Goal: Task Accomplishment & Management: Manage account settings

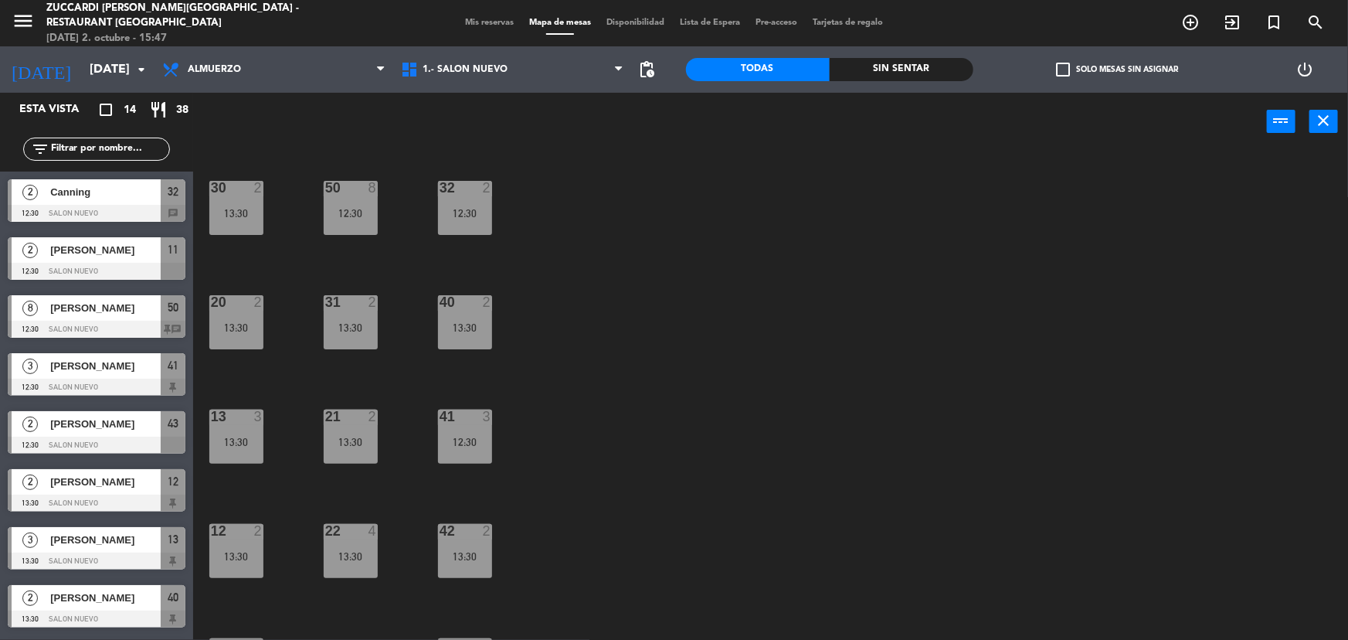
scroll to position [113, 0]
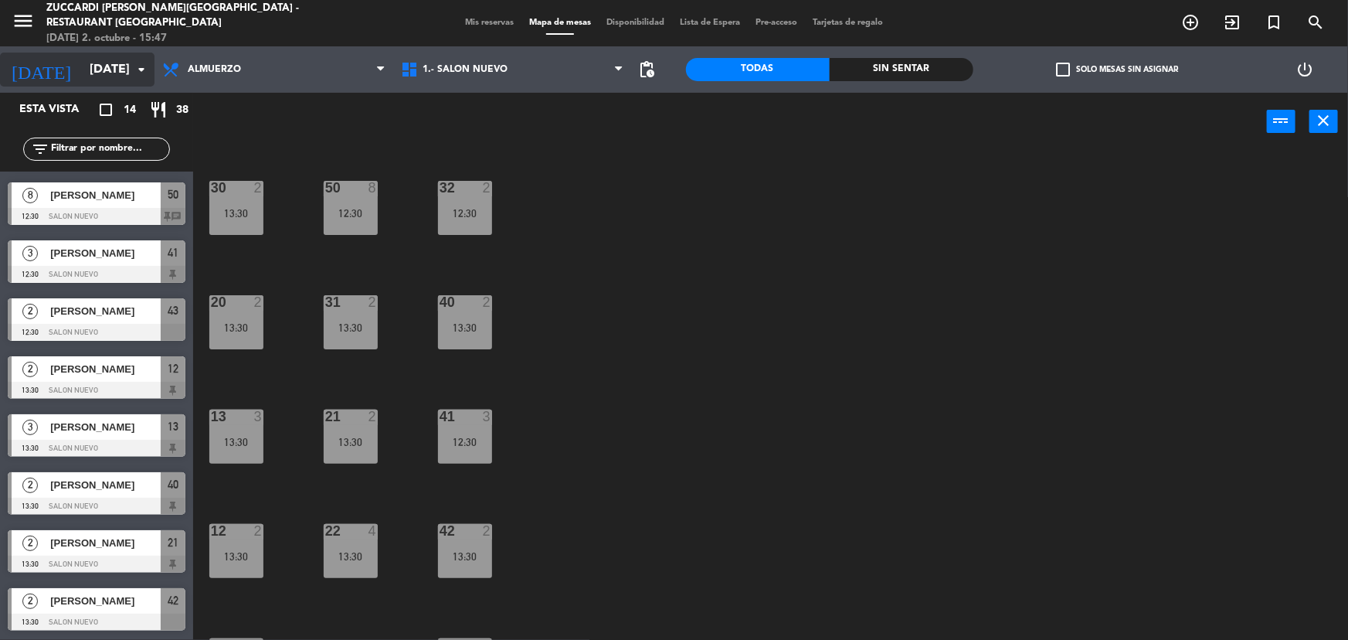
click at [124, 67] on input "[DATE]" at bounding box center [163, 70] width 163 height 30
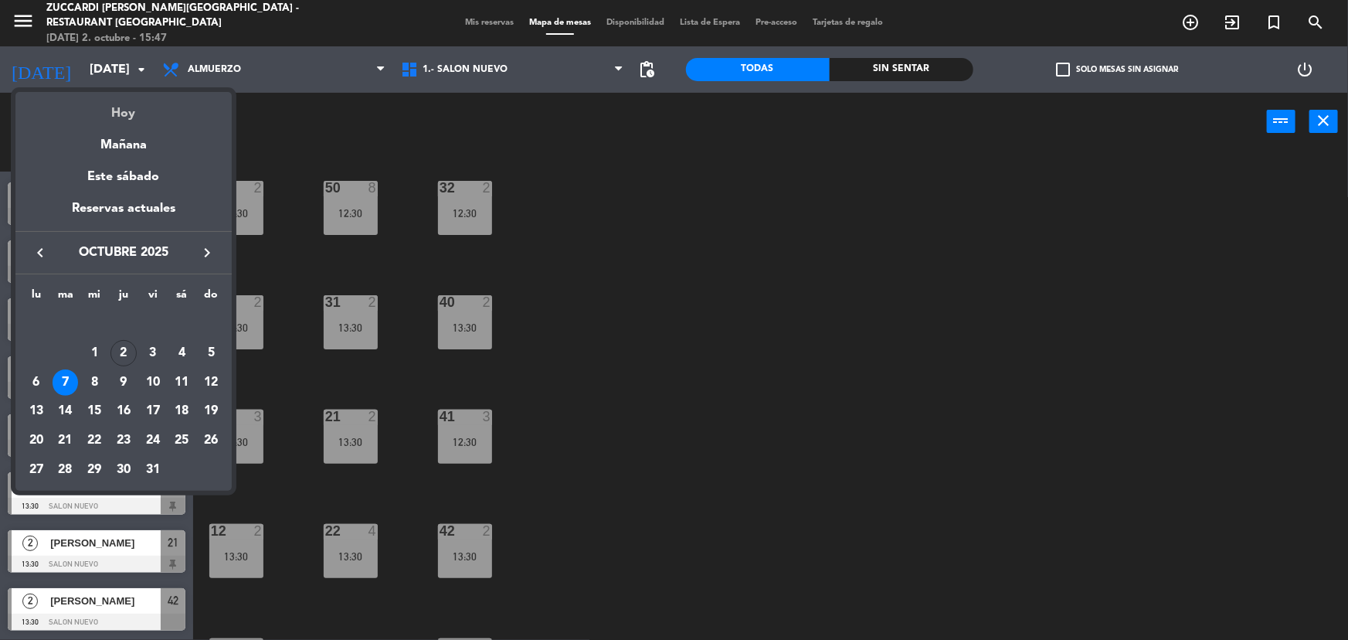
click at [126, 108] on div "Hoy" at bounding box center [123, 108] width 216 height 32
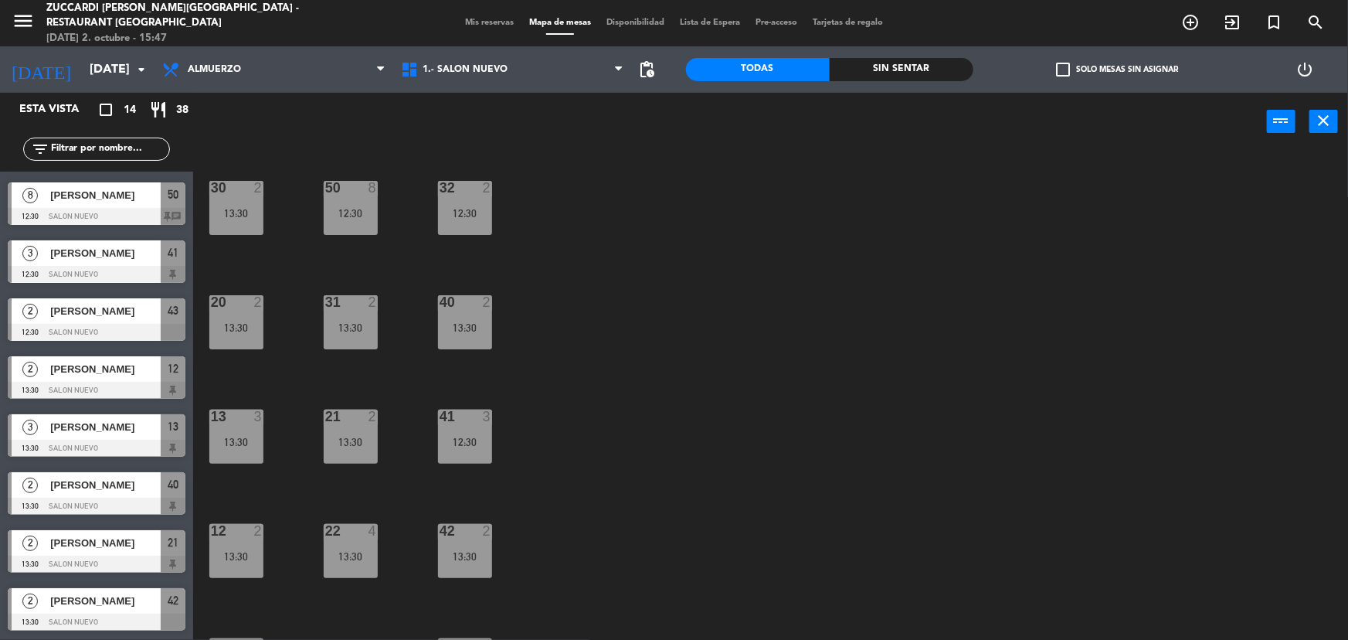
type input "[DEMOGRAPHIC_DATA][DATE]"
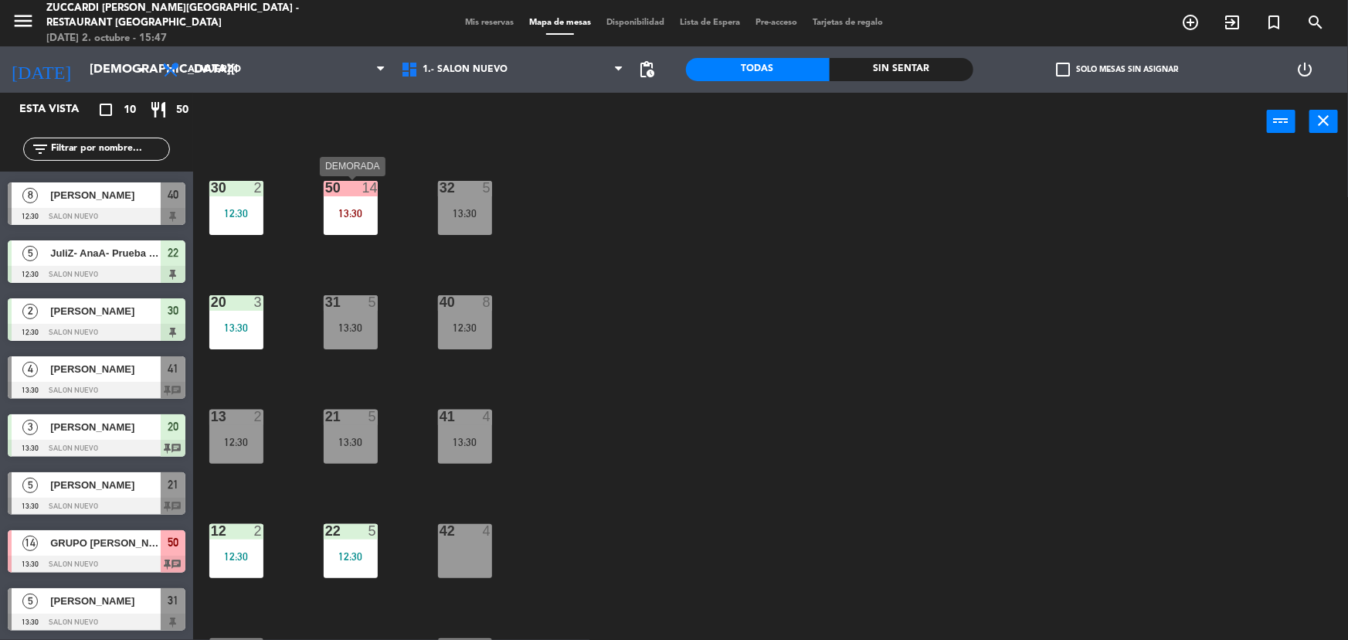
click at [361, 202] on div "50 14 13:30" at bounding box center [351, 208] width 54 height 54
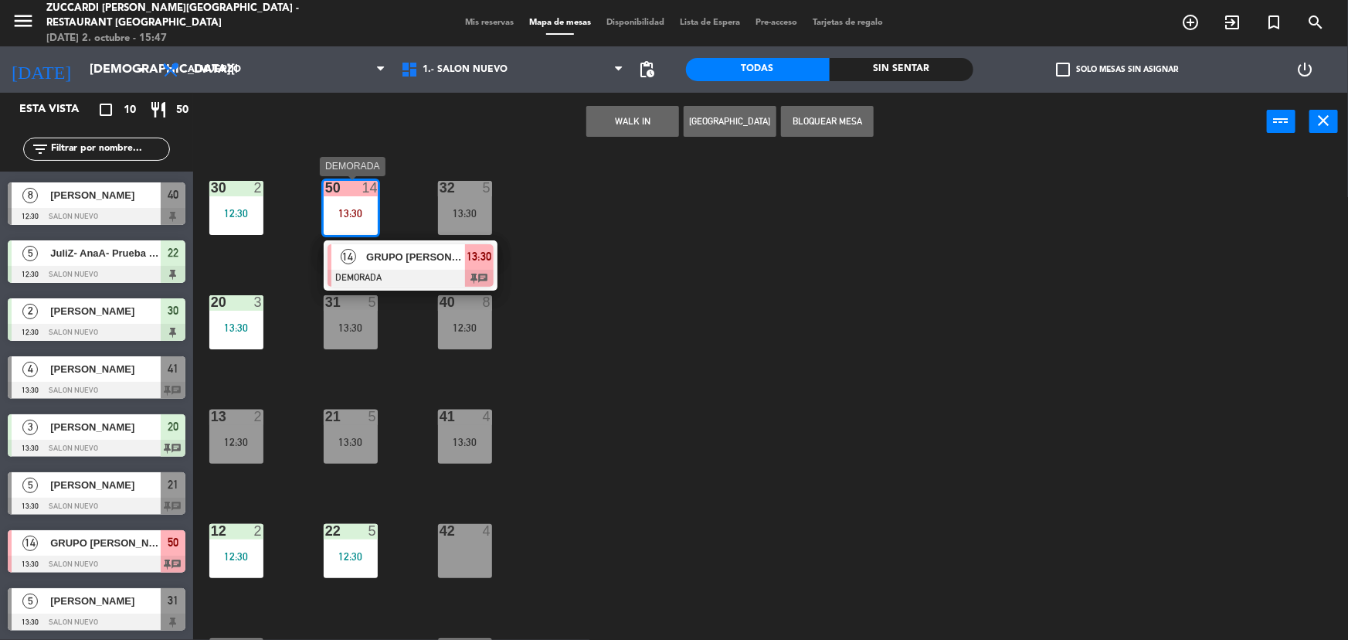
click at [383, 279] on div "14 GRUPO [PERSON_NAME] DEMORADA 13:30 chat" at bounding box center [410, 265] width 197 height 50
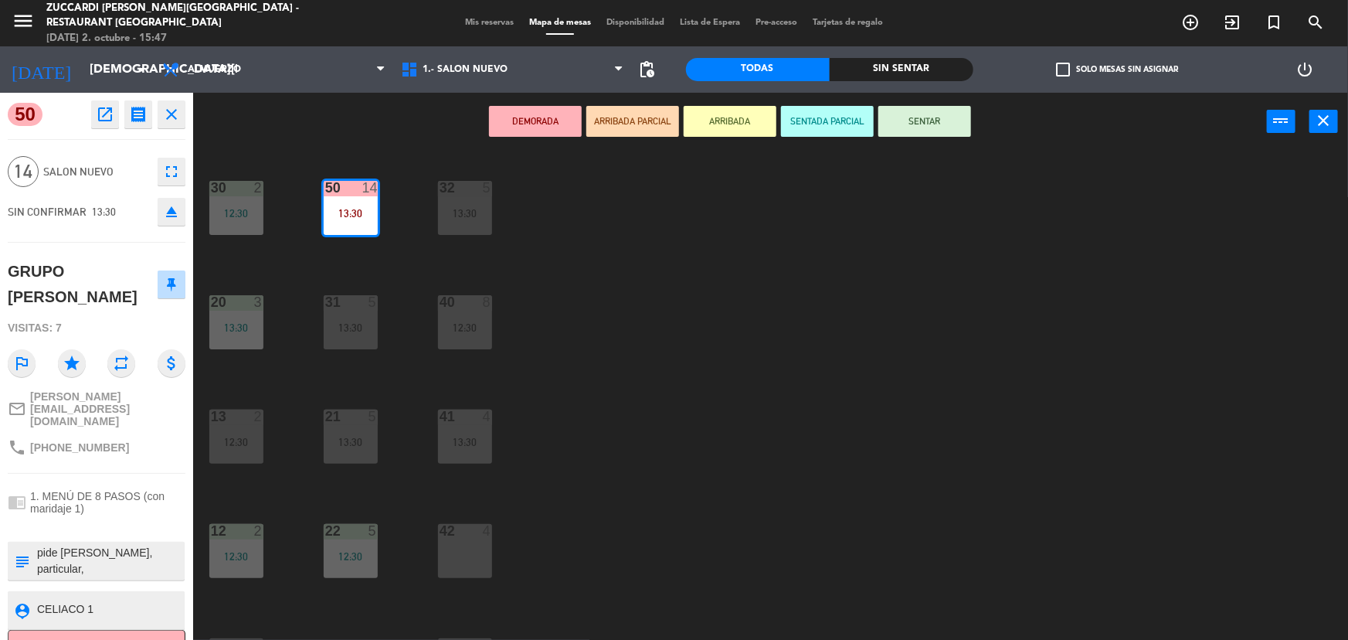
click at [947, 120] on button "SENTAR" at bounding box center [925, 121] width 93 height 31
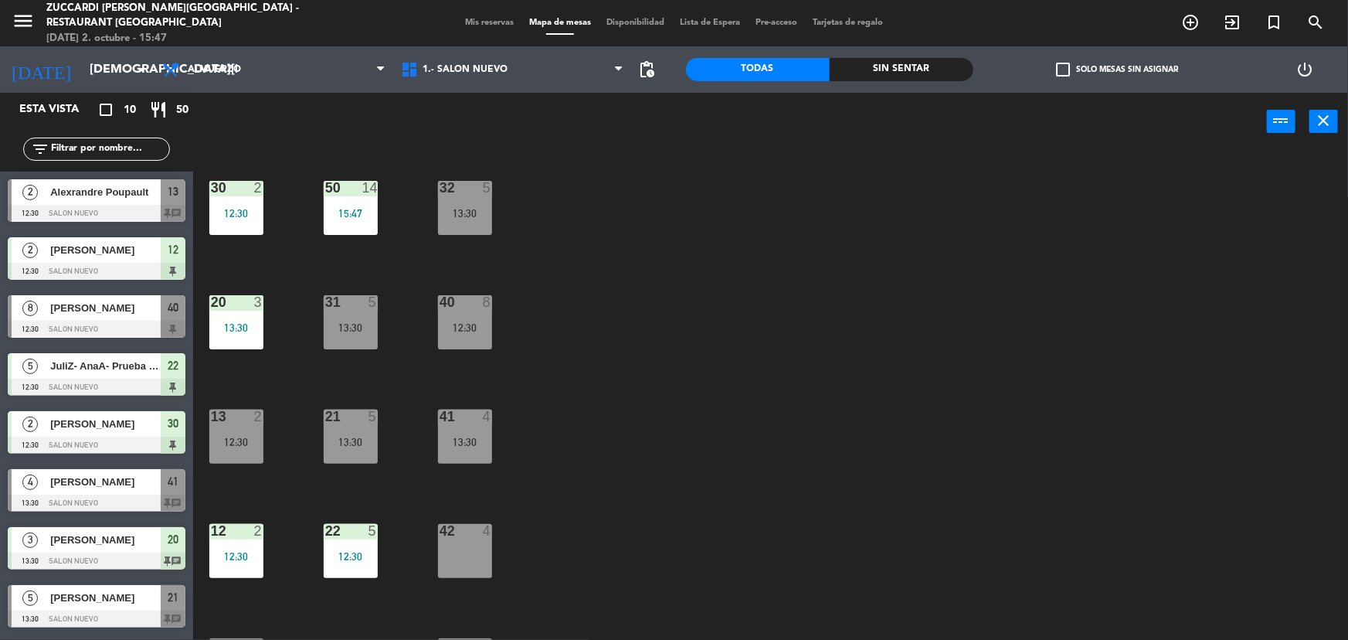
scroll to position [93, 0]
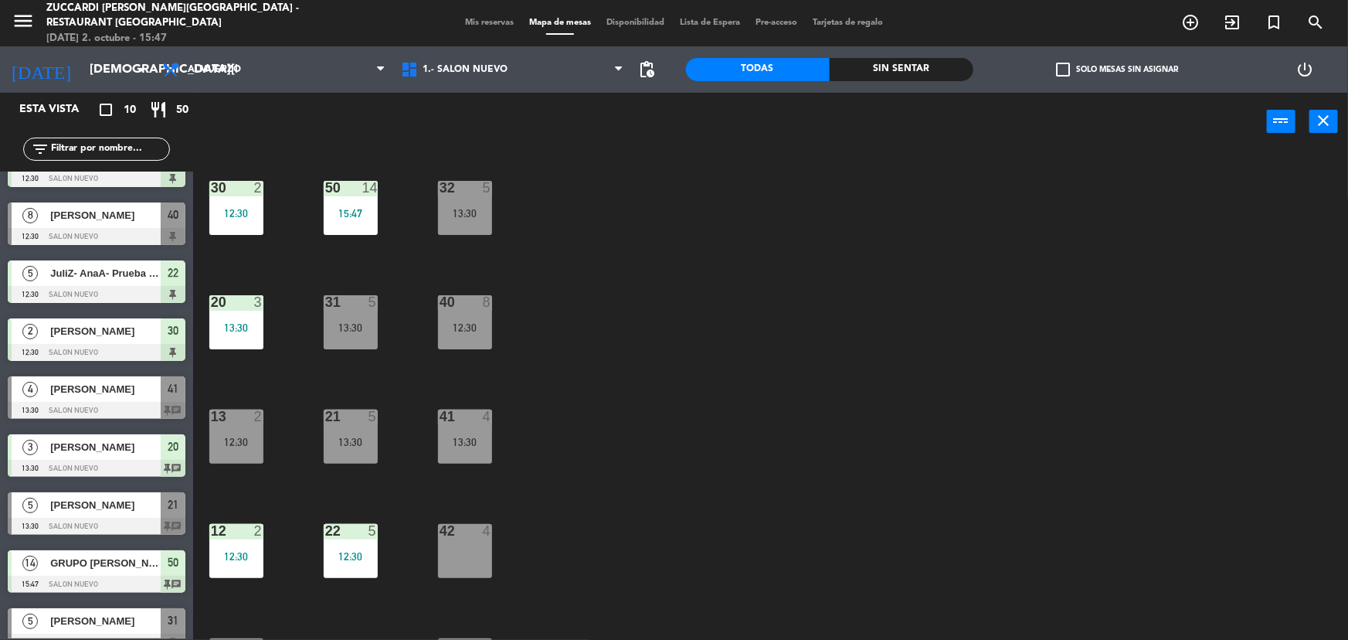
click at [372, 309] on div "31 5" at bounding box center [351, 302] width 54 height 15
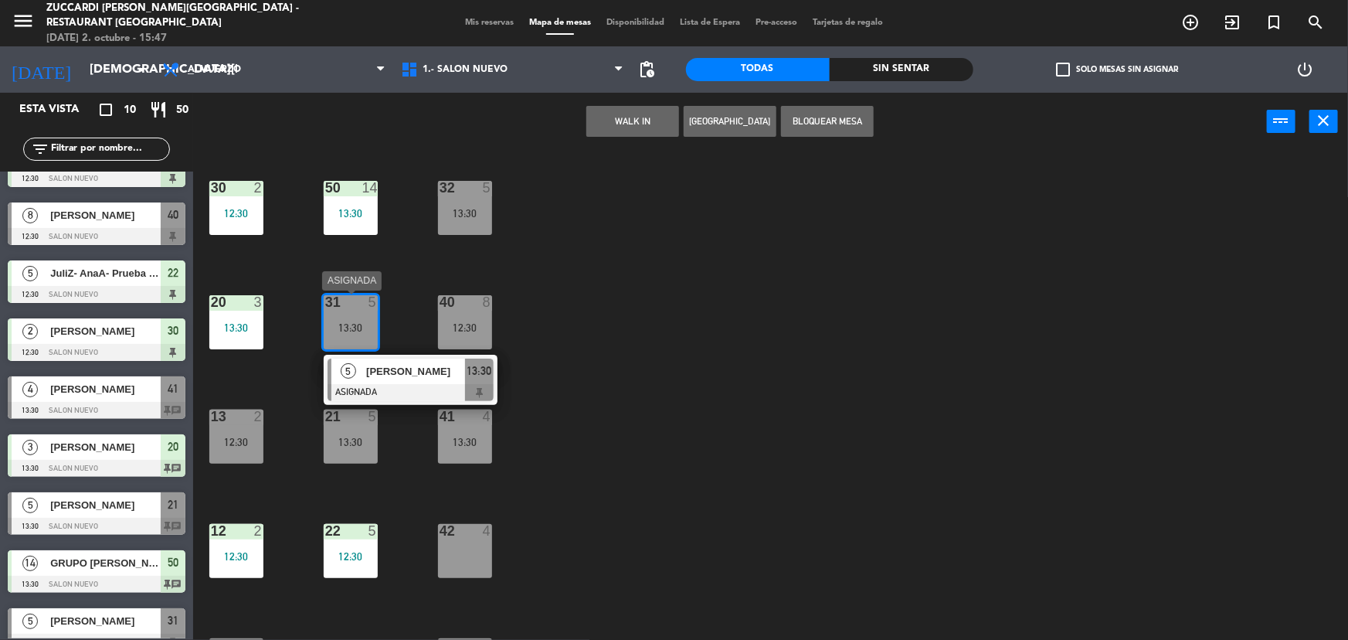
drag, startPoint x: 400, startPoint y: 382, endPoint x: 528, endPoint y: 311, distance: 146.7
click at [401, 386] on div "5 [PERSON_NAME] ASIGNADA 13:30" at bounding box center [410, 380] width 197 height 50
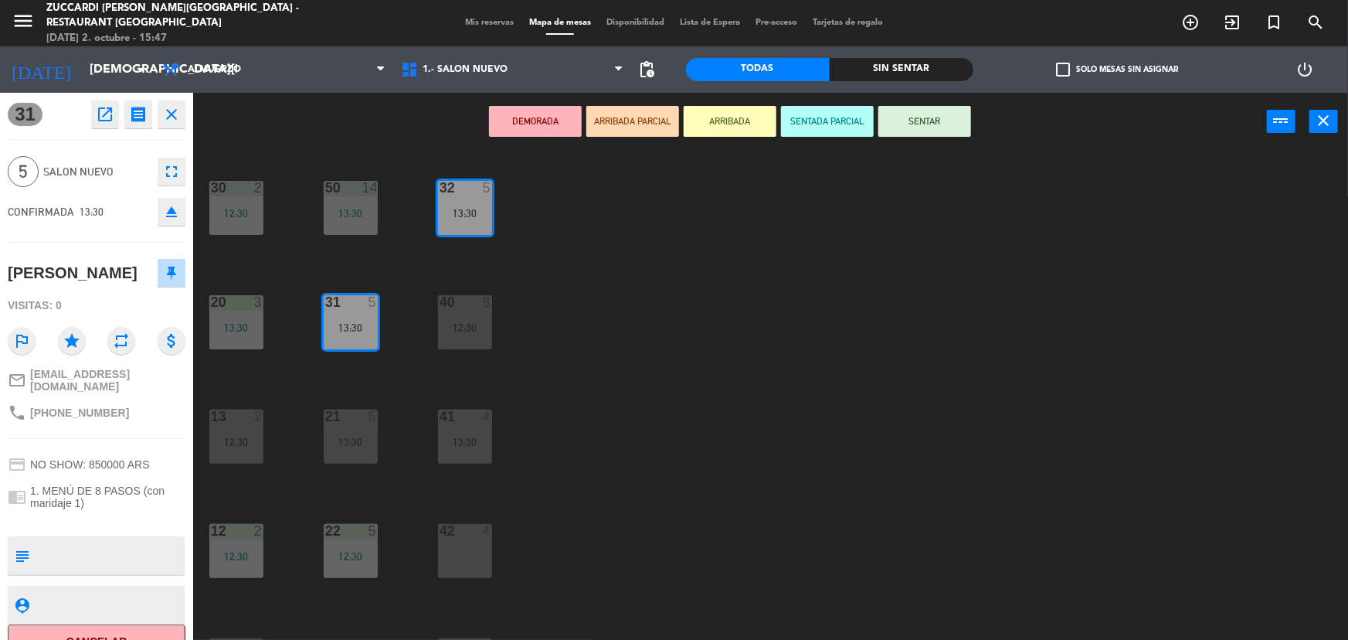
drag, startPoint x: 922, startPoint y: 128, endPoint x: 889, endPoint y: 129, distance: 32.5
click at [920, 128] on button "SENTAR" at bounding box center [925, 121] width 93 height 31
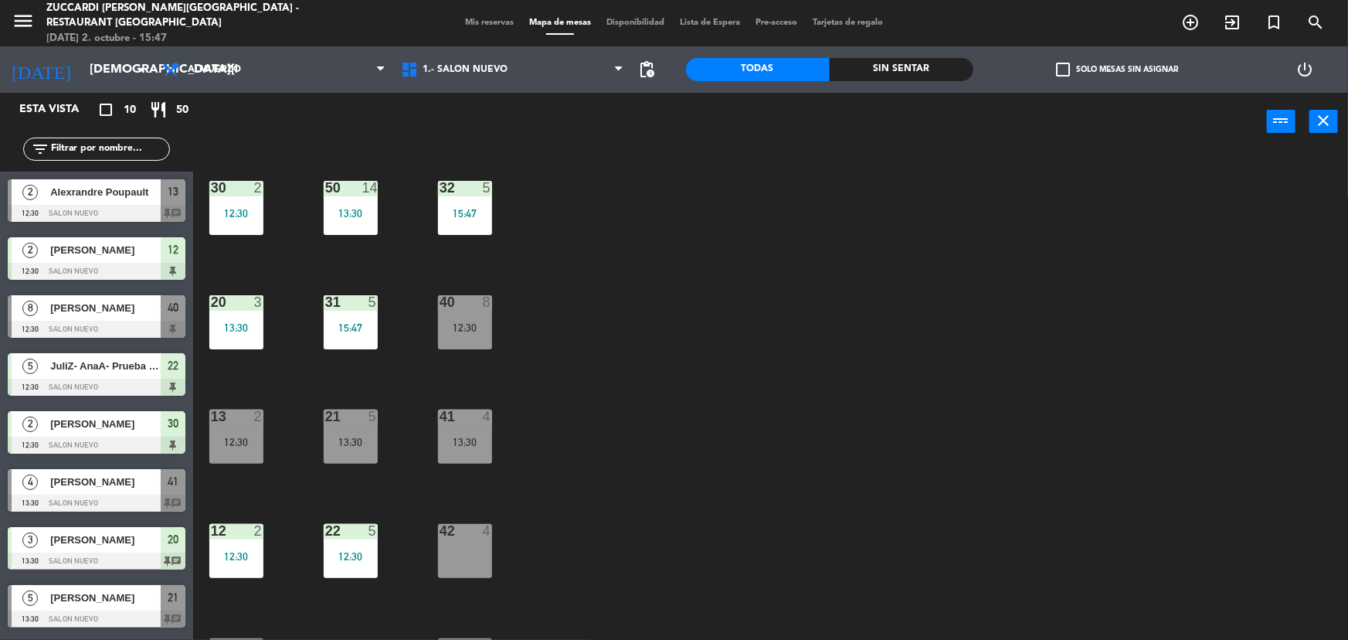
scroll to position [113, 0]
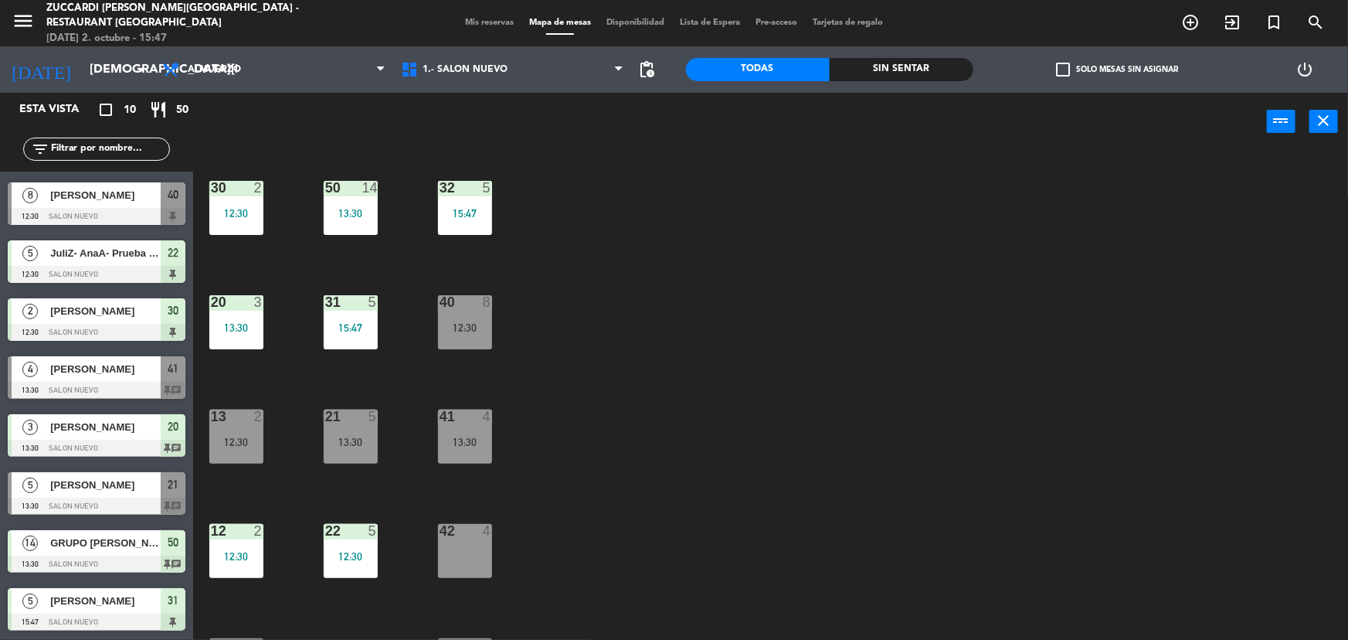
click at [329, 433] on div "21 5 13:30" at bounding box center [351, 437] width 54 height 54
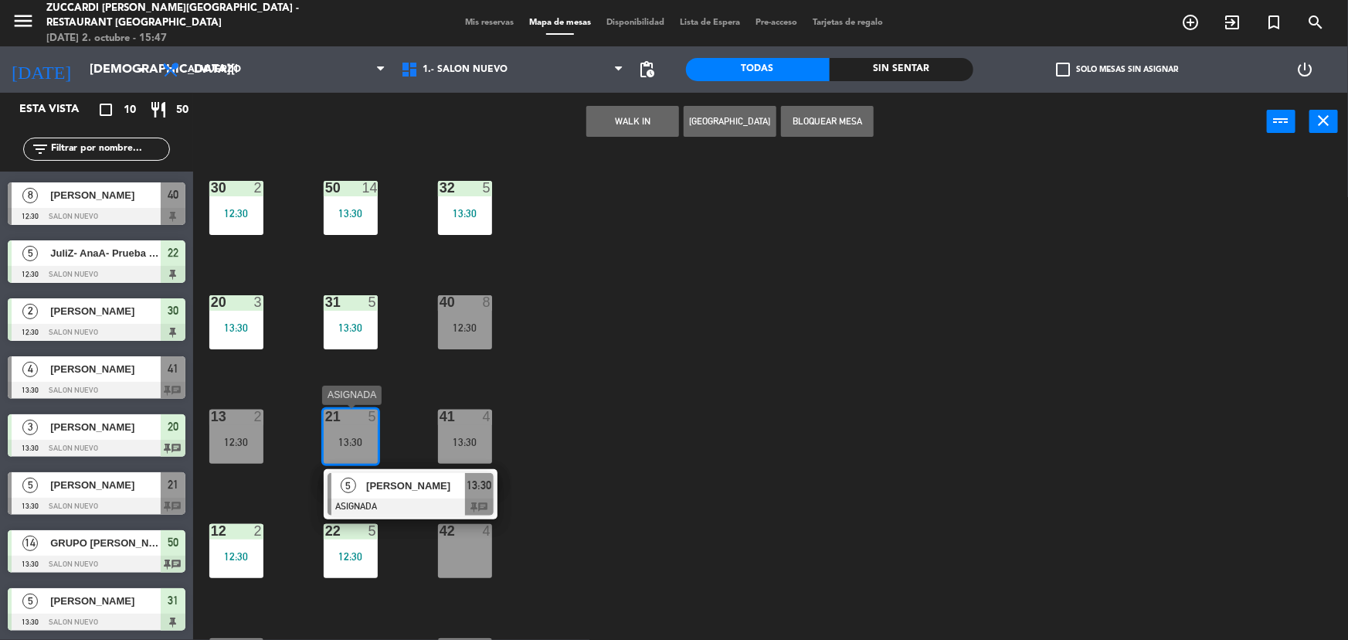
drag, startPoint x: 383, startPoint y: 498, endPoint x: 417, endPoint y: 484, distance: 37.5
click at [387, 496] on div "5 [PERSON_NAME] ASIGNADA 13:30 chat" at bounding box center [410, 494] width 197 height 50
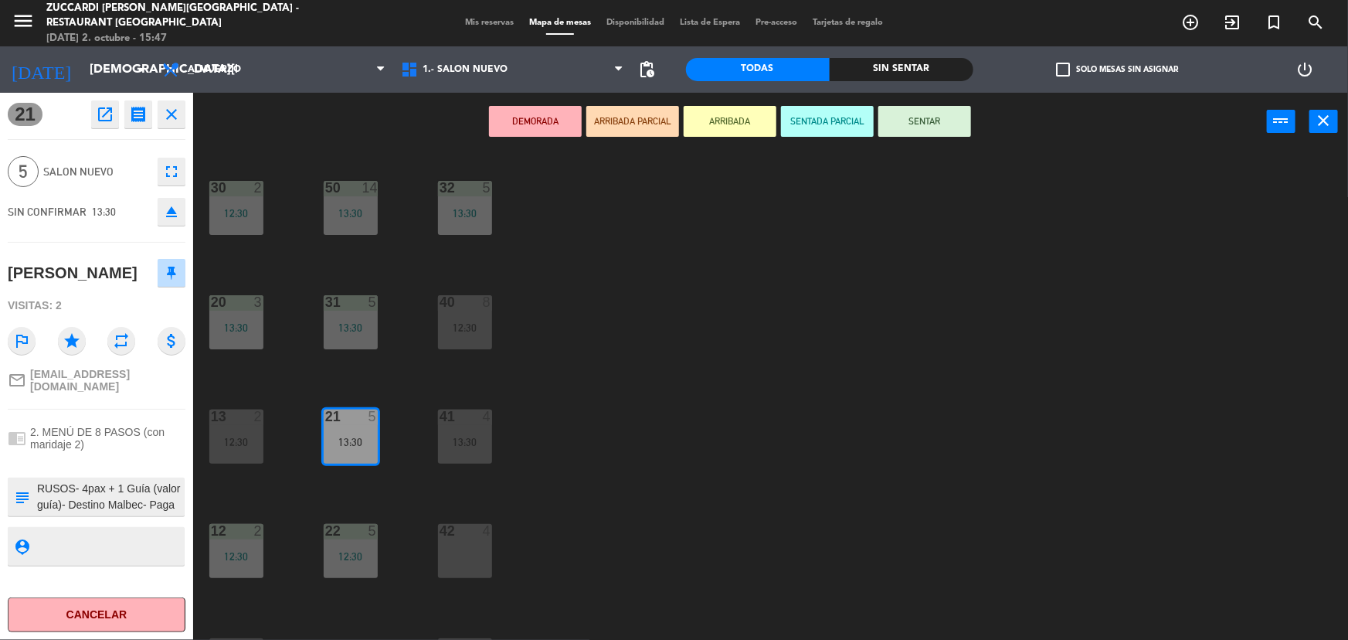
click at [922, 133] on button "SENTAR" at bounding box center [925, 121] width 93 height 31
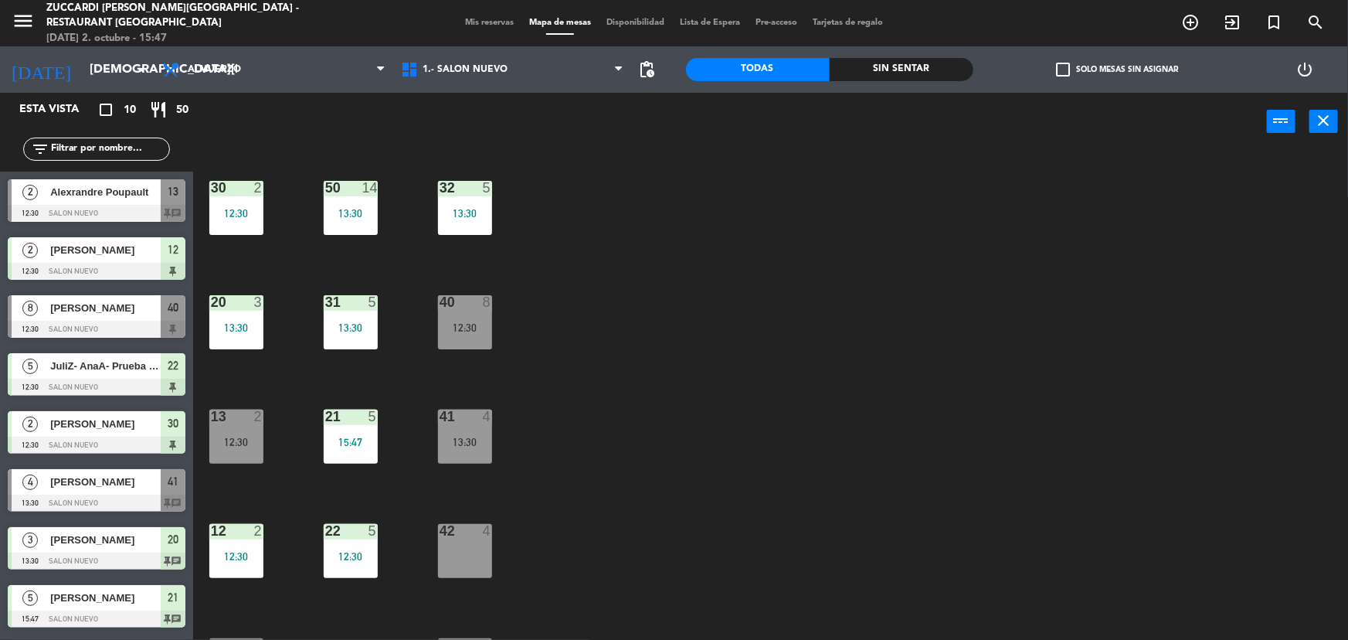
scroll to position [36, 0]
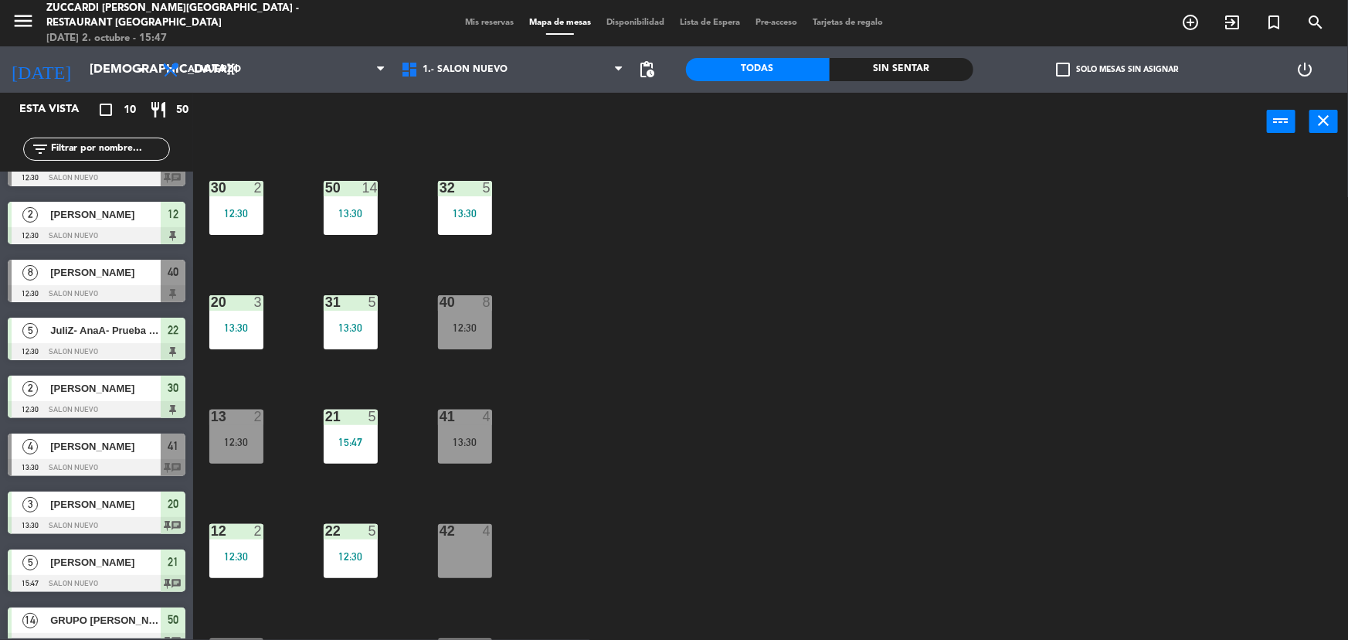
click at [474, 317] on div "40 8 12:30" at bounding box center [465, 322] width 54 height 54
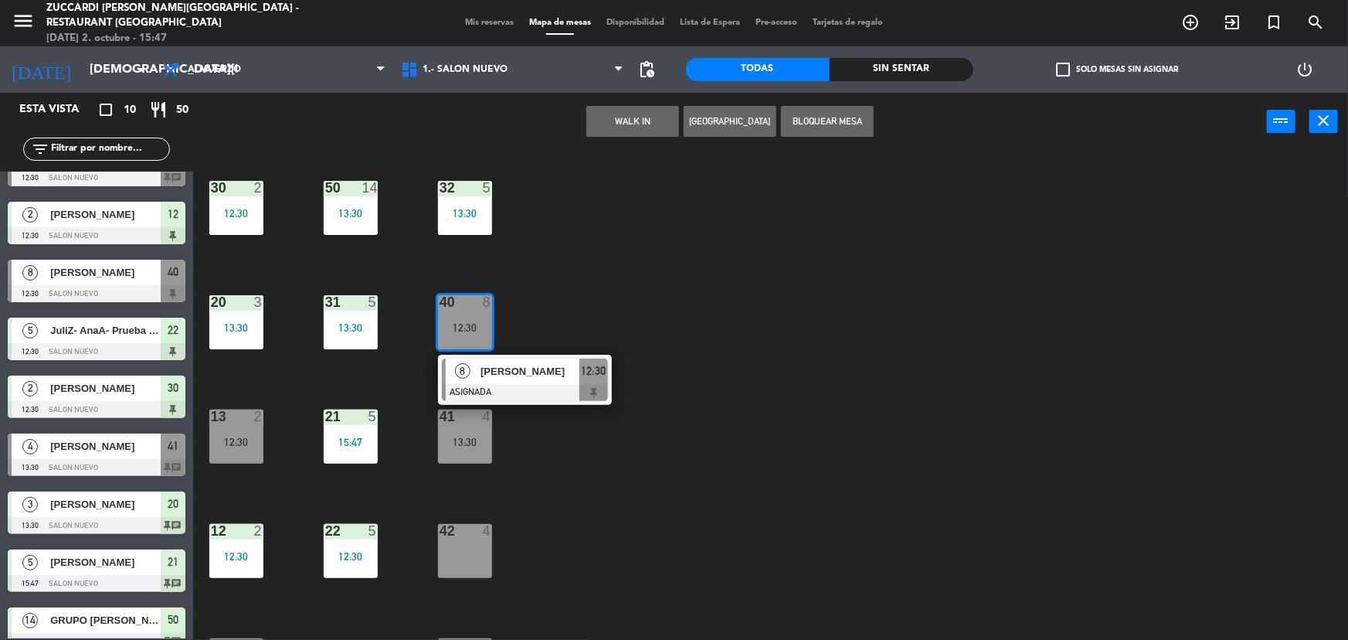
drag, startPoint x: 508, startPoint y: 398, endPoint x: 559, endPoint y: 370, distance: 58.1
click at [510, 396] on div "8 [PERSON_NAME] ASIGNADA 12:30" at bounding box center [525, 380] width 197 height 50
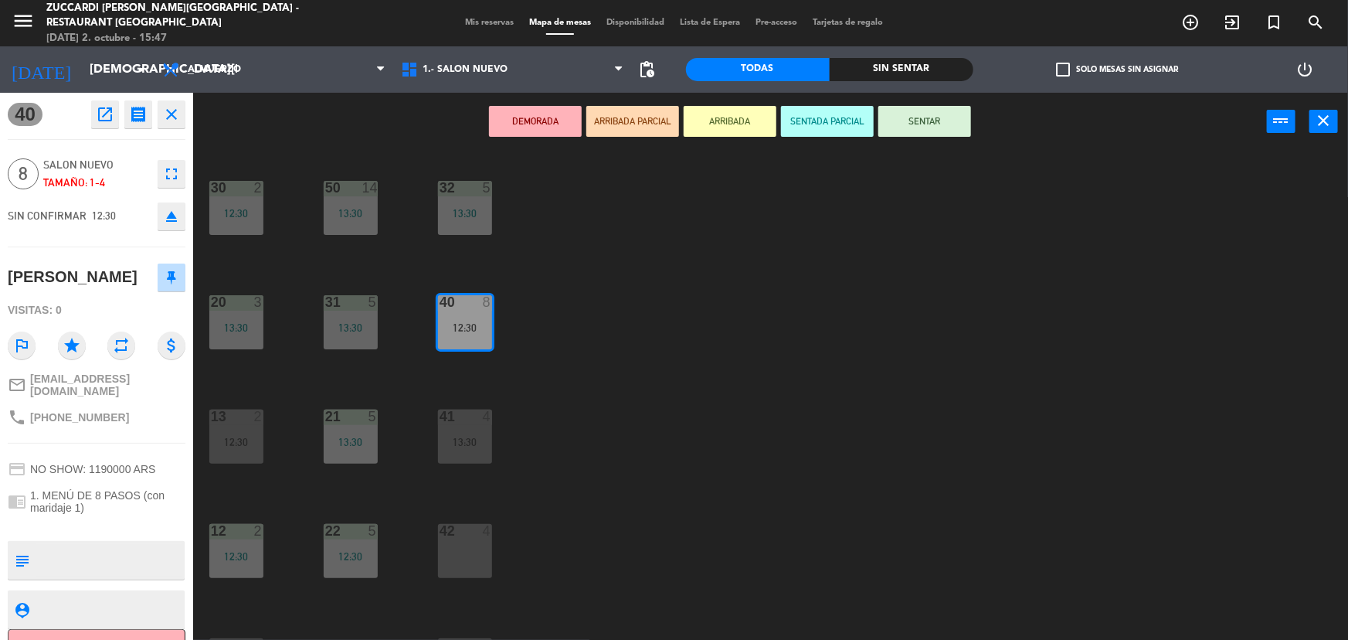
click at [908, 131] on button "SENTAR" at bounding box center [925, 121] width 93 height 31
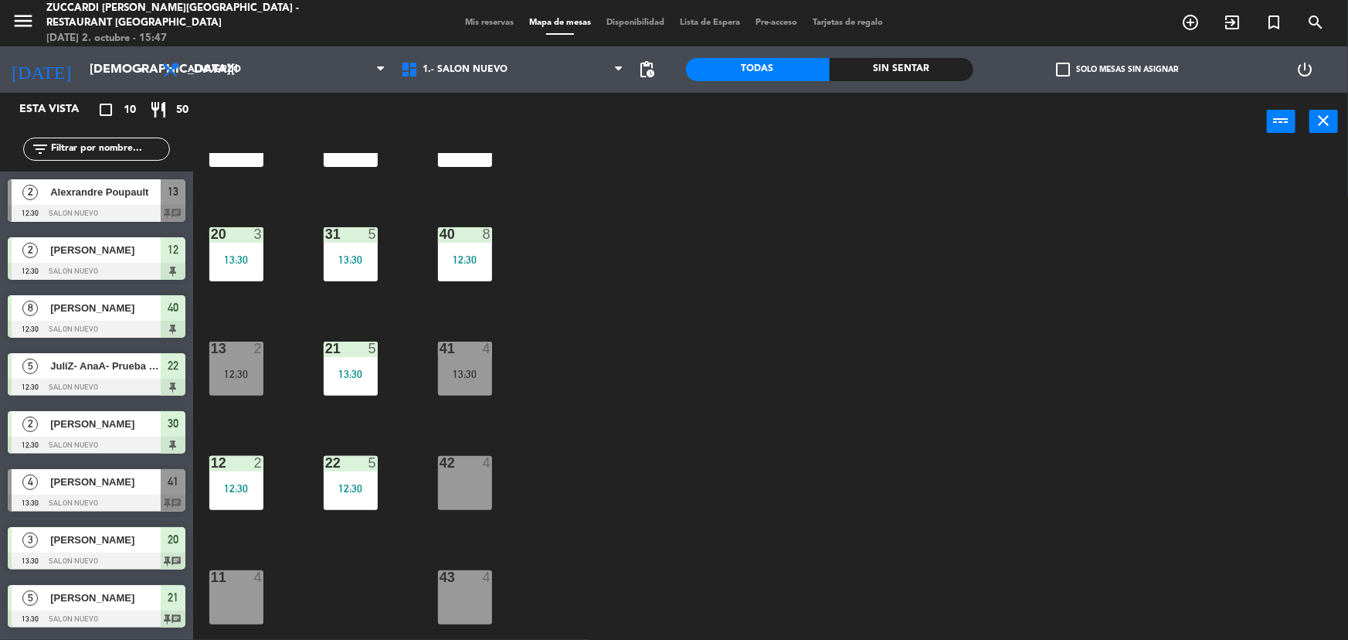
scroll to position [163, 0]
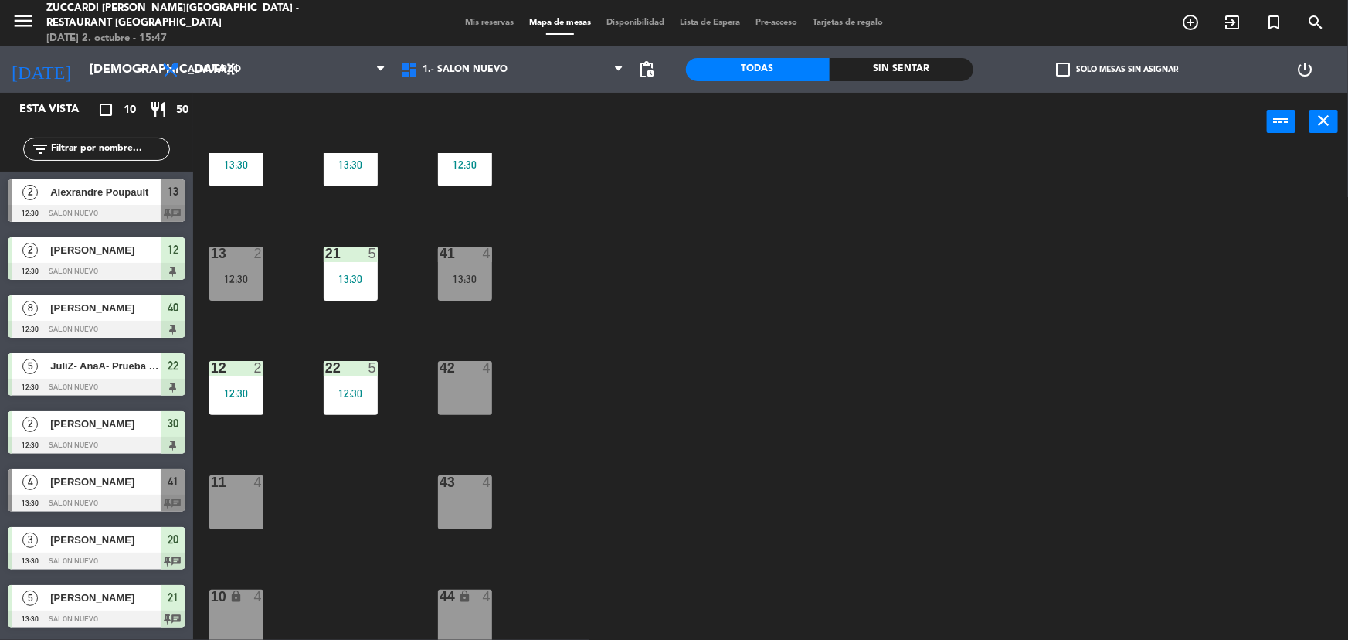
click at [481, 396] on div "42 4" at bounding box center [465, 388] width 54 height 54
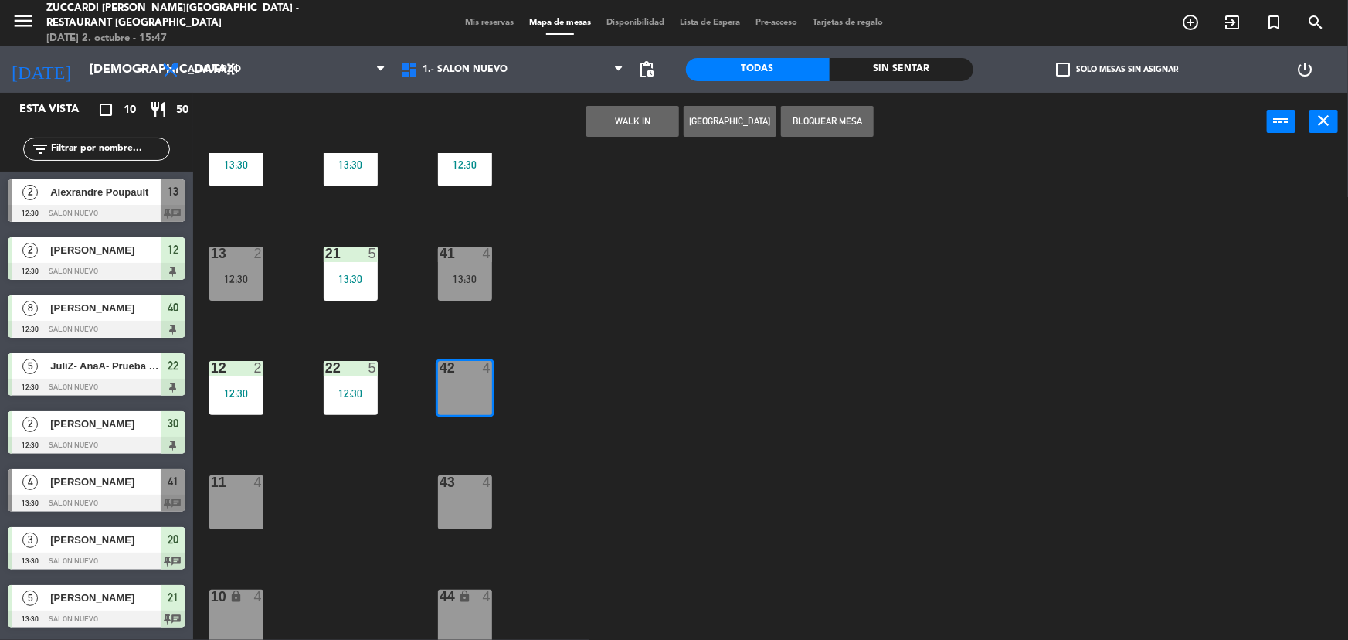
click at [635, 301] on div "30 2 12:30 32 5 13:30 50 14 13:30 31 5 13:30 20 3 13:30 40 8 12:30 21 5 13:30 1…" at bounding box center [777, 397] width 1142 height 489
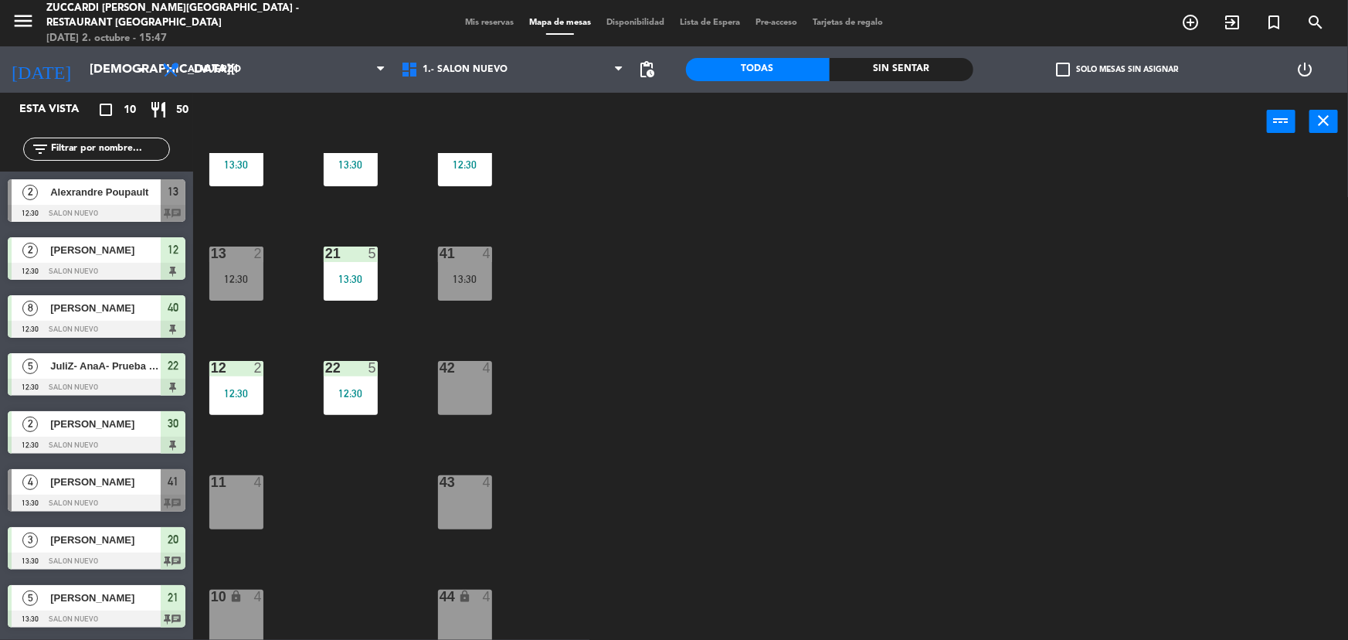
drag, startPoint x: 437, startPoint y: 278, endPoint x: 461, endPoint y: 277, distance: 24.7
click at [439, 278] on div "30 2 12:30 32 5 13:30 50 14 13:30 31 5 13:30 20 3 13:30 40 8 12:30 21 5 13:30 1…" at bounding box center [777, 397] width 1142 height 489
click at [464, 277] on div "13:30" at bounding box center [465, 279] width 54 height 11
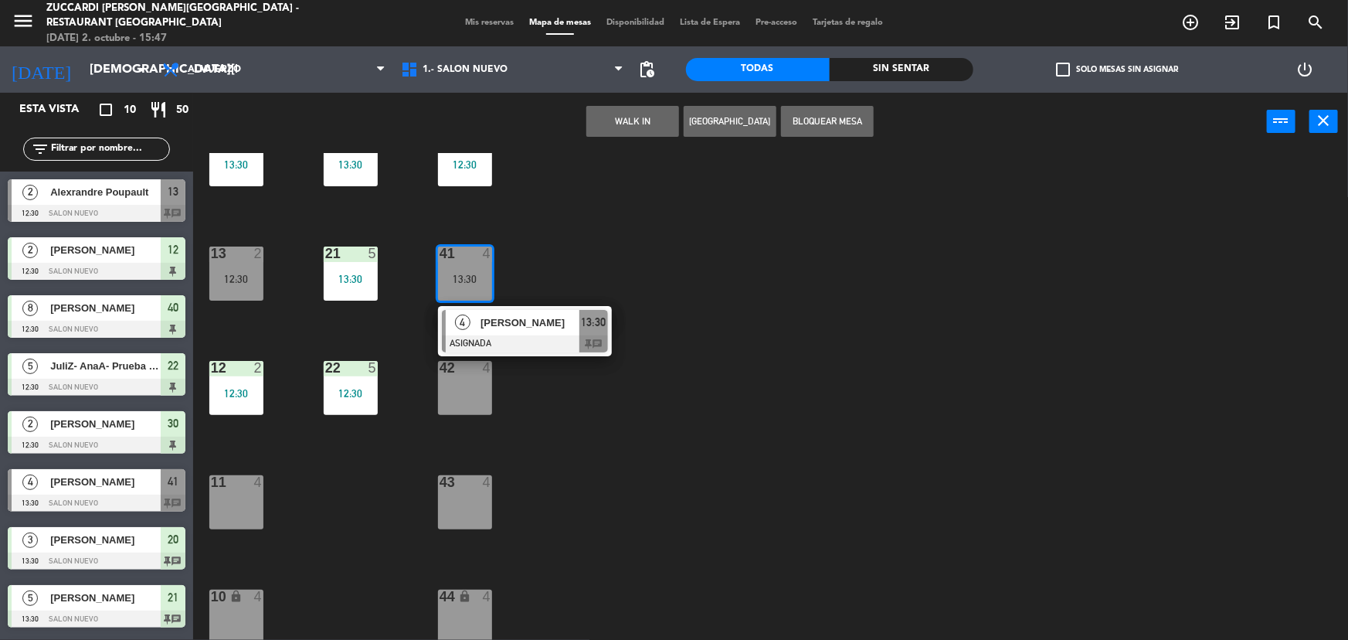
click at [529, 342] on div at bounding box center [525, 343] width 166 height 17
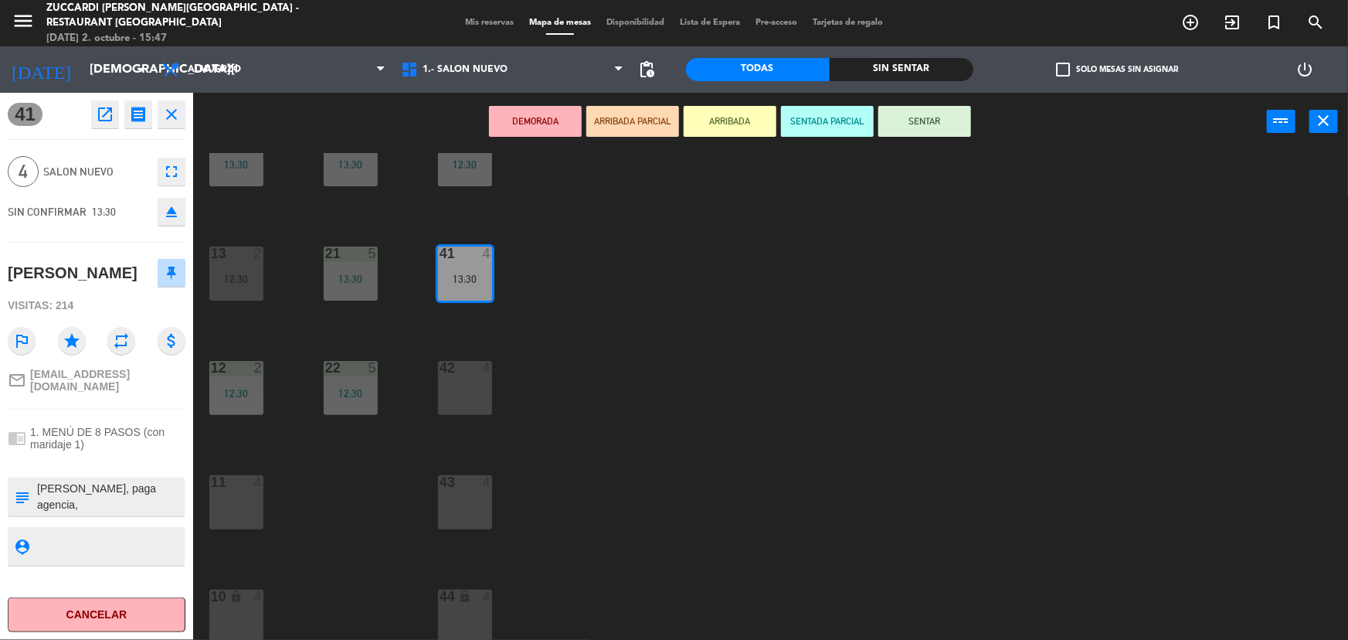
click at [920, 131] on button "SENTAR" at bounding box center [925, 121] width 93 height 31
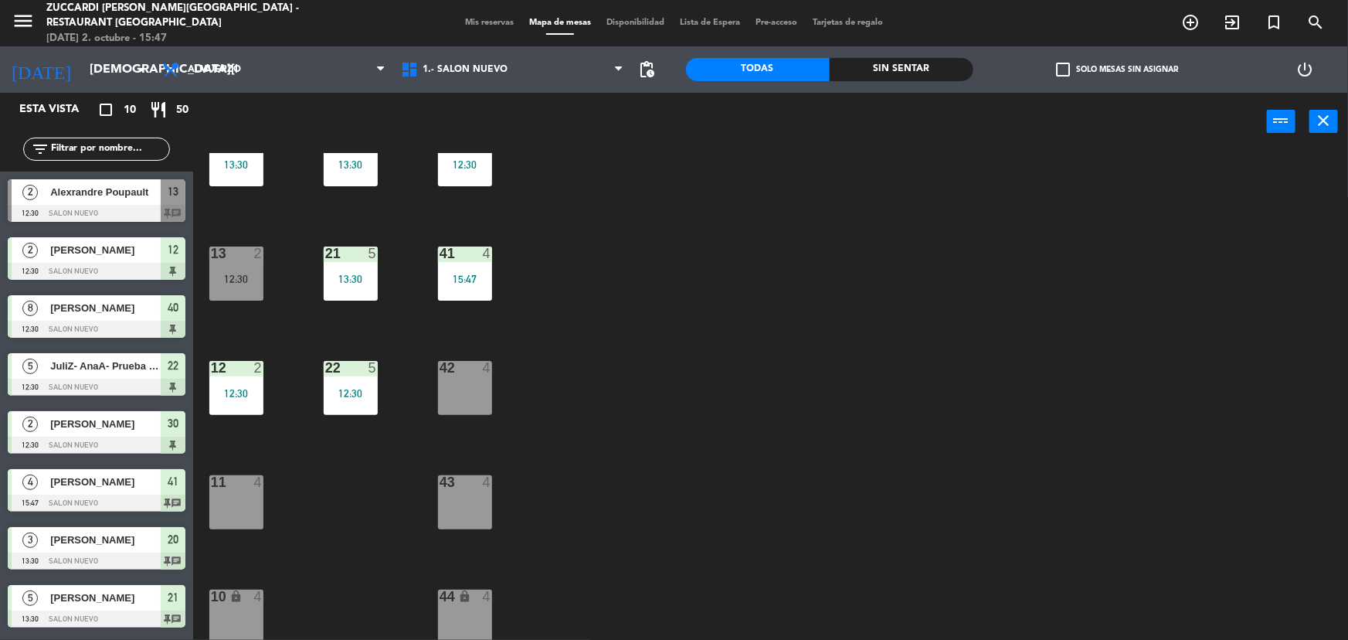
click at [827, 409] on div "30 2 12:30 32 5 13:30 50 14 13:30 31 5 13:30 20 3 13:30 40 8 12:30 21 5 13:30 1…" at bounding box center [777, 397] width 1142 height 489
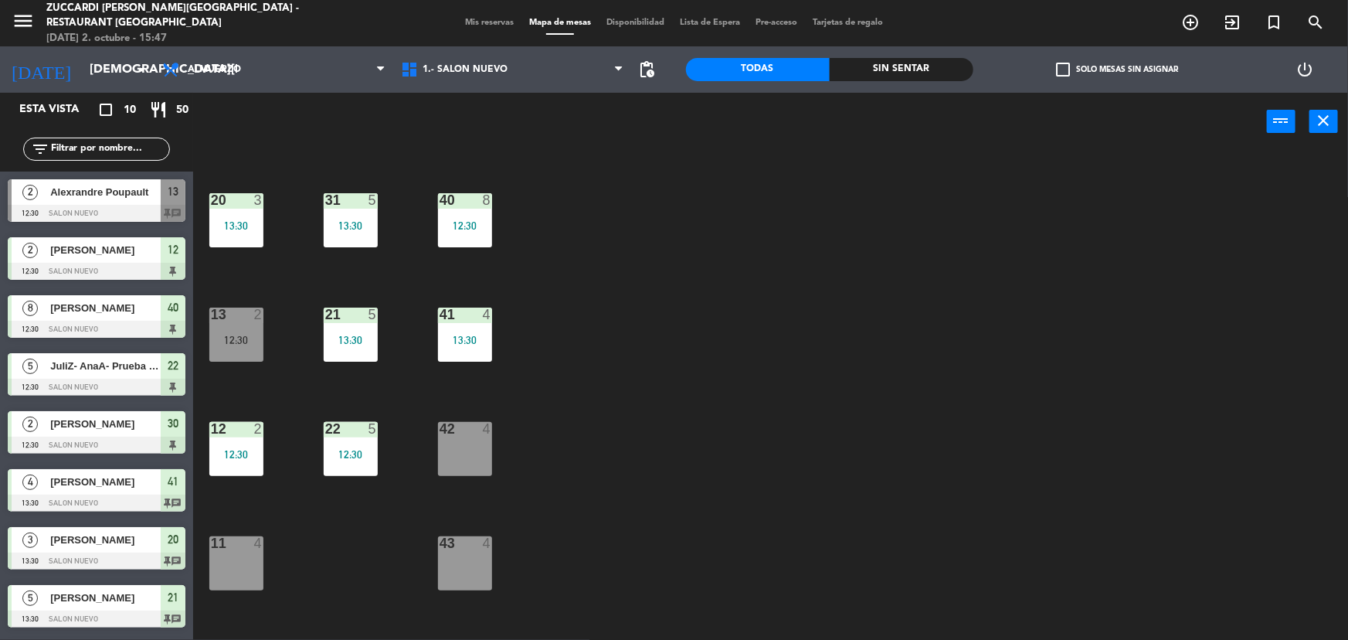
scroll to position [0, 0]
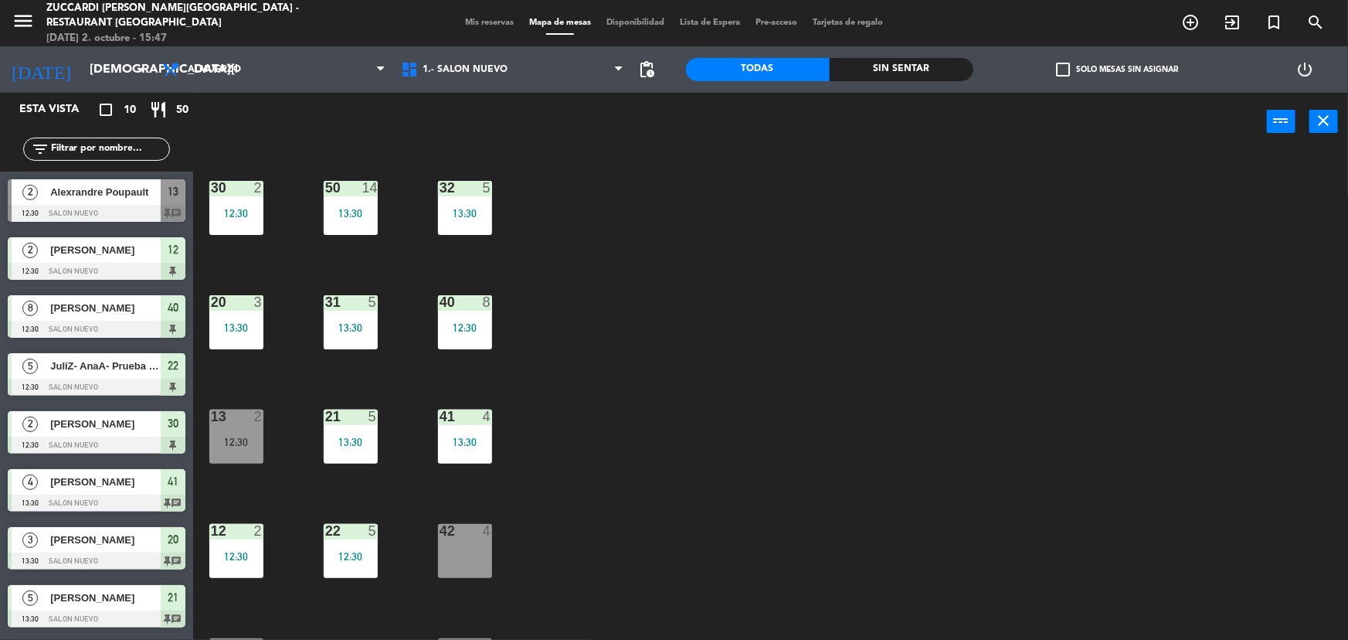
click at [455, 543] on div "42 4" at bounding box center [465, 551] width 54 height 54
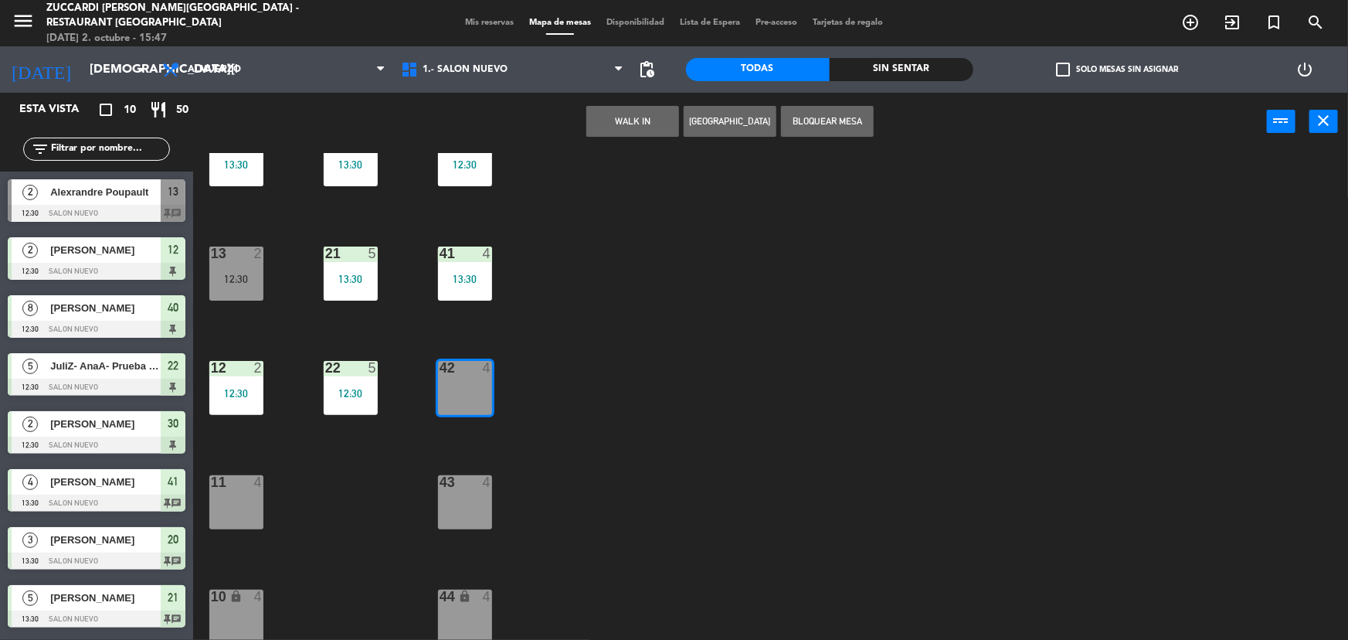
drag, startPoint x: 699, startPoint y: 489, endPoint x: 549, endPoint y: 476, distance: 151.3
click at [699, 489] on div "30 2 12:30 32 5 13:30 50 14 13:30 31 5 13:30 20 3 13:30 40 8 12:30 21 5 13:30 1…" at bounding box center [777, 397] width 1142 height 489
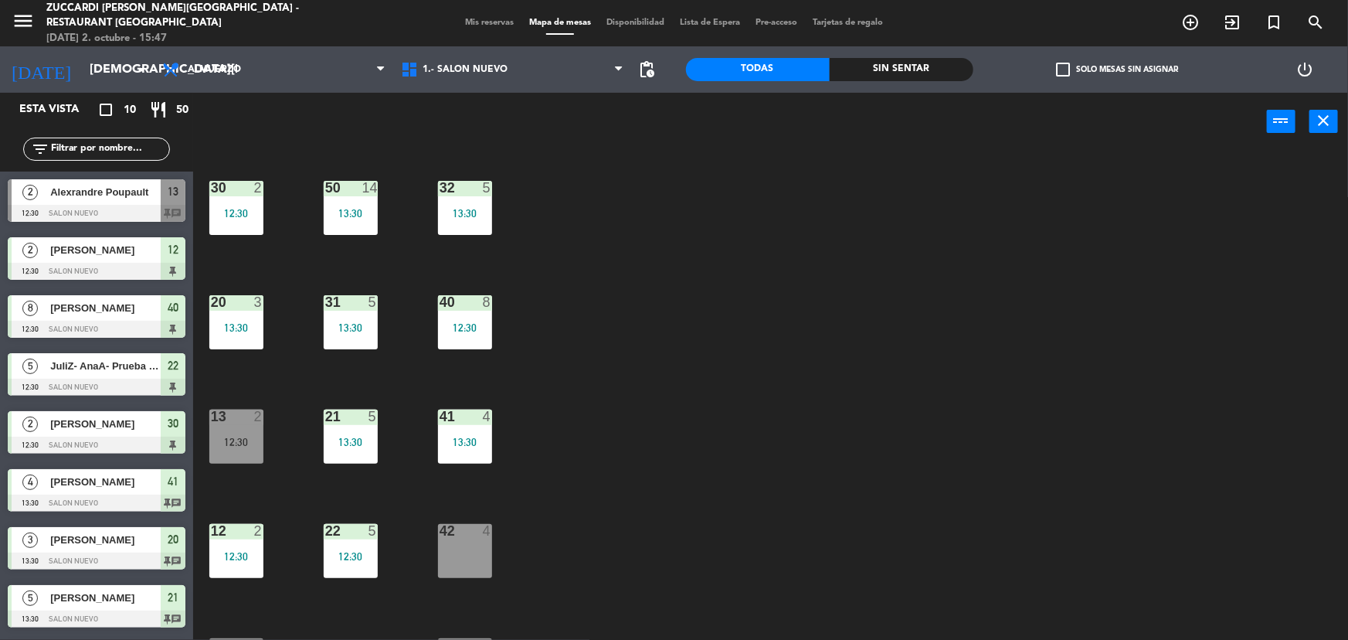
click at [478, 336] on div "40 8 12:30" at bounding box center [465, 322] width 54 height 54
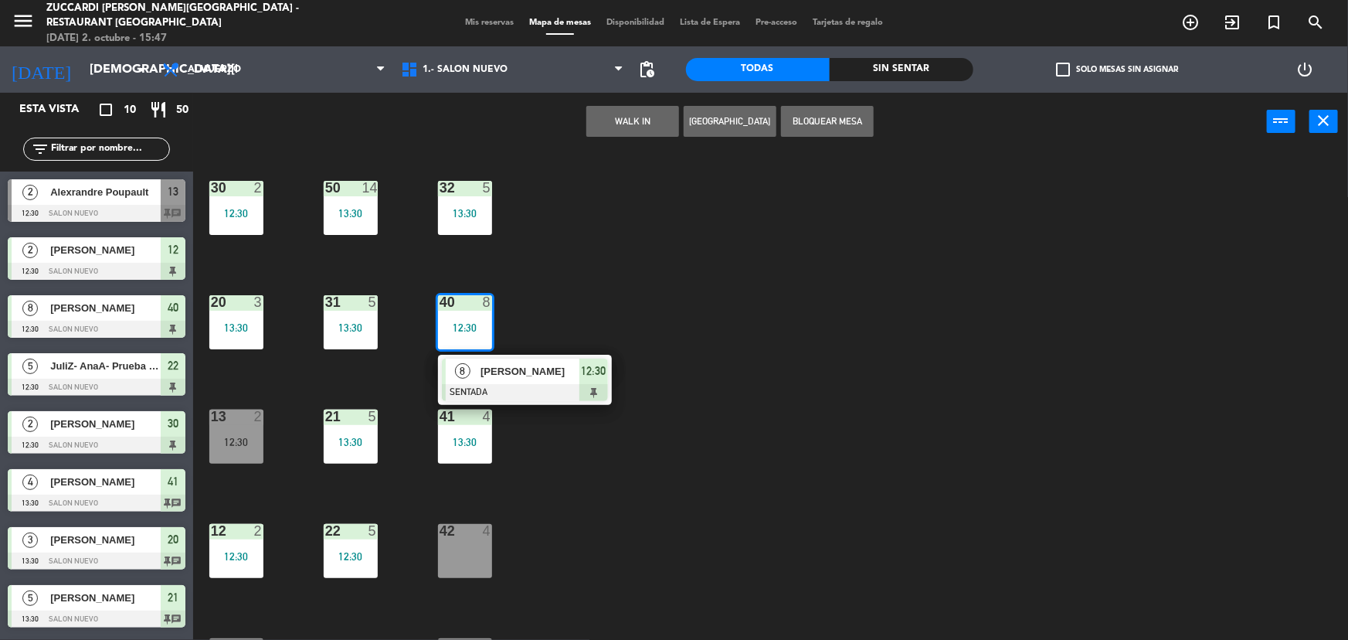
click at [624, 330] on div "30 2 12:30 32 5 13:30 50 14 13:30 31 5 13:30 20 3 13:30 40 8 12:30 8 [PERSON_NA…" at bounding box center [777, 397] width 1142 height 489
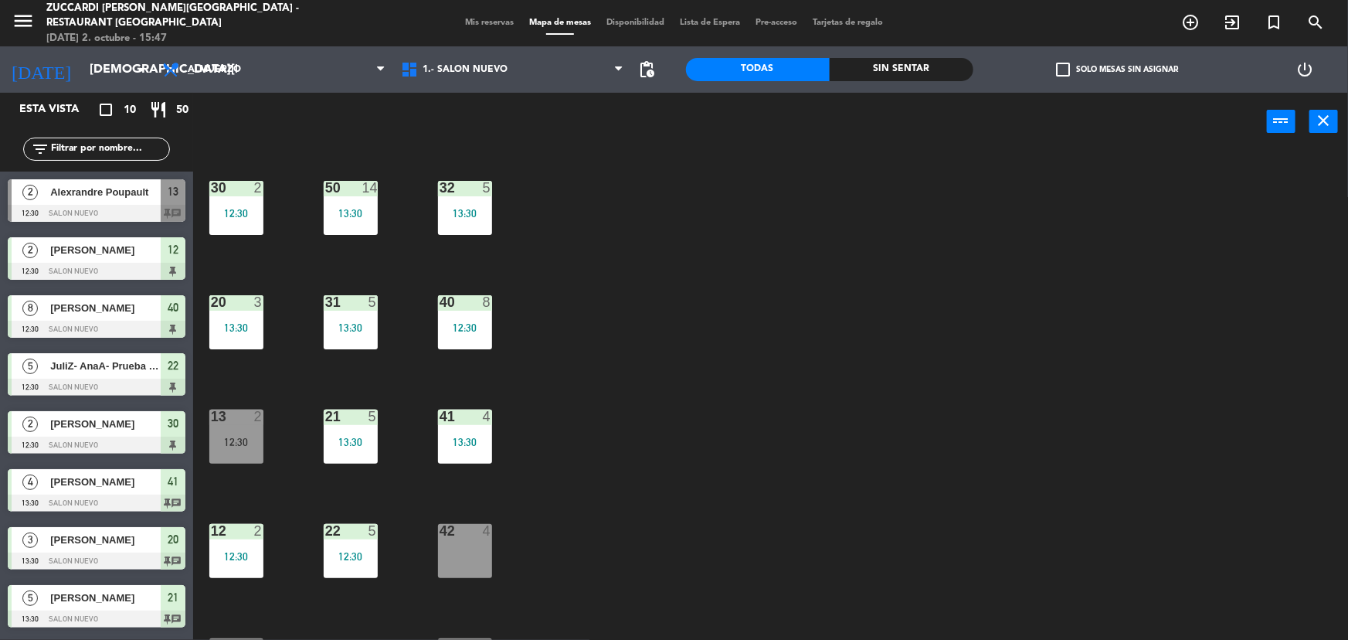
click at [461, 440] on div "13:30" at bounding box center [465, 442] width 54 height 11
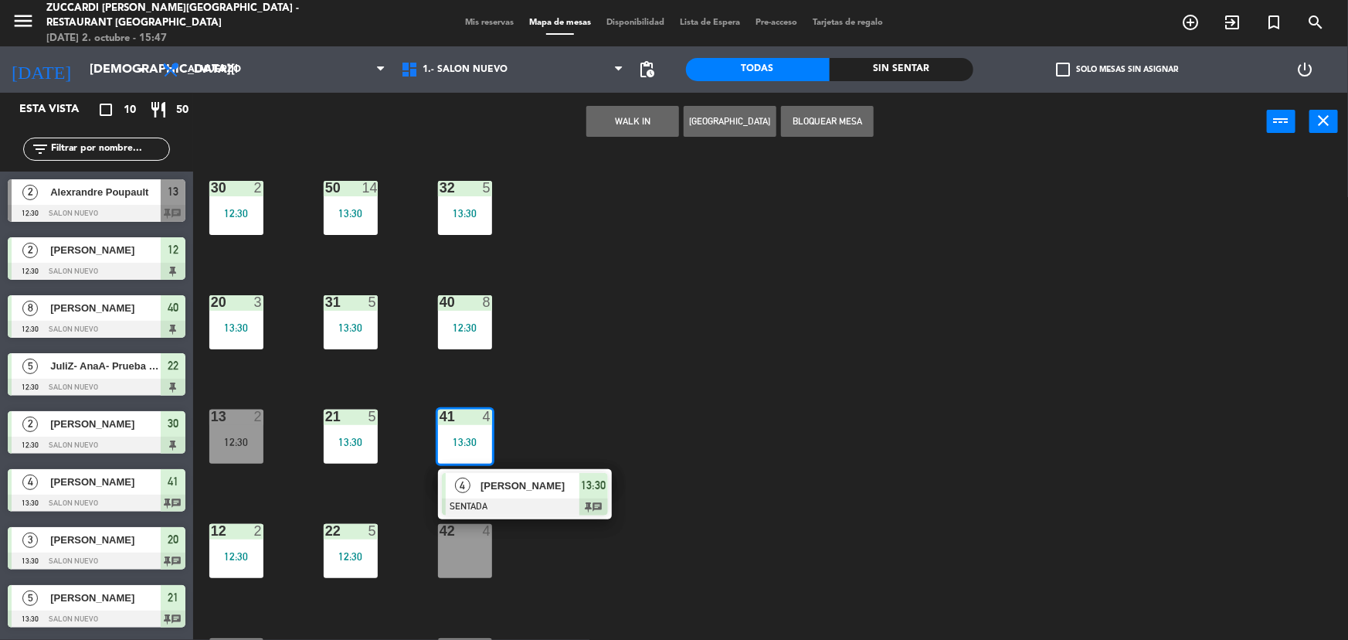
click at [606, 384] on div "30 2 12:30 32 5 13:30 50 14 13:30 31 5 13:30 20 3 13:30 40 8 12:30 21 5 13:30 1…" at bounding box center [777, 397] width 1142 height 489
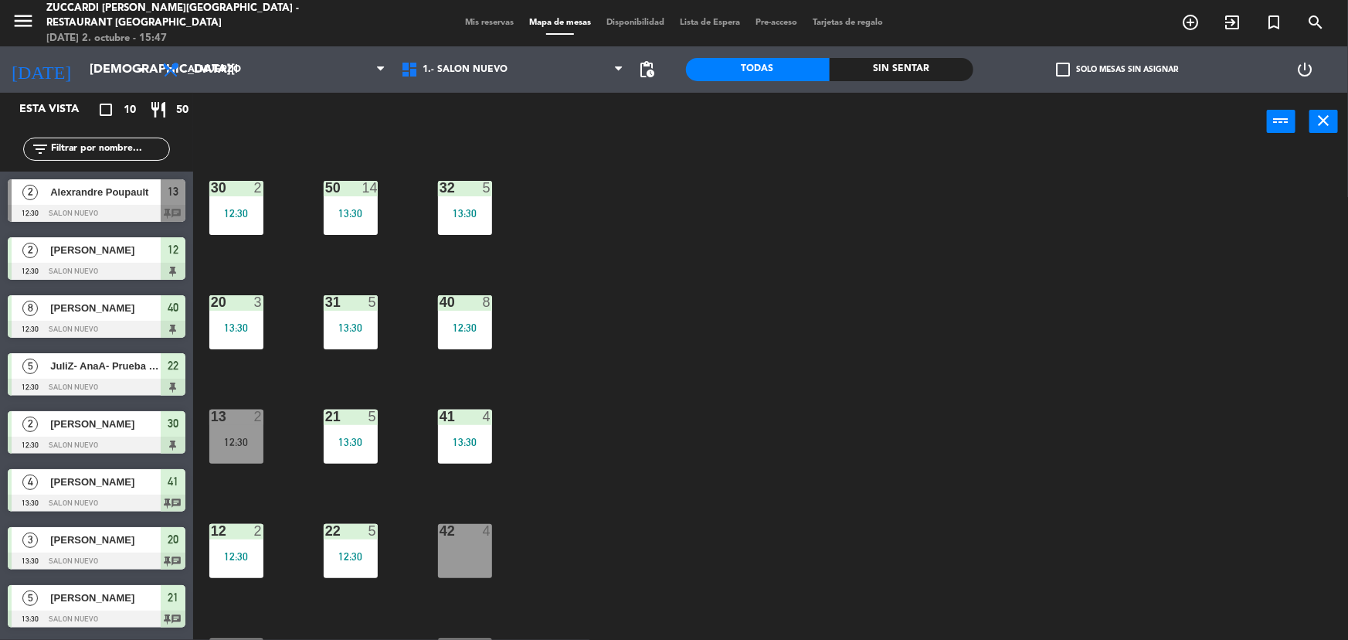
drag, startPoint x: 496, startPoint y: 427, endPoint x: 480, endPoint y: 428, distance: 16.2
click at [495, 428] on div "30 2 12:30 32 5 13:30 50 14 13:30 31 5 13:30 20 3 13:30 40 8 12:30 21 5 13:30 1…" at bounding box center [777, 397] width 1142 height 489
click at [452, 431] on div "41 4 13:30" at bounding box center [465, 437] width 54 height 54
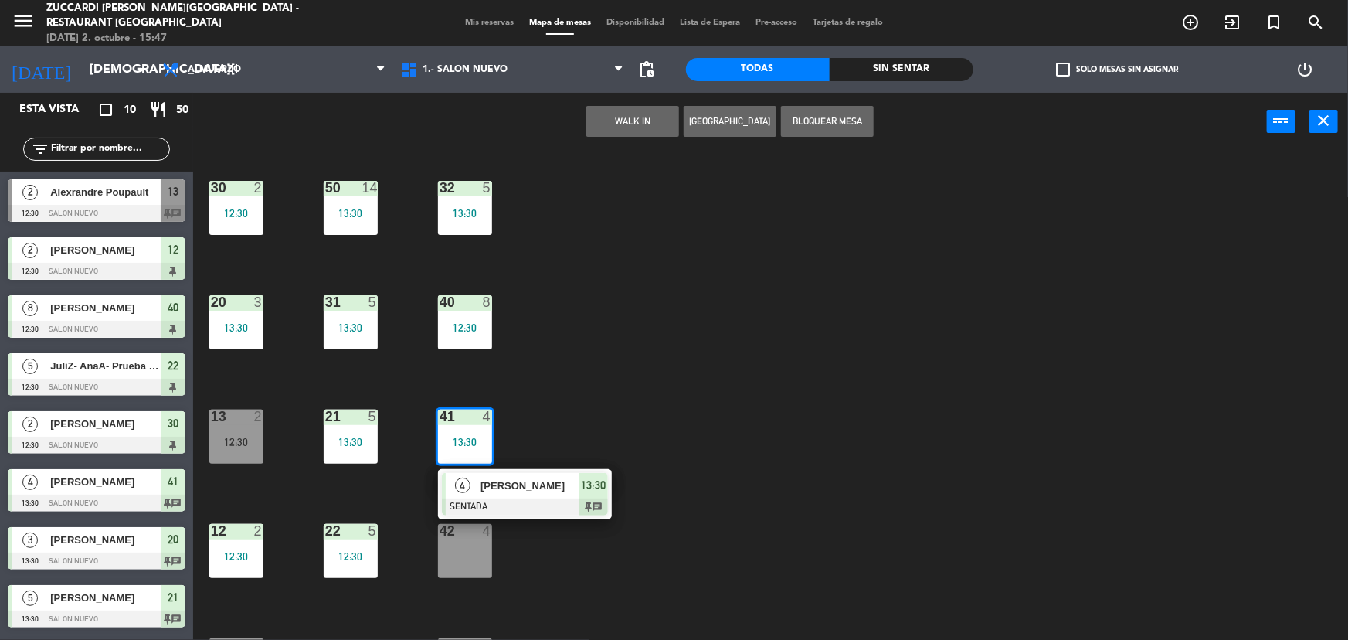
click at [239, 433] on div "13 2 12:30" at bounding box center [236, 437] width 54 height 54
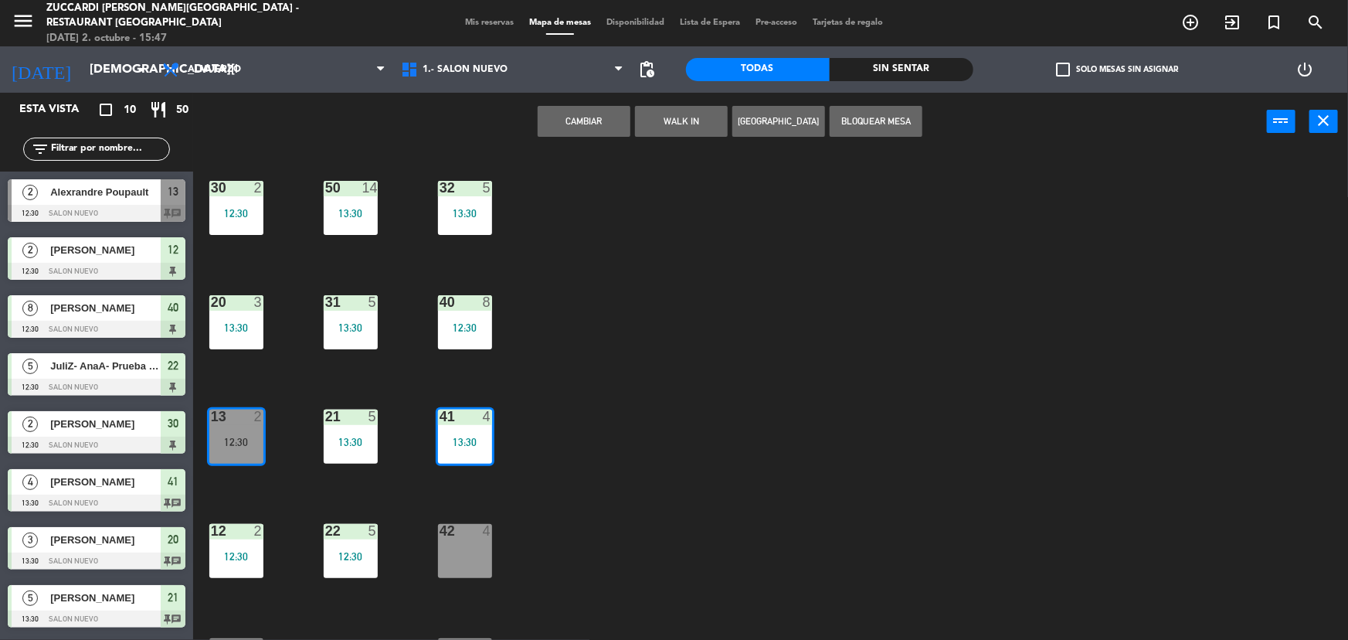
click at [604, 125] on button "Cambiar" at bounding box center [584, 121] width 93 height 31
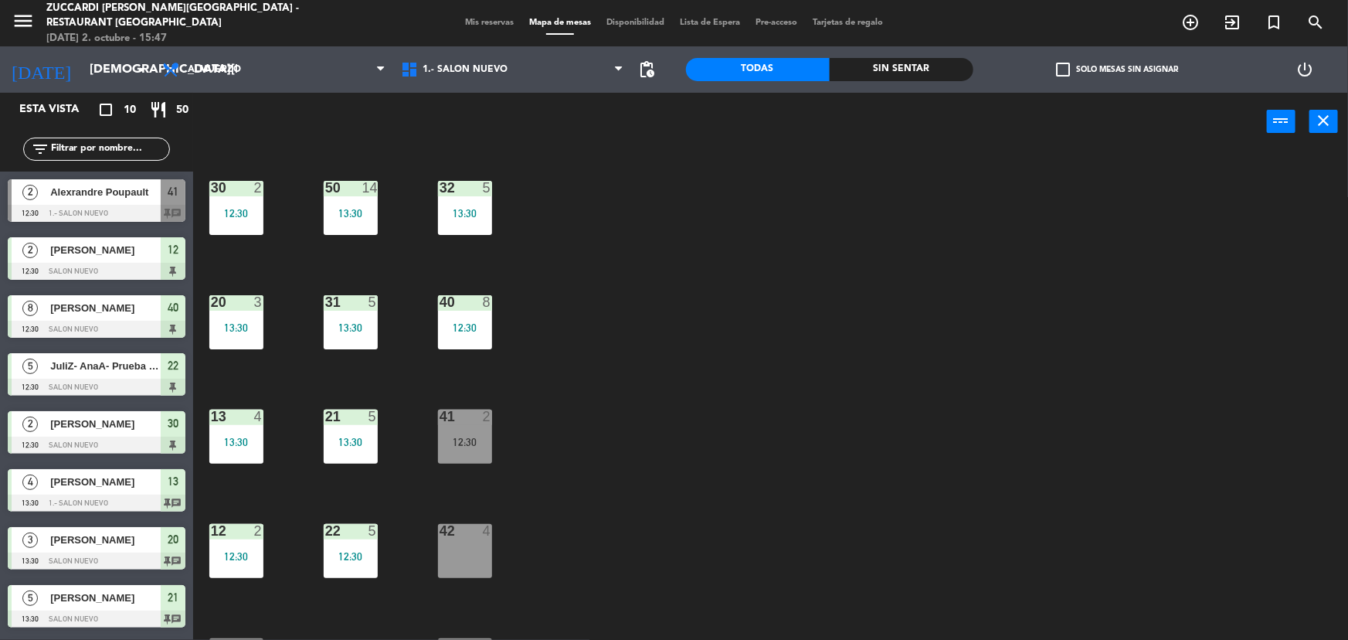
drag, startPoint x: 579, startPoint y: 417, endPoint x: 492, endPoint y: 426, distance: 87.0
click at [577, 417] on div "30 2 12:30 32 5 13:30 50 14 13:30 31 5 13:30 20 3 13:30 40 8 12:30 21 5 13:30 1…" at bounding box center [777, 397] width 1142 height 489
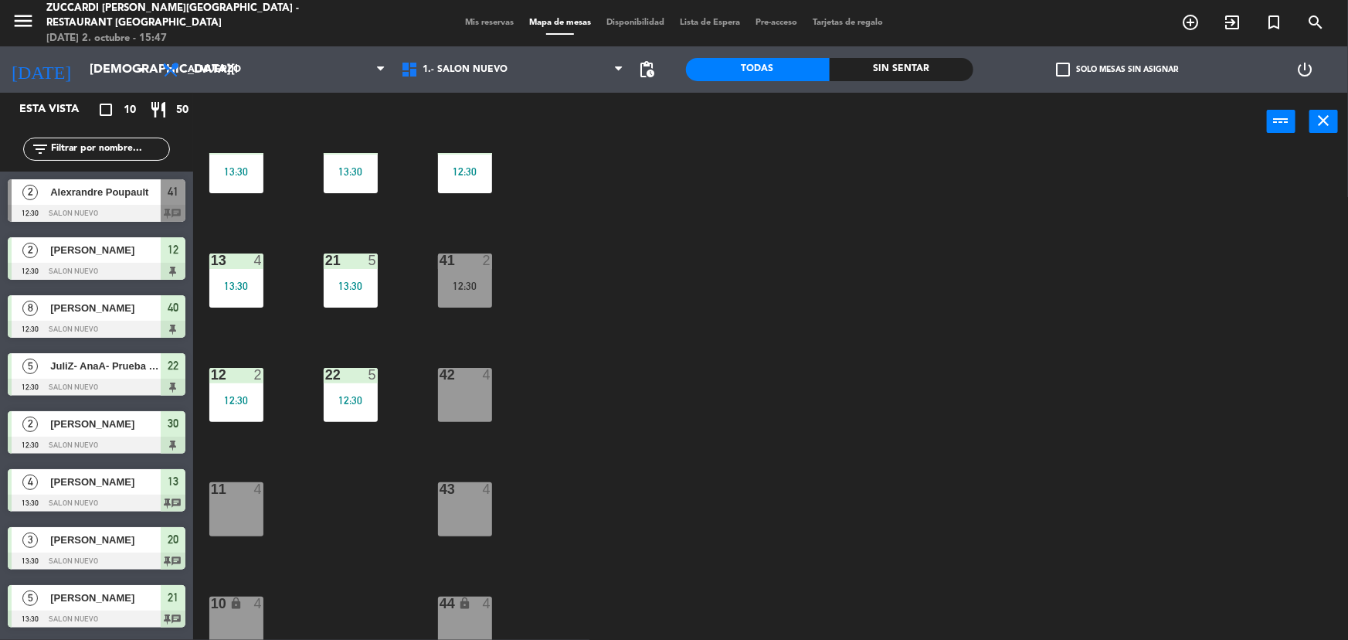
scroll to position [163, 0]
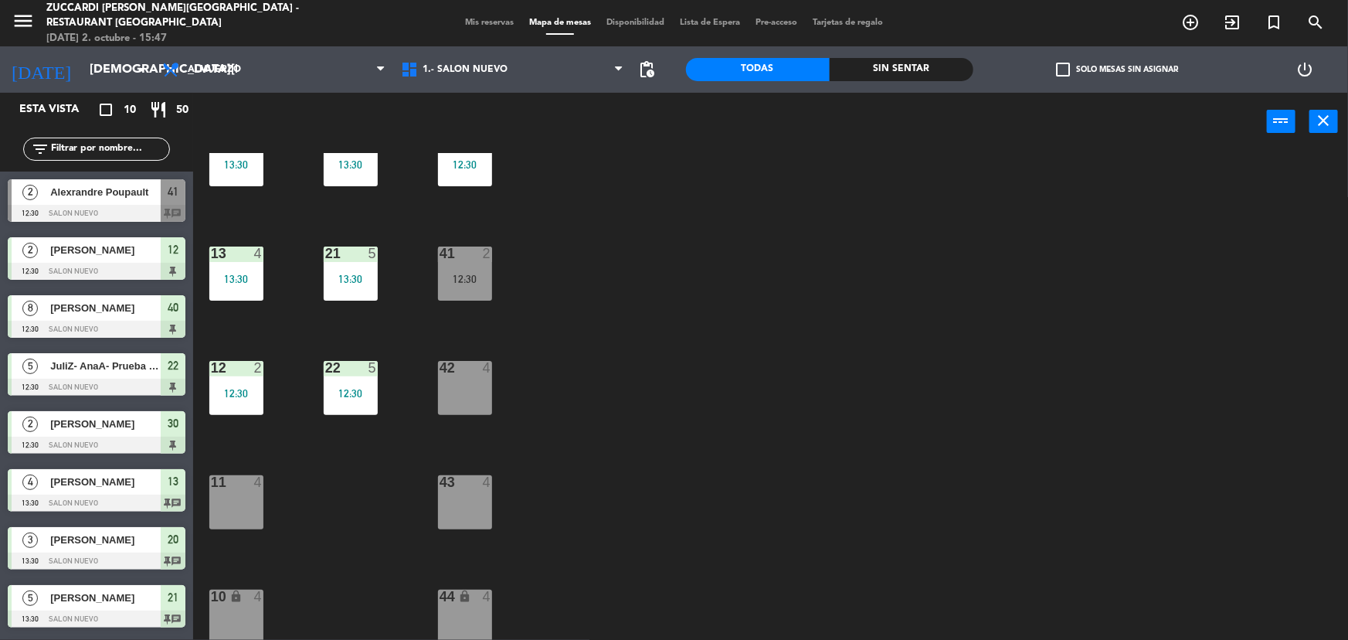
click at [102, 206] on div at bounding box center [97, 213] width 178 height 17
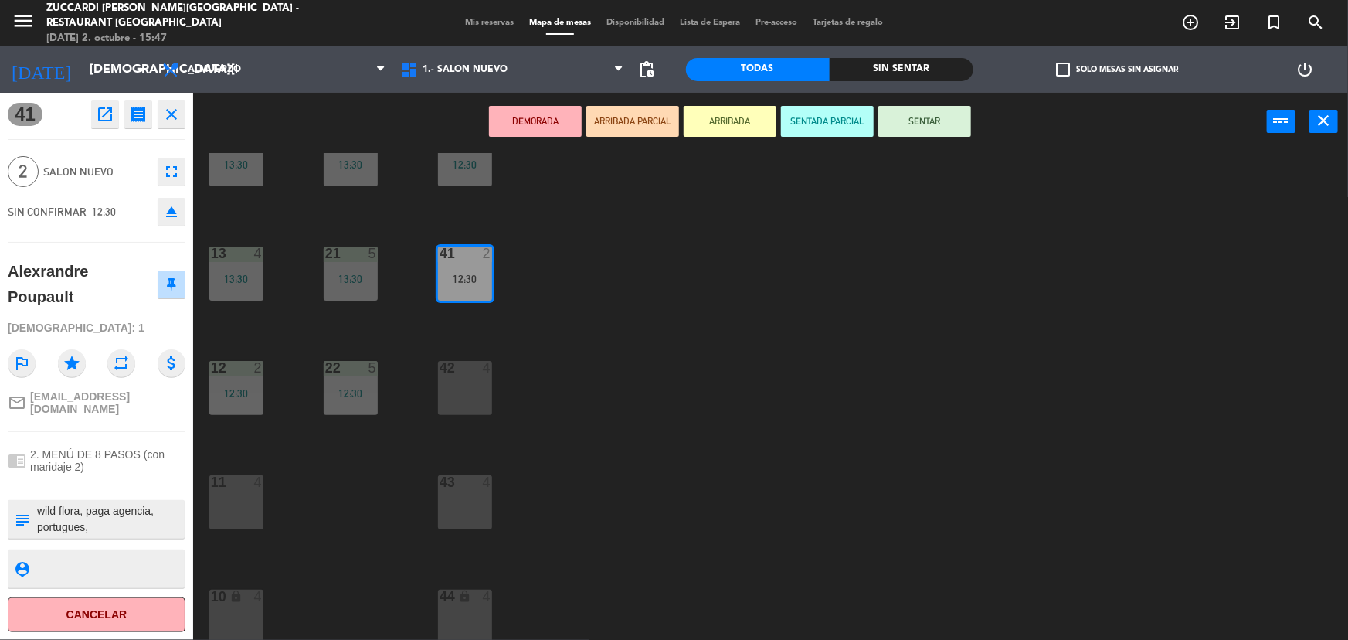
click at [590, 465] on div "30 2 12:30 32 5 13:30 50 14 13:30 31 5 13:30 20 3 13:30 40 8 12:30 21 5 13:30 1…" at bounding box center [777, 397] width 1142 height 489
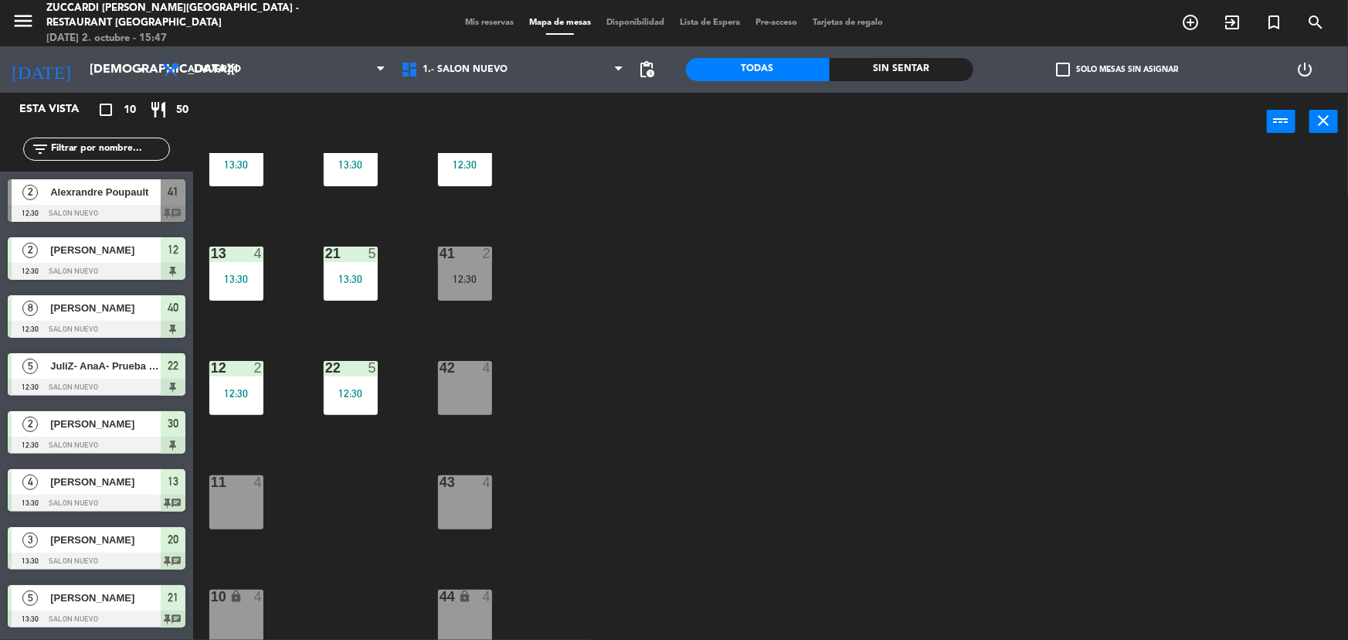
click at [488, 284] on div "12:30" at bounding box center [465, 279] width 54 height 11
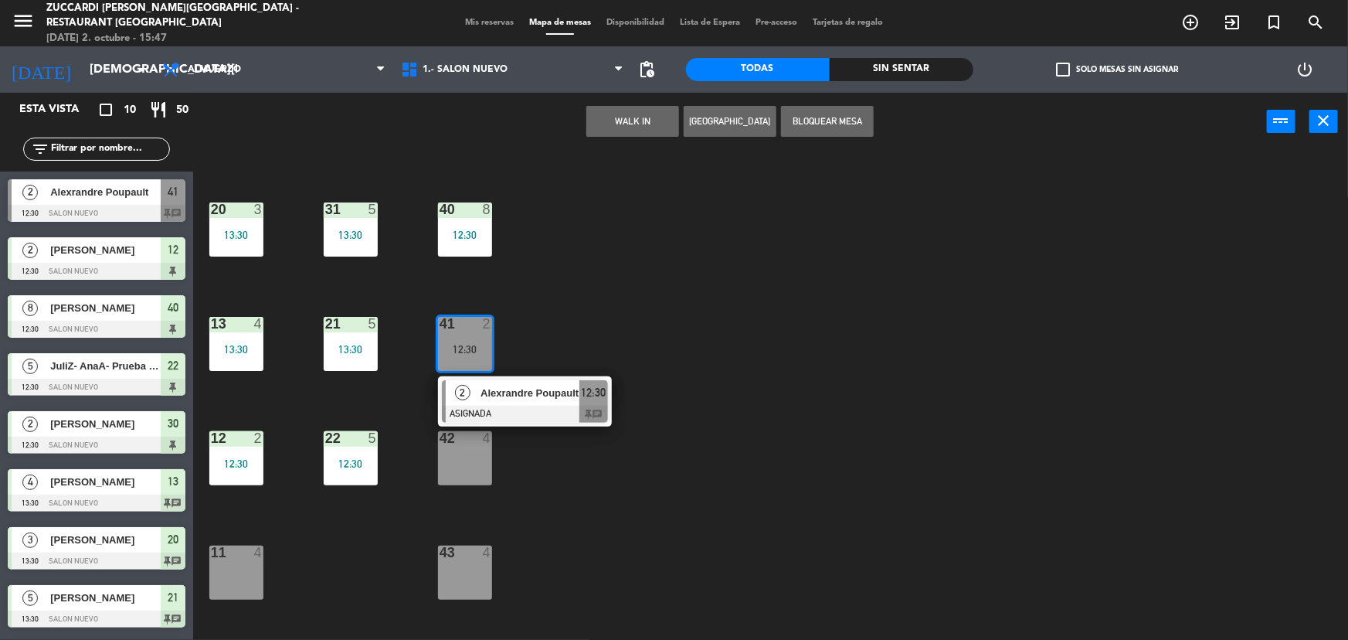
scroll to position [0, 0]
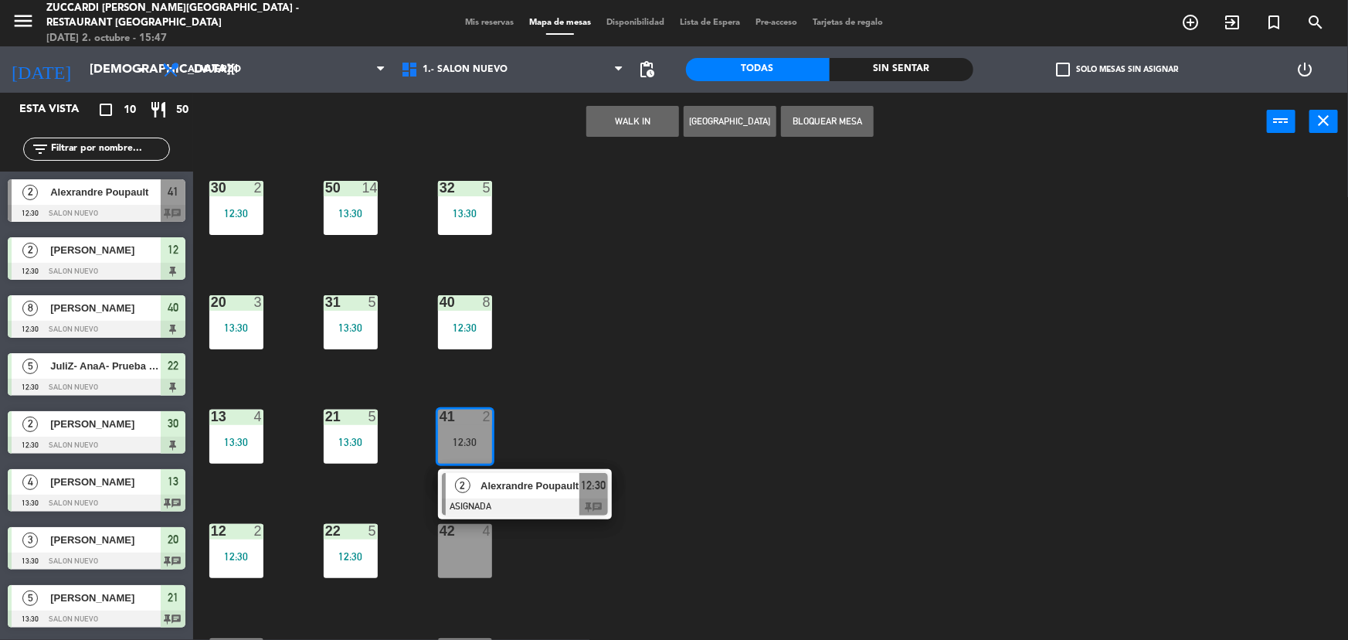
click at [471, 538] on div "42 4" at bounding box center [465, 531] width 54 height 15
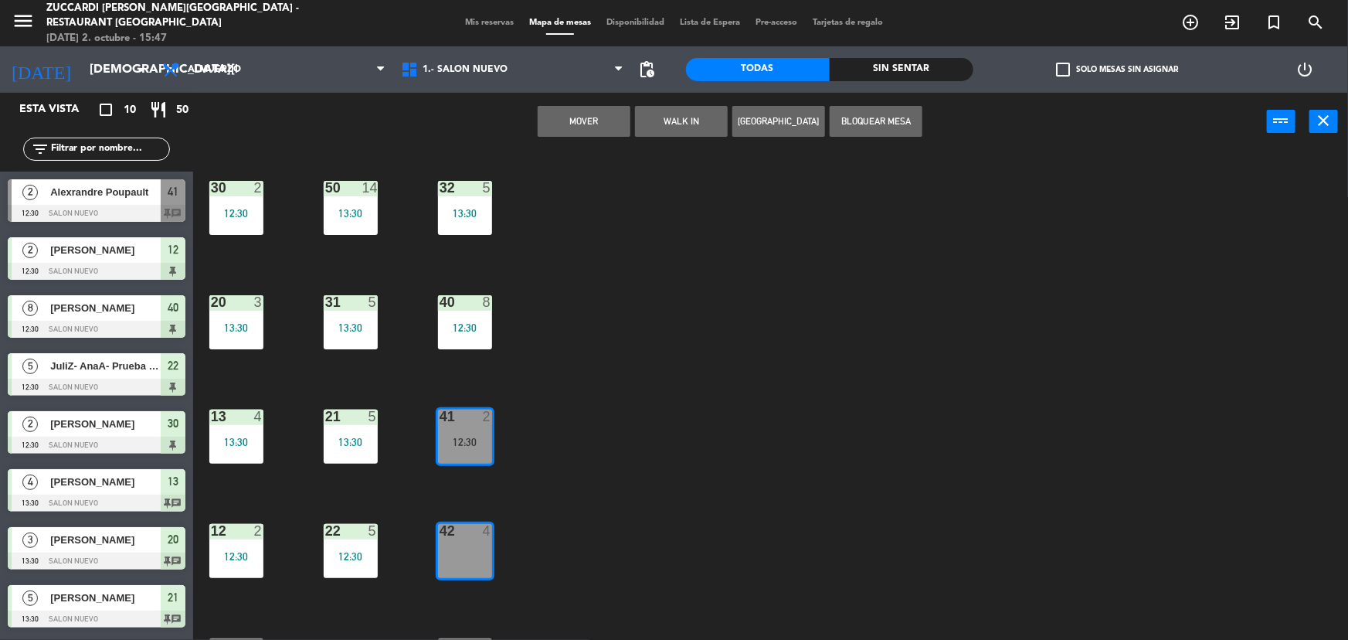
click at [610, 129] on button "Mover" at bounding box center [584, 121] width 93 height 31
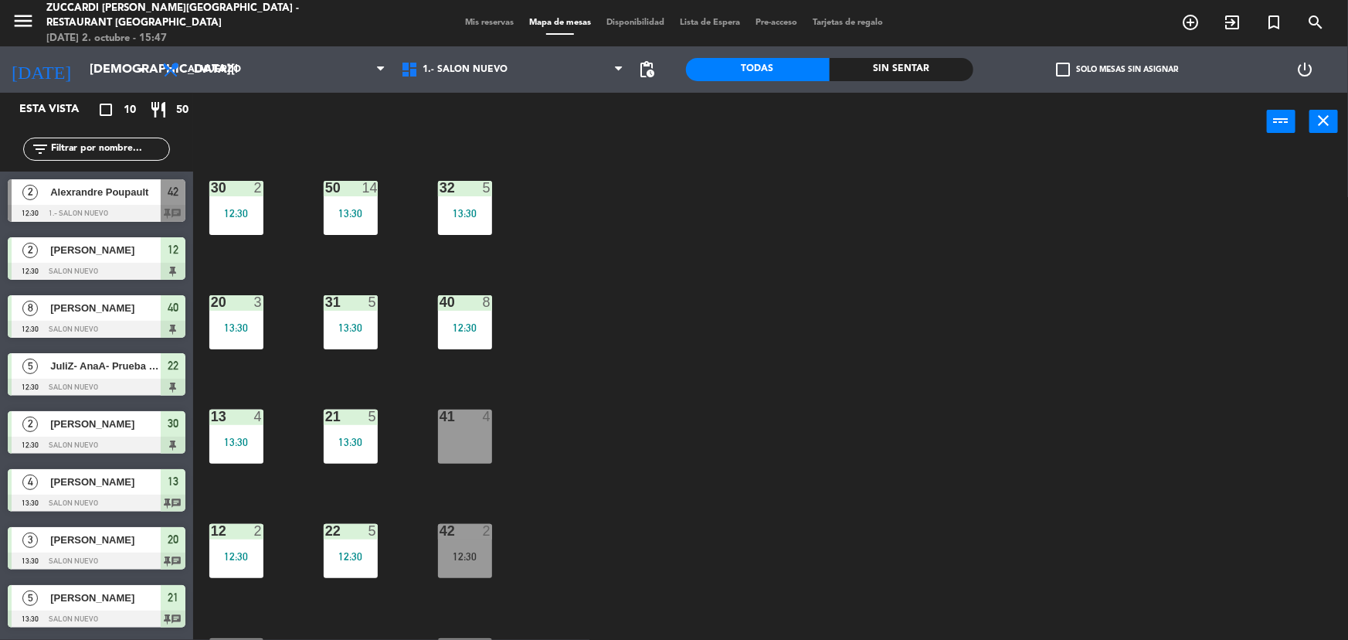
click at [473, 433] on div "41 4" at bounding box center [465, 437] width 54 height 54
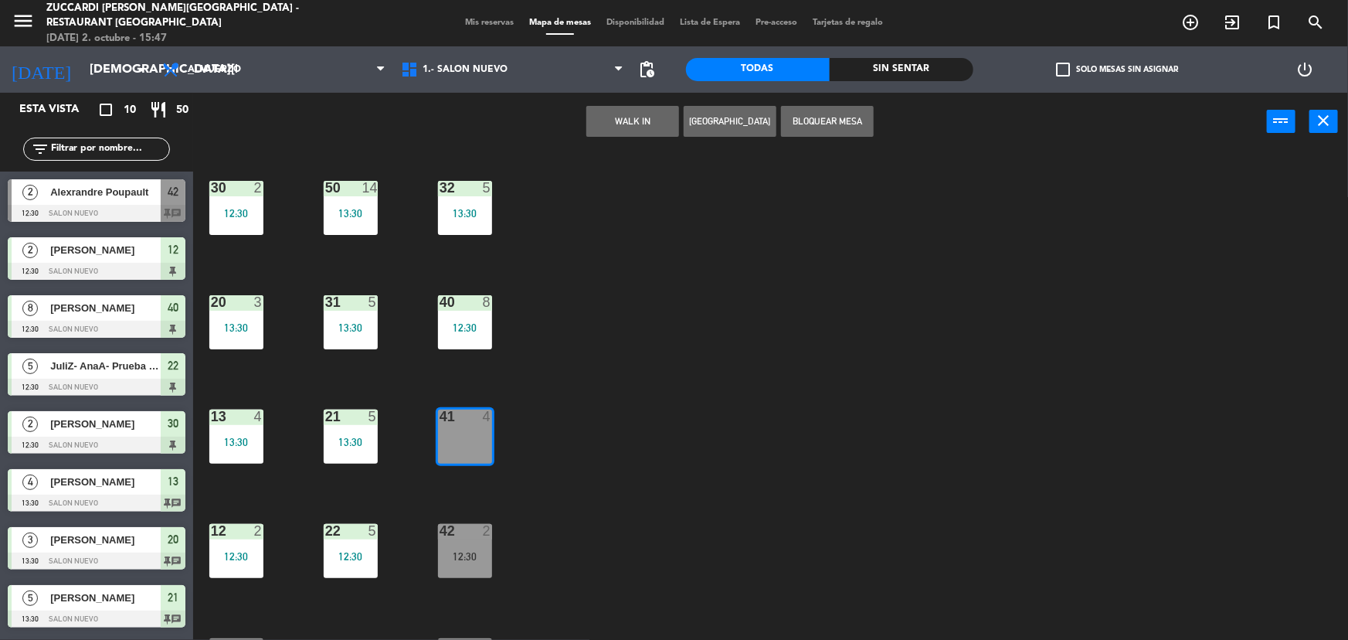
click at [609, 331] on div "30 2 12:30 32 5 13:30 50 14 13:30 31 5 13:30 20 3 13:30 40 8 12:30 21 5 13:30 1…" at bounding box center [777, 397] width 1142 height 489
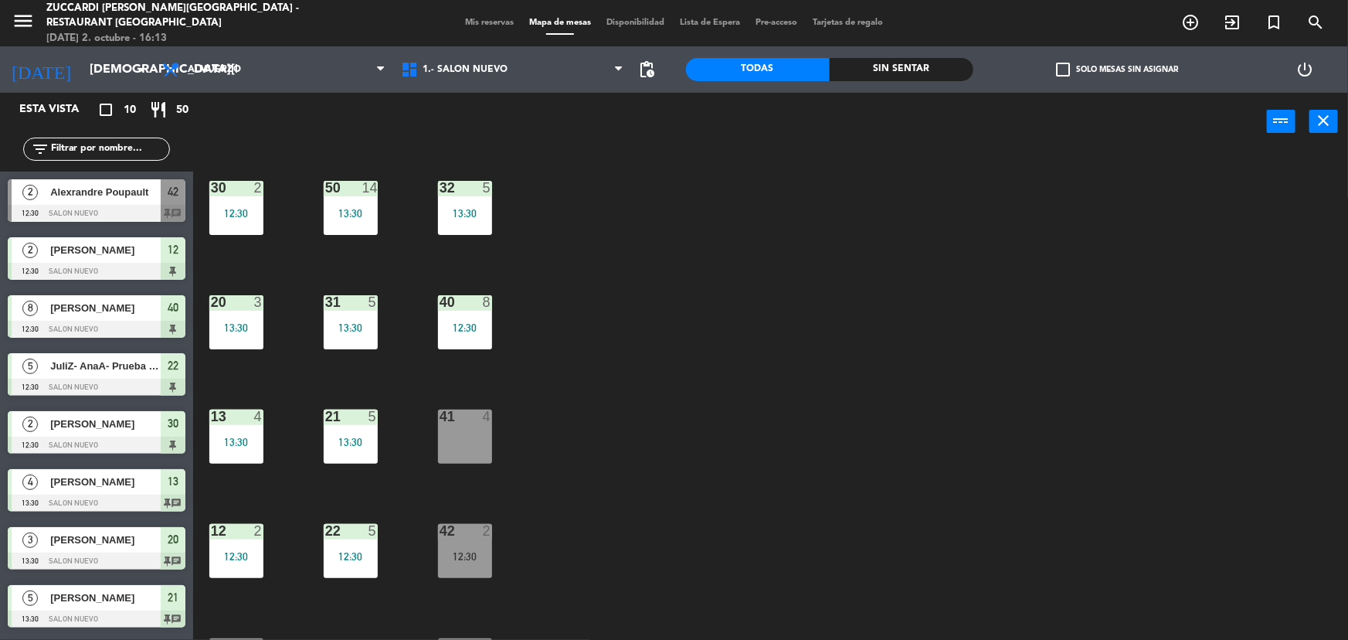
click at [474, 20] on span "Mis reservas" at bounding box center [489, 23] width 64 height 9
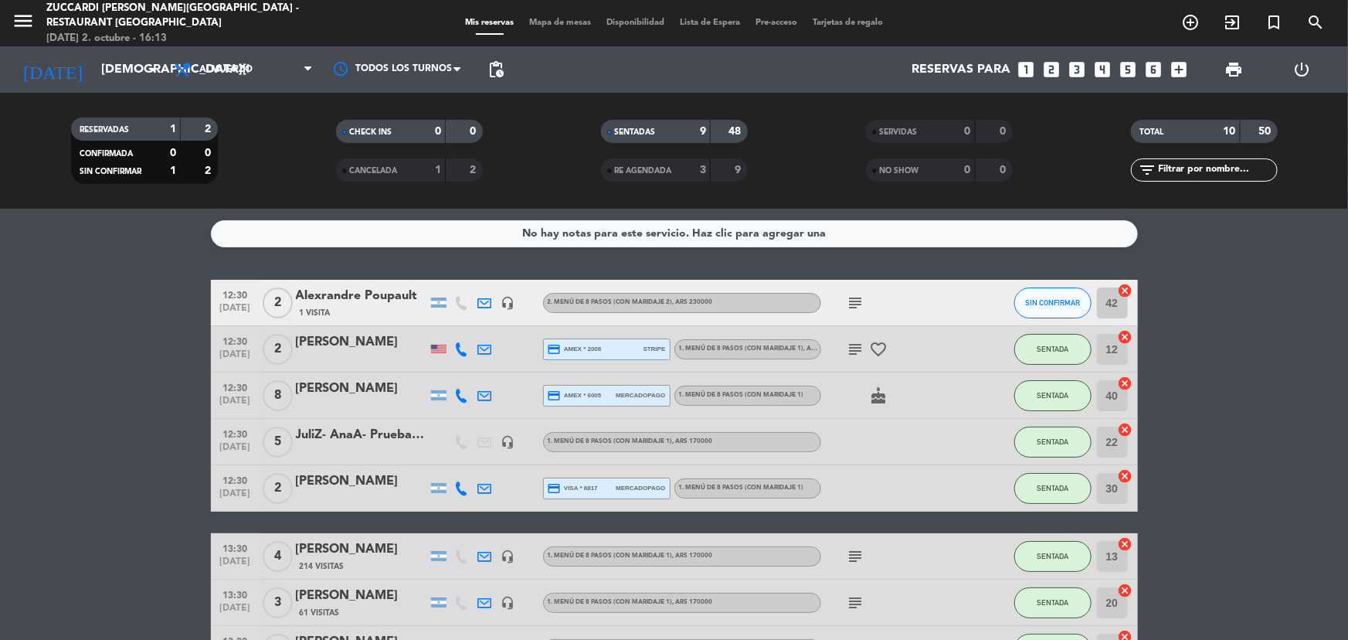
click at [353, 435] on div "JuliZ- AnaA- Prueba menú" at bounding box center [361, 435] width 131 height 20
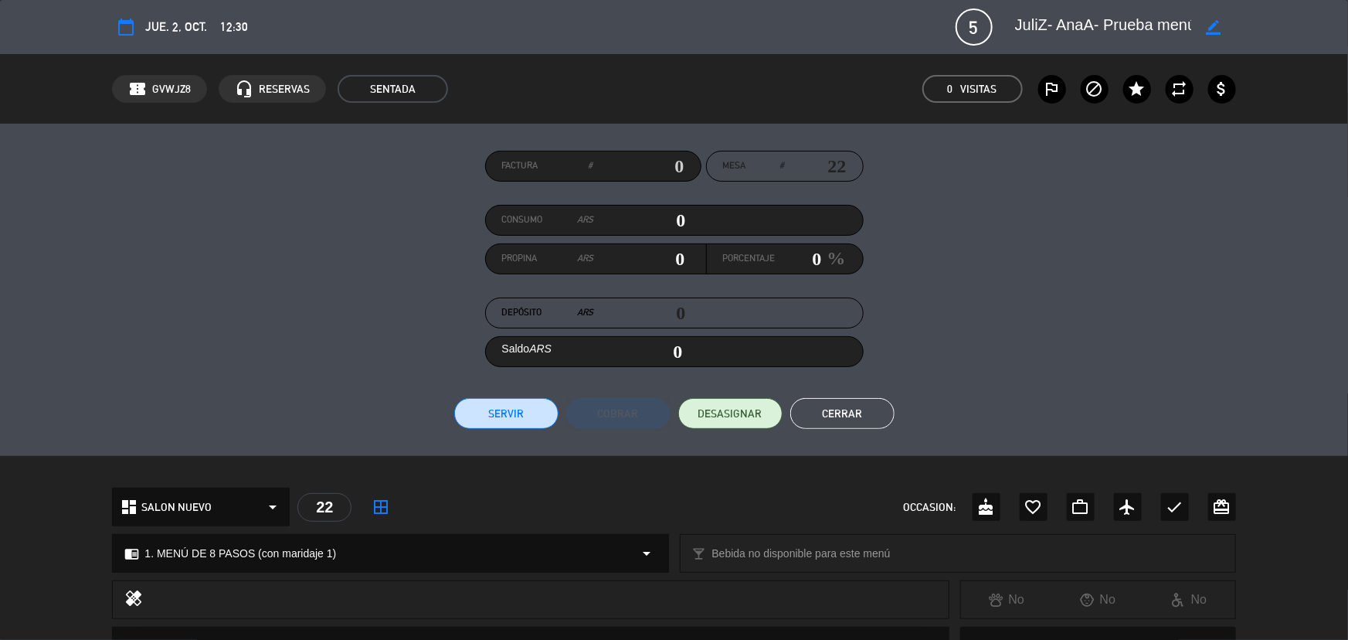
click at [829, 417] on button "Cerrar" at bounding box center [843, 413] width 104 height 31
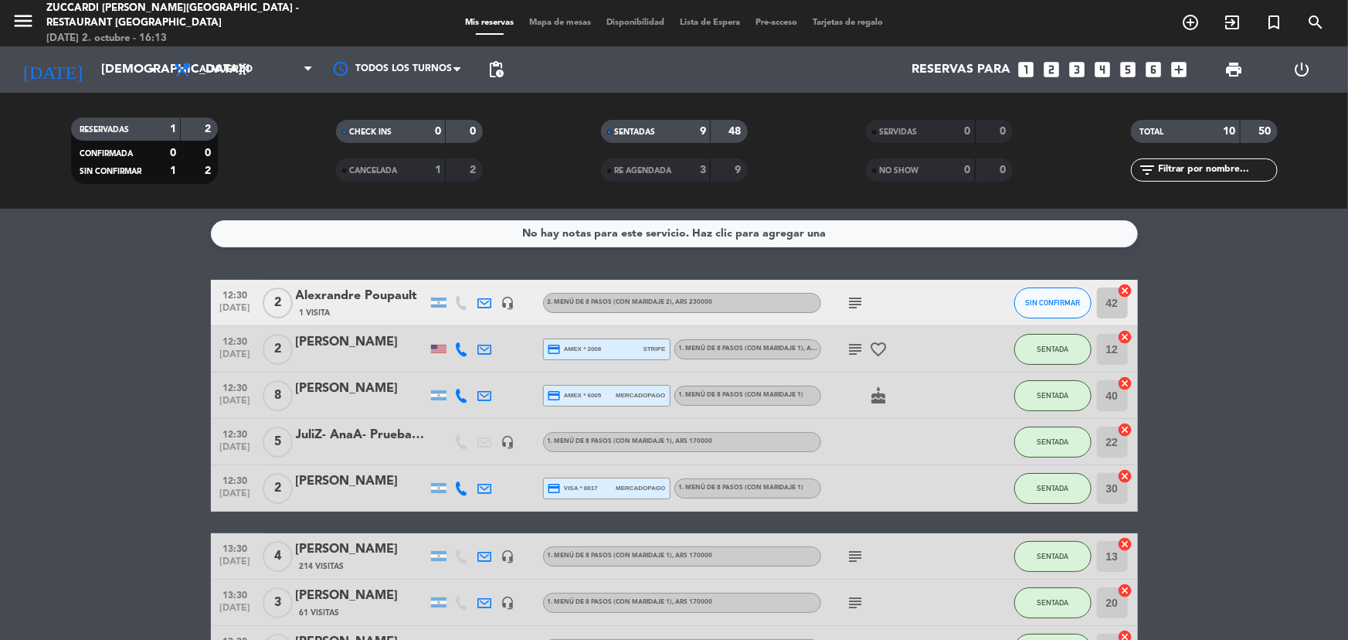
click at [1124, 433] on icon "cancel" at bounding box center [1125, 429] width 15 height 15
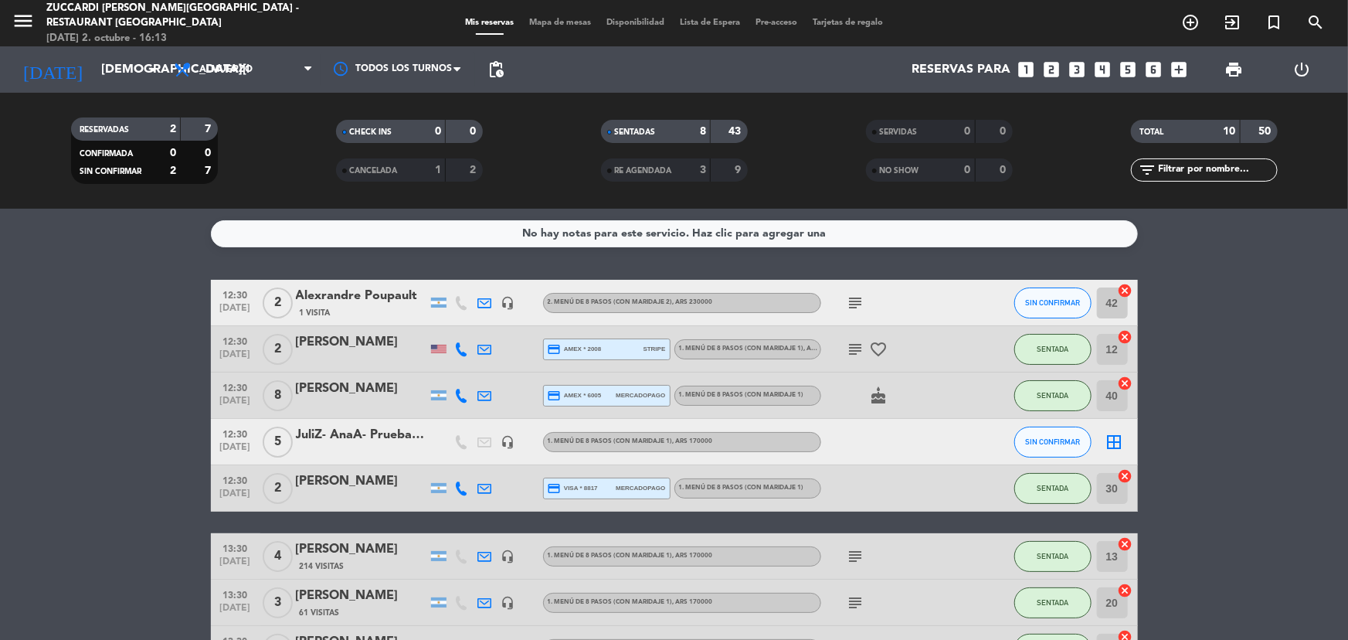
click at [346, 444] on div "JuliZ- AnaA- Prueba menú" at bounding box center [361, 435] width 131 height 20
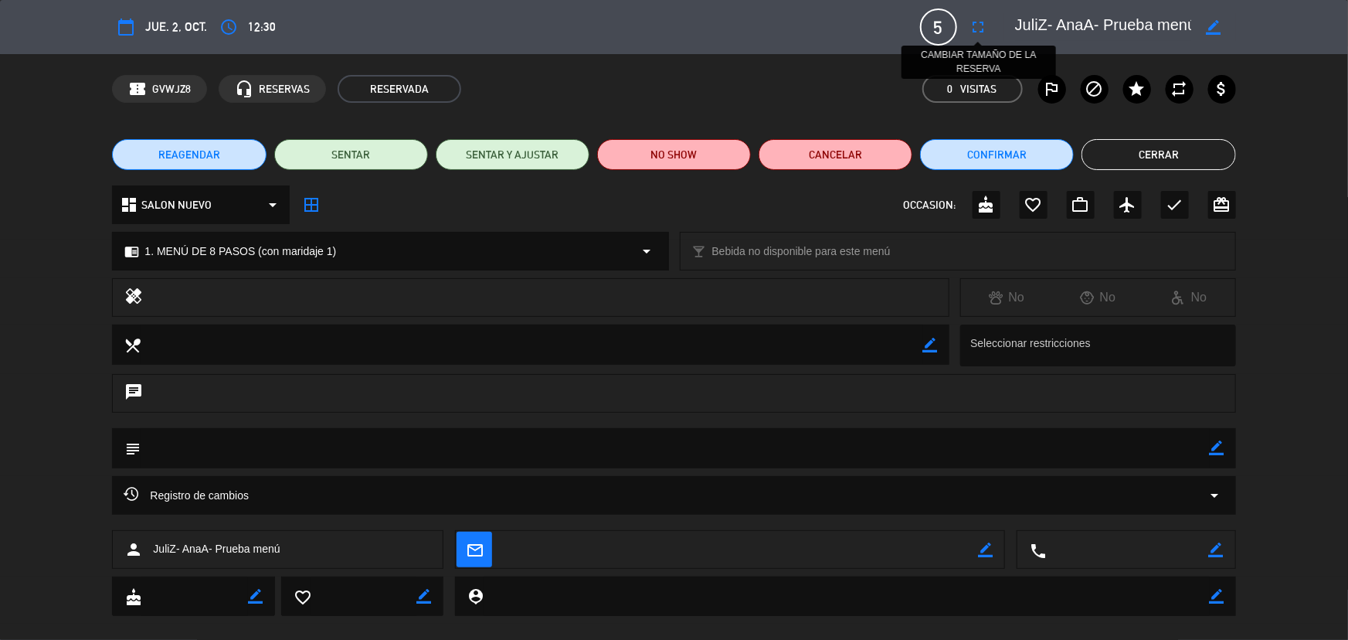
click at [973, 29] on icon "fullscreen" at bounding box center [979, 27] width 19 height 19
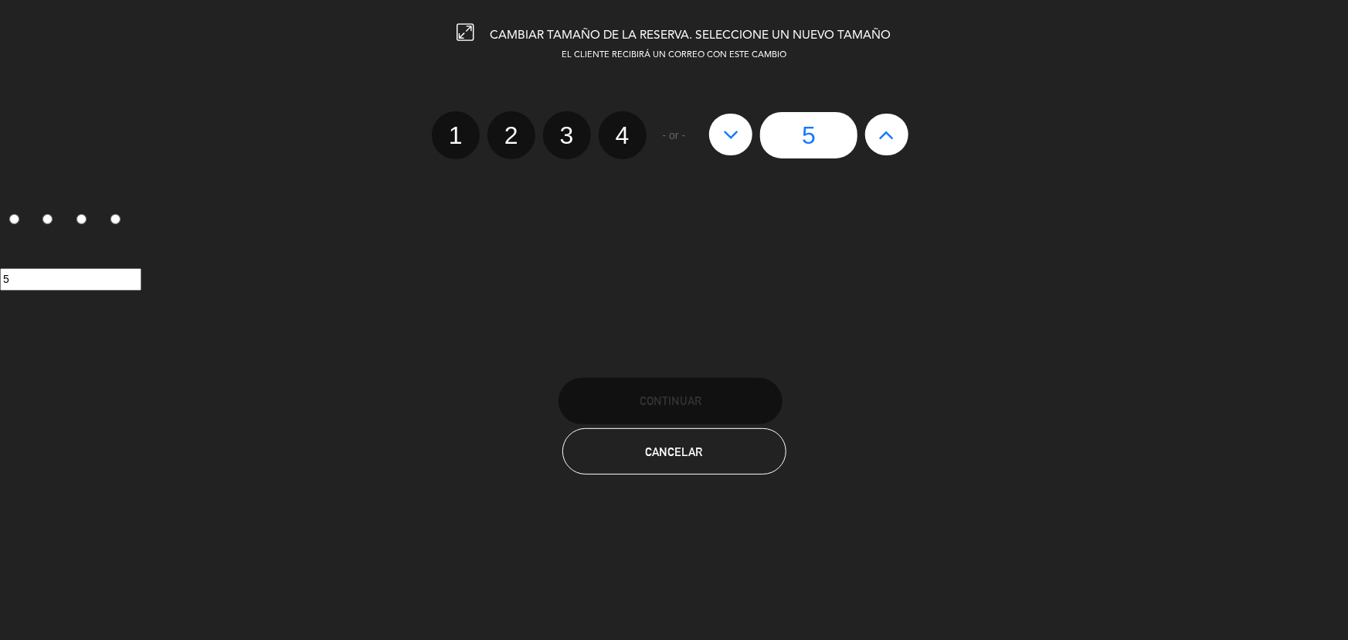
click at [625, 140] on label "4" at bounding box center [623, 135] width 48 height 48
click at [625, 127] on input "4" at bounding box center [621, 122] width 10 height 10
radio input "true"
radio input "false"
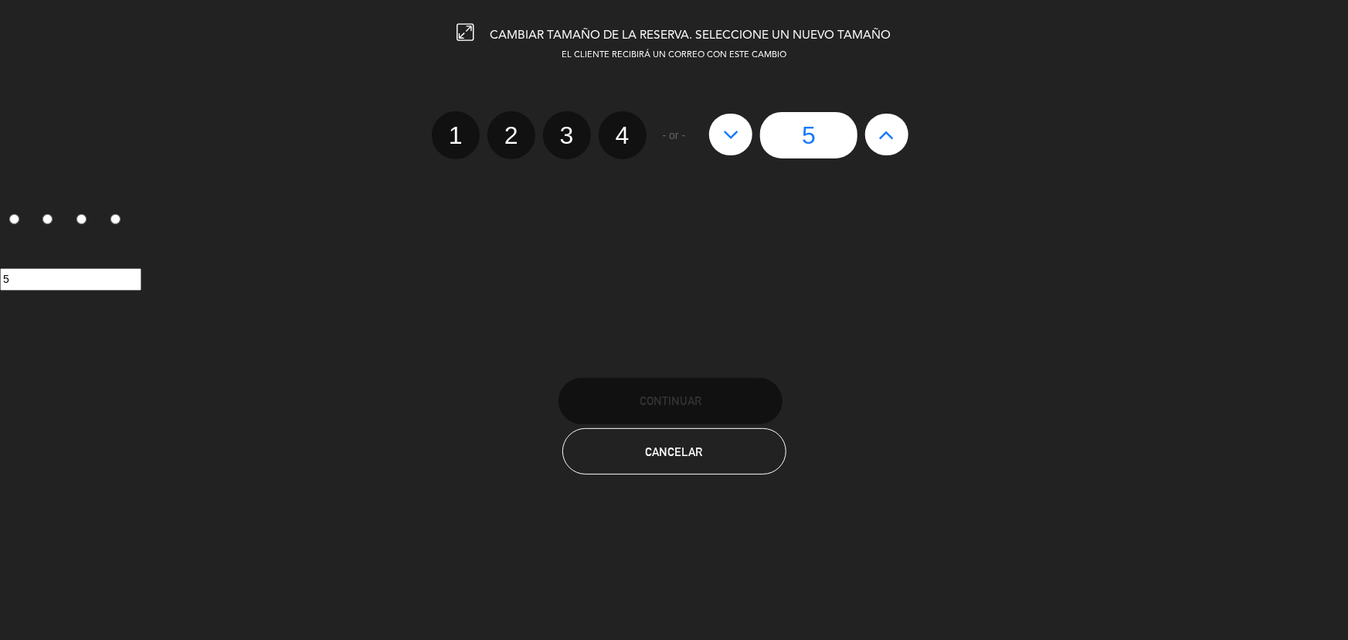
radio input "false"
radio input "true"
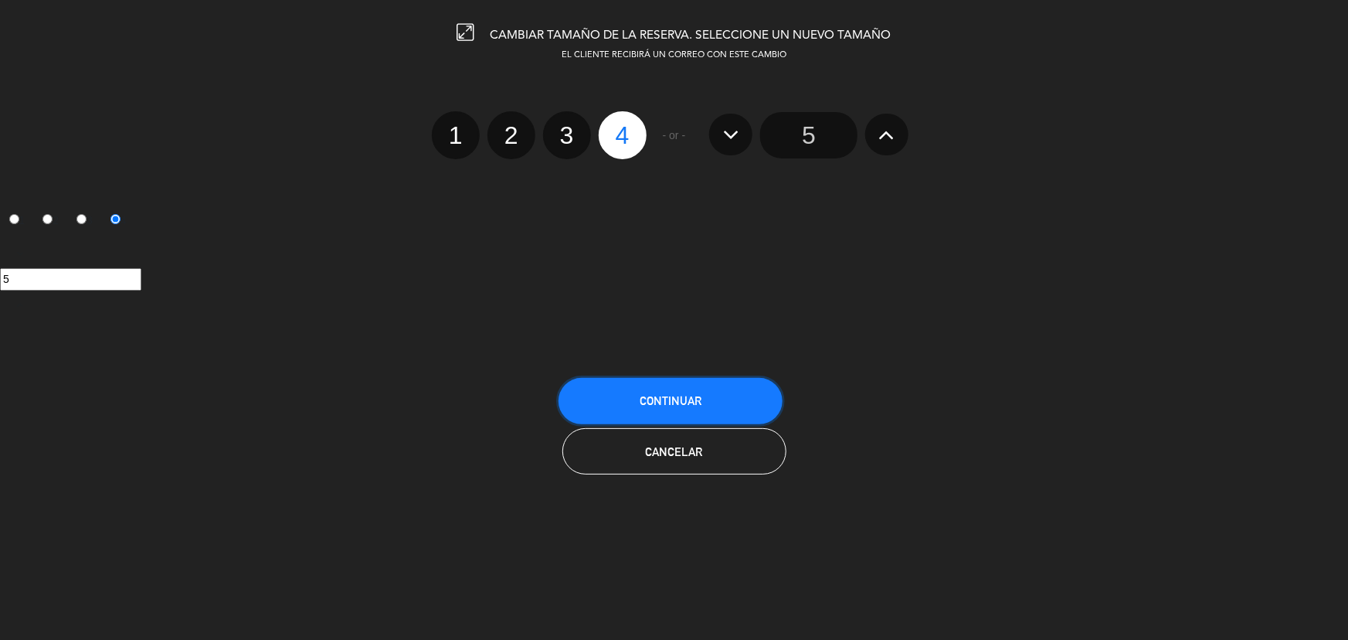
drag, startPoint x: 687, startPoint y: 399, endPoint x: 692, endPoint y: 386, distance: 13.5
click at [689, 396] on span "Continuar" at bounding box center [671, 400] width 62 height 13
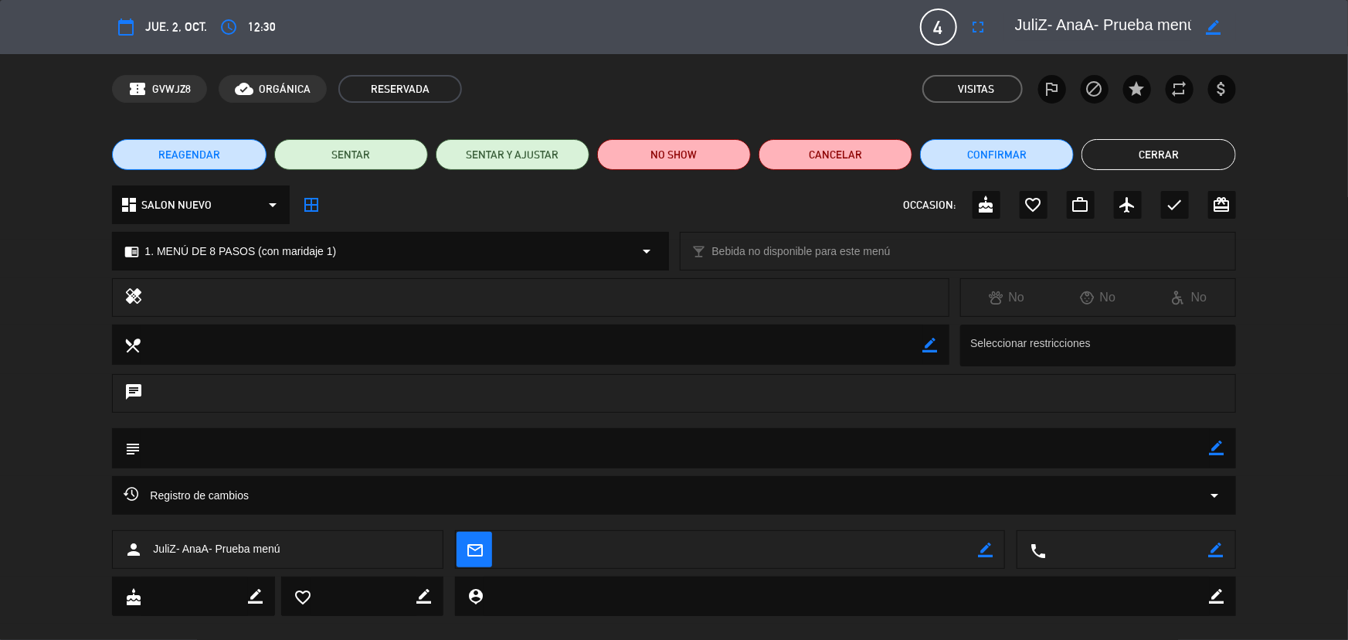
click at [1140, 154] on button "Cerrar" at bounding box center [1159, 154] width 154 height 31
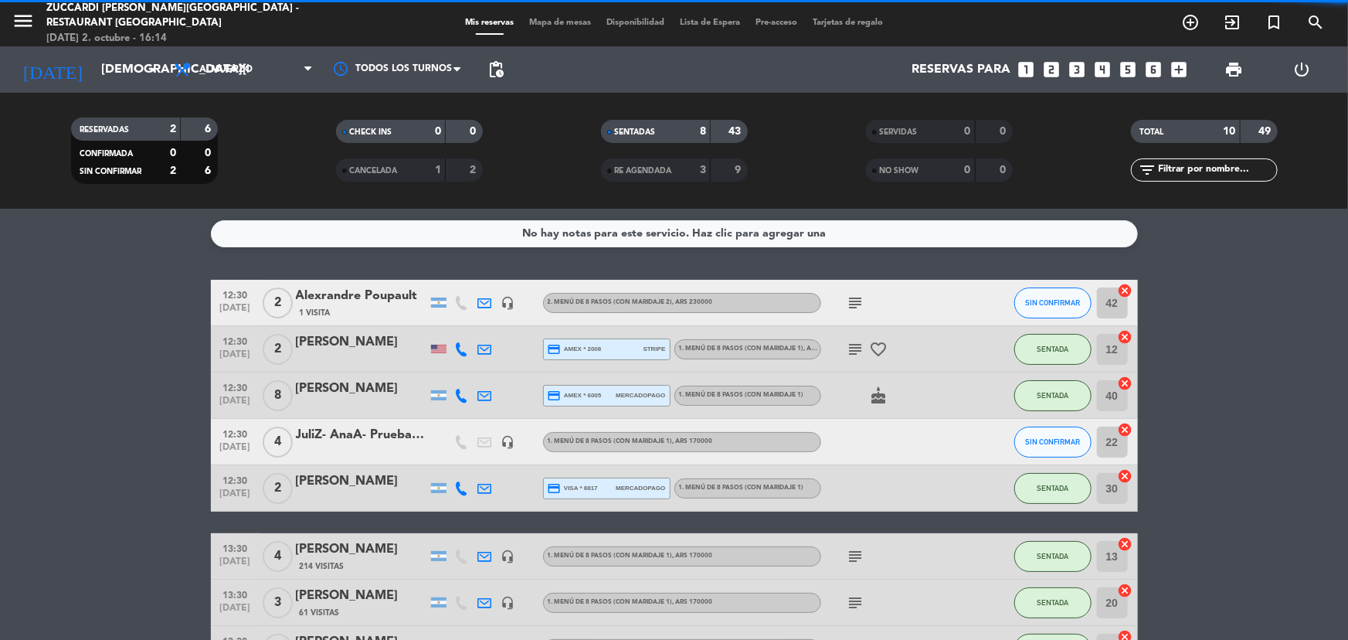
drag, startPoint x: 545, startPoint y: 36, endPoint x: 553, endPoint y: 22, distance: 15.2
click at [549, 29] on div "menu Zuccardi [PERSON_NAME][GEOGRAPHIC_DATA] - Restaurant [GEOGRAPHIC_DATA] [DA…" at bounding box center [674, 23] width 1348 height 46
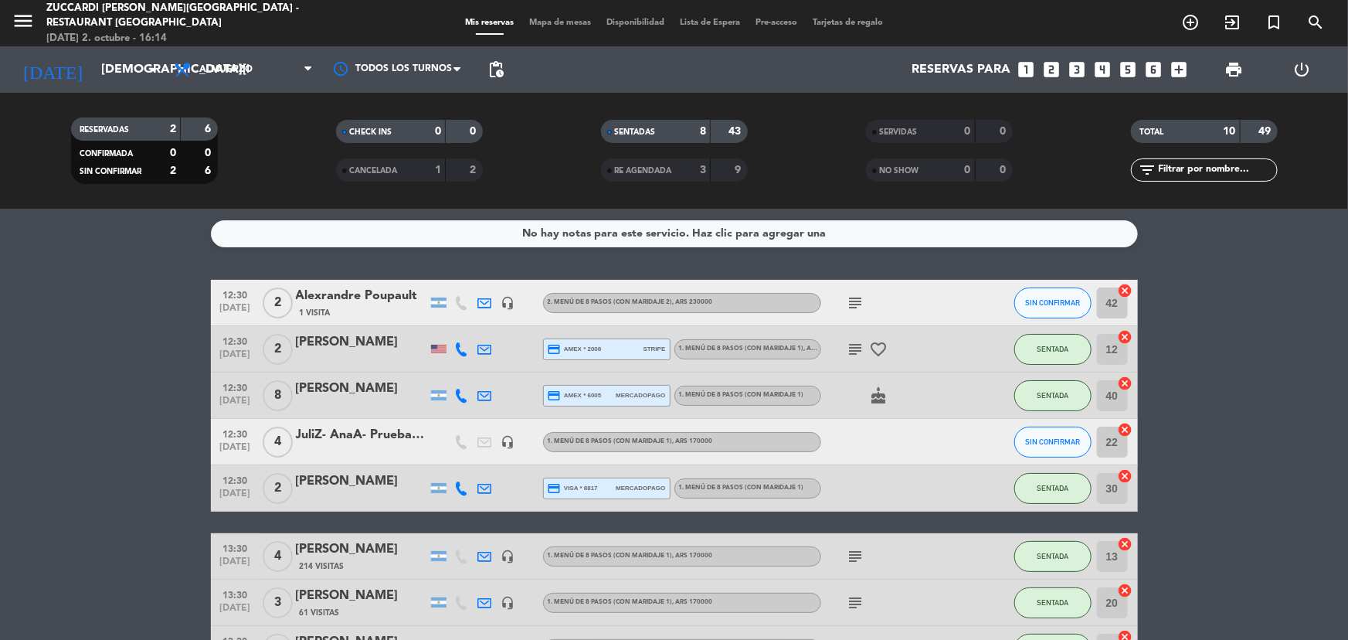
click at [553, 20] on span "Mapa de mesas" at bounding box center [560, 23] width 77 height 9
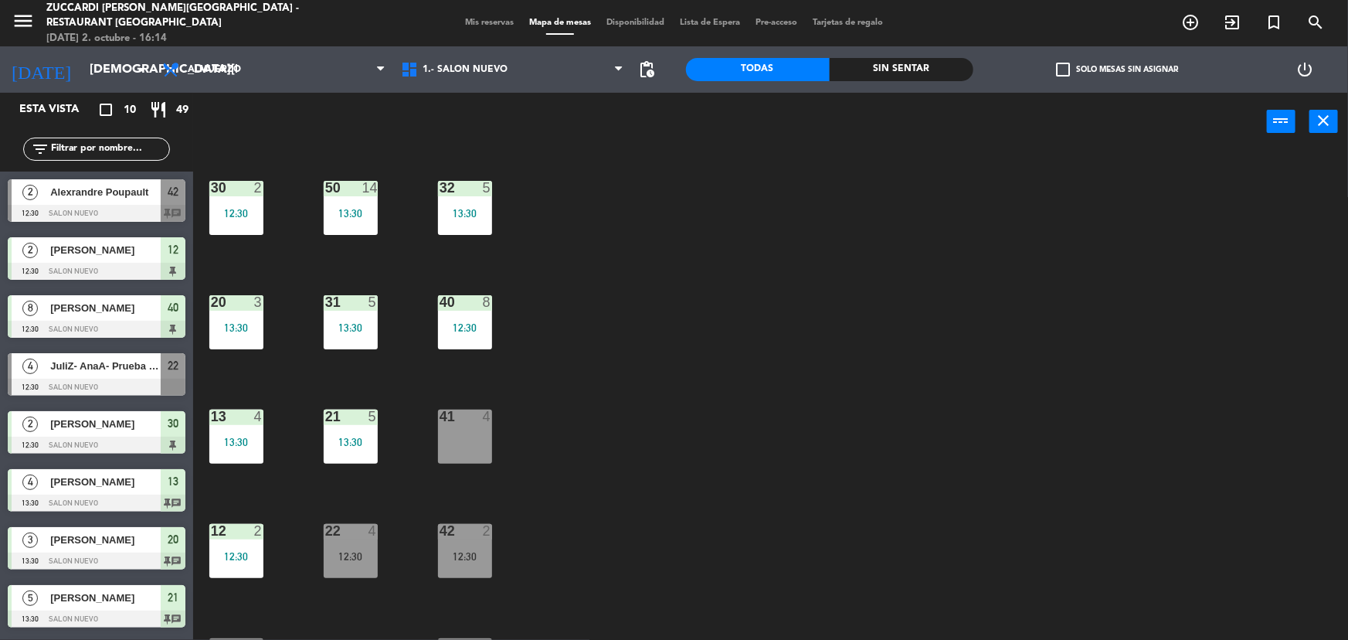
drag, startPoint x: 116, startPoint y: 370, endPoint x: 170, endPoint y: 371, distance: 54.1
click at [121, 370] on div "4 JuliZ- AnaA- Prueba menú 12:30 SALON NUEVO 22" at bounding box center [96, 374] width 193 height 58
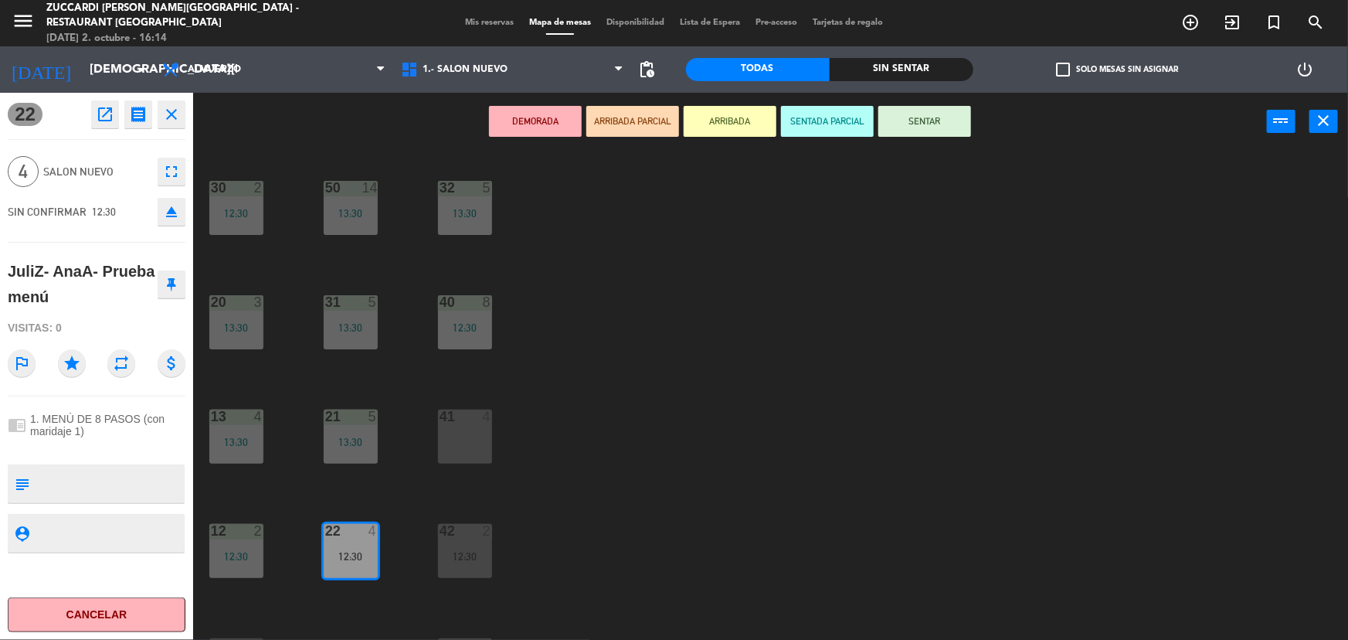
click at [352, 539] on div "22 4" at bounding box center [351, 531] width 54 height 15
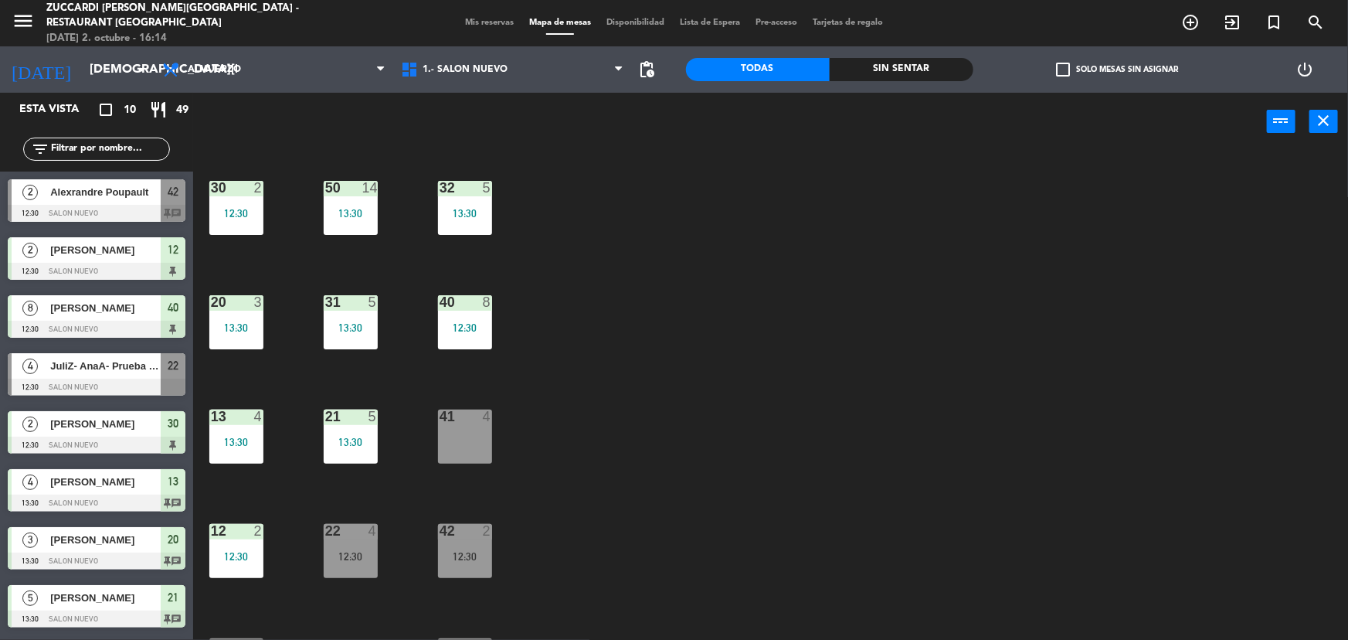
drag, startPoint x: 341, startPoint y: 540, endPoint x: 367, endPoint y: 549, distance: 27.9
click at [343, 540] on div "22 4 12:30" at bounding box center [351, 551] width 54 height 54
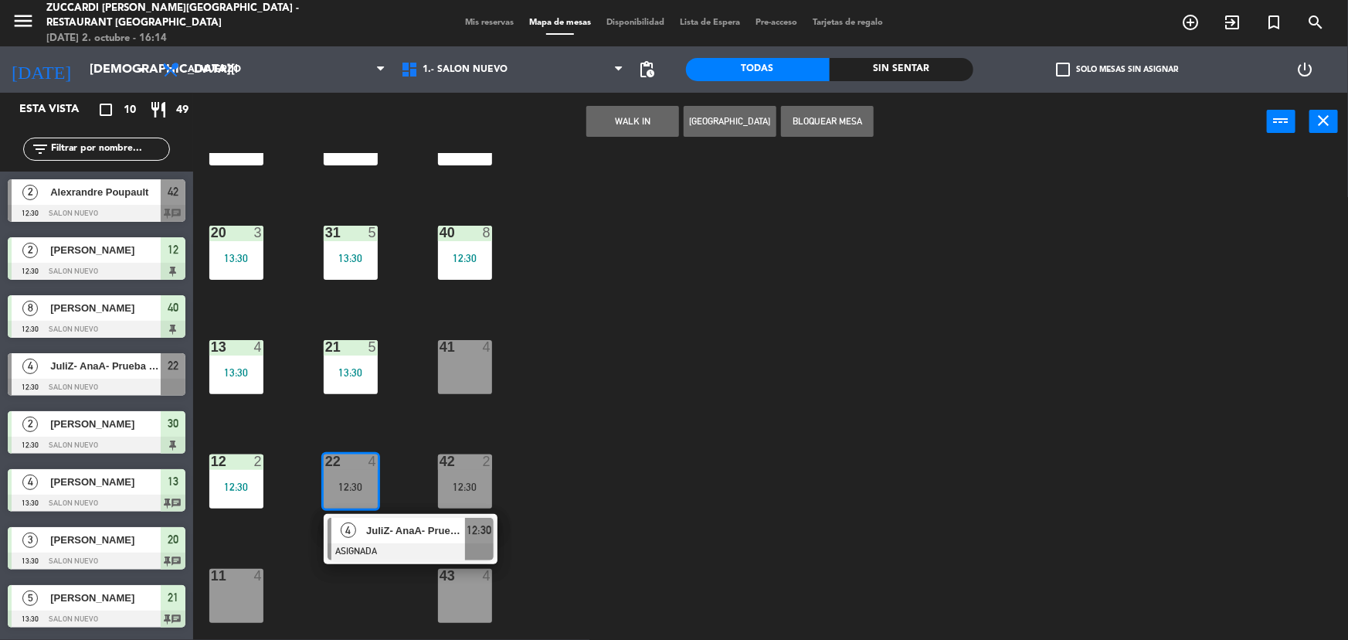
scroll to position [163, 0]
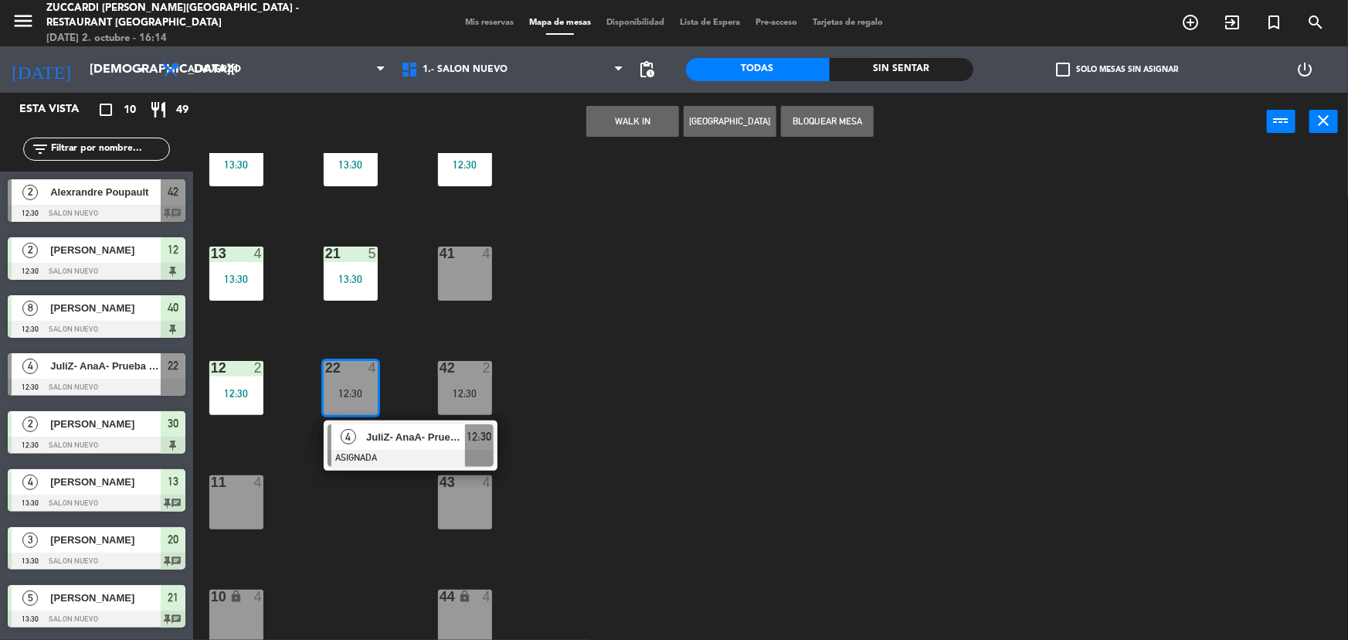
click at [395, 427] on div "JuliZ- AnaA- Prueba menú" at bounding box center [415, 437] width 100 height 26
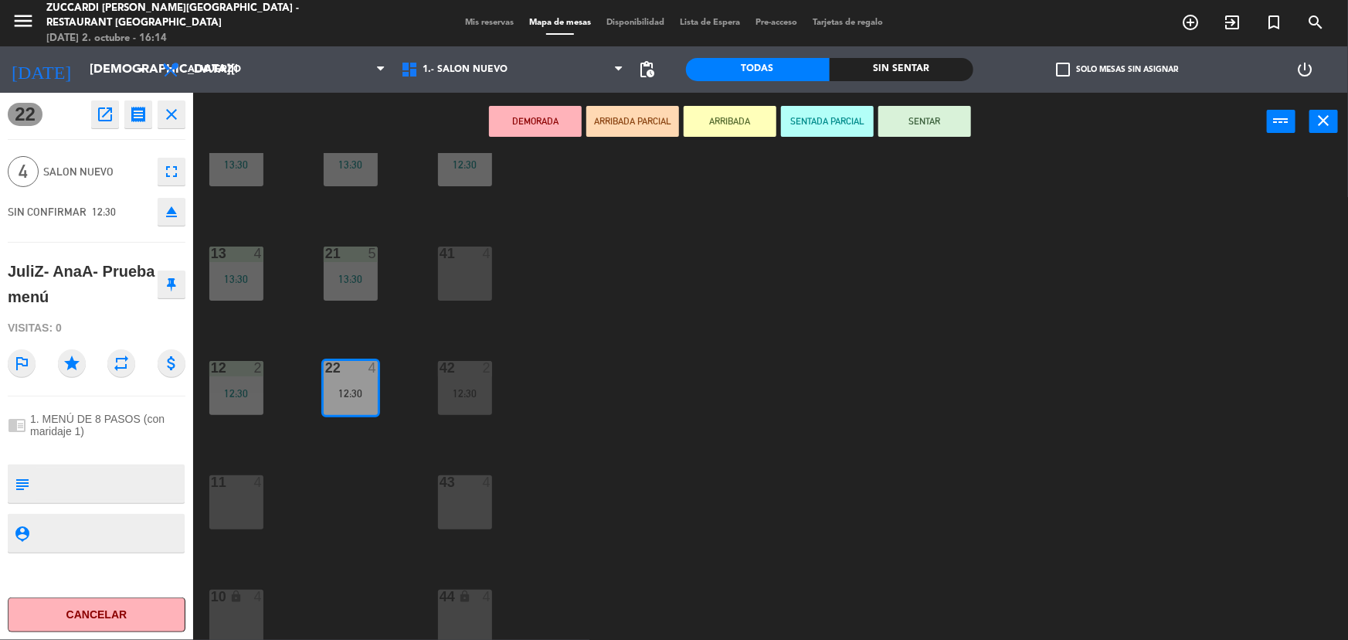
click at [922, 125] on button "SENTAR" at bounding box center [925, 121] width 93 height 31
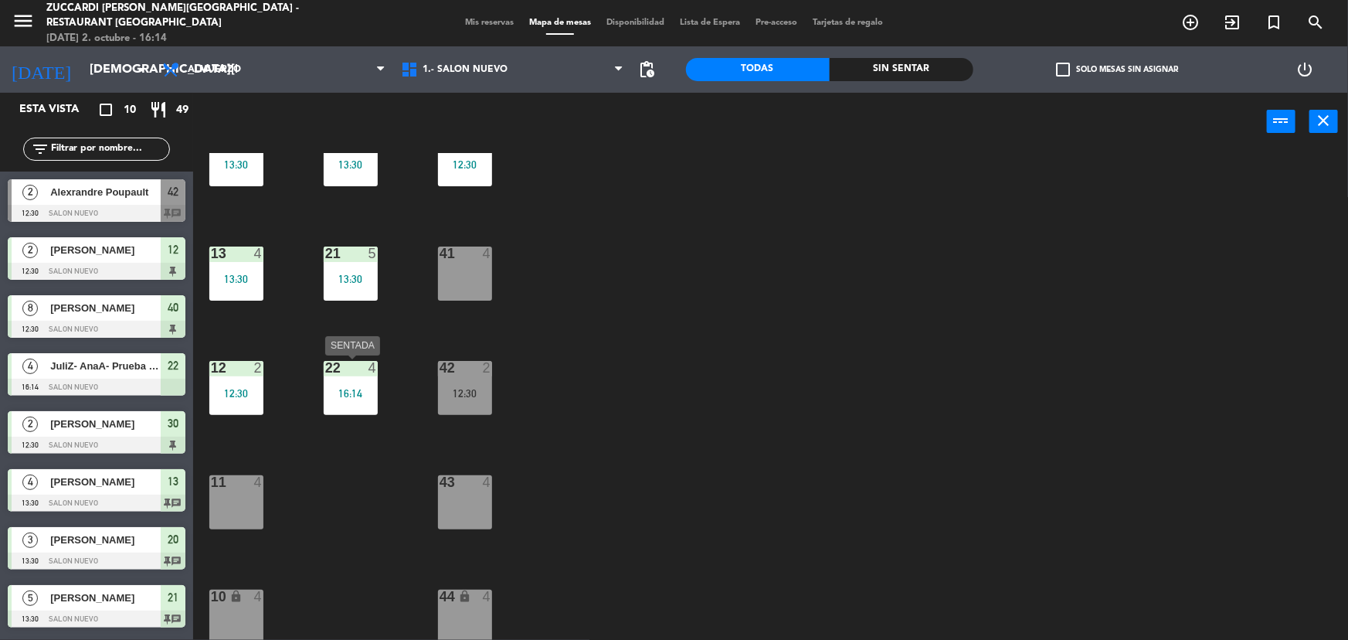
click at [376, 384] on div "22 4 16:14" at bounding box center [351, 388] width 54 height 54
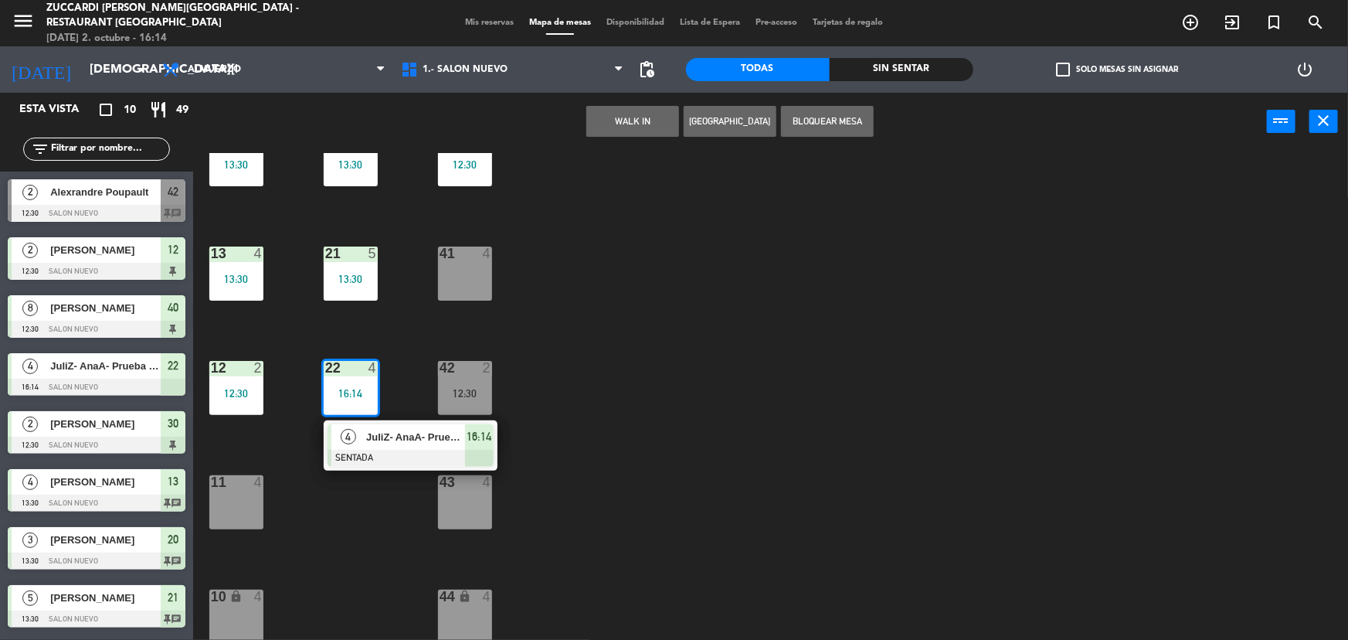
drag, startPoint x: 378, startPoint y: 444, endPoint x: 838, endPoint y: 155, distance: 543.7
click at [378, 443] on div "4 JuliZ- AnaA- Prueba menú SENTADA 16:14" at bounding box center [410, 445] width 197 height 50
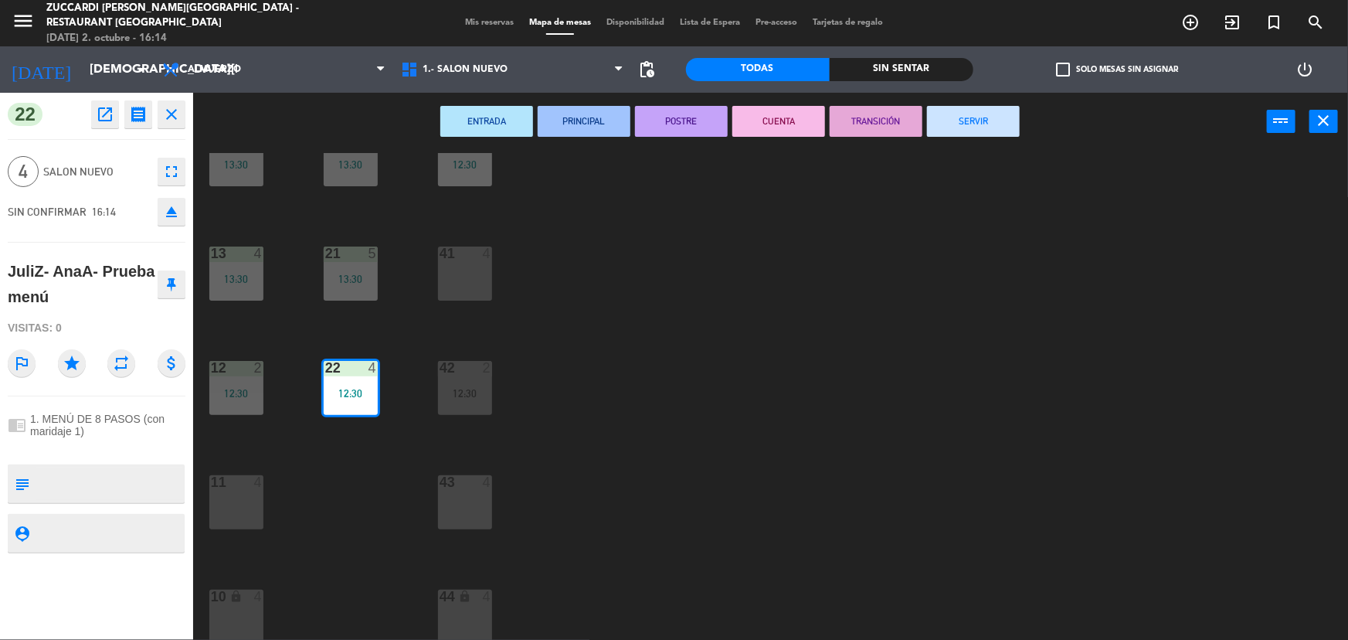
click at [966, 121] on button "SERVIR" at bounding box center [973, 121] width 93 height 31
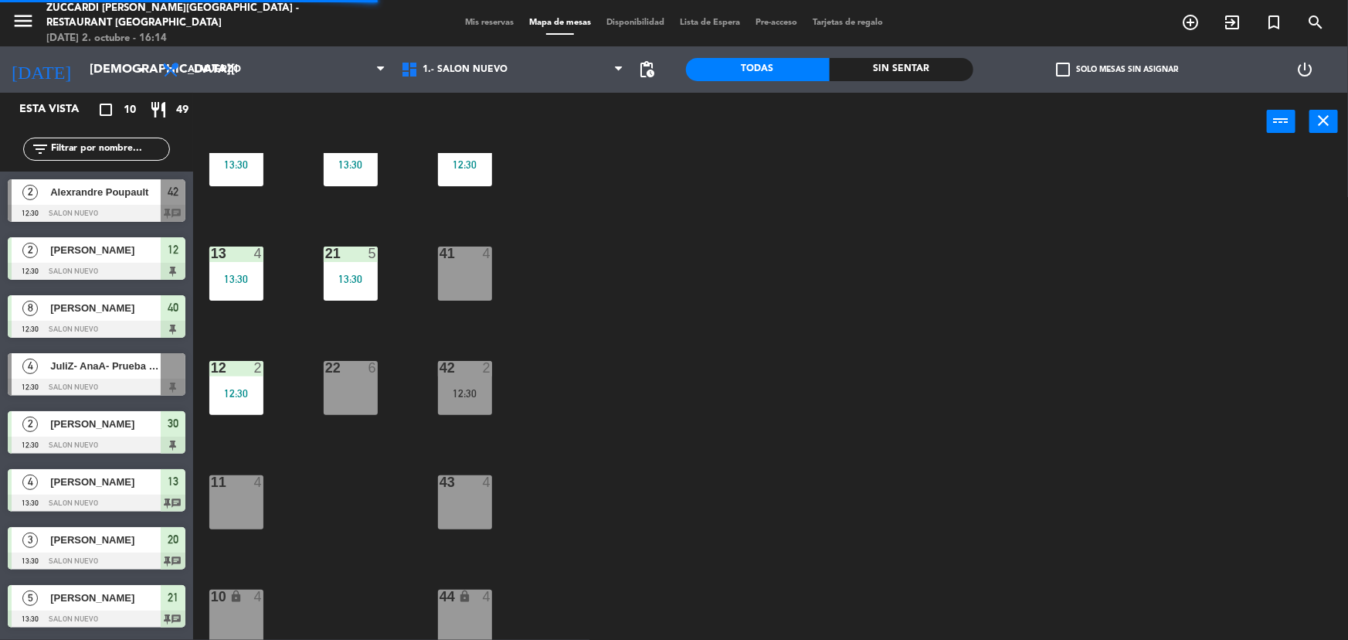
click at [763, 417] on div "30 2 12:30 32 5 13:30 50 14 13:30 31 5 13:30 20 3 13:30 40 8 12:30 21 5 13:30 1…" at bounding box center [777, 397] width 1142 height 489
click at [239, 512] on div "11 4" at bounding box center [236, 502] width 54 height 54
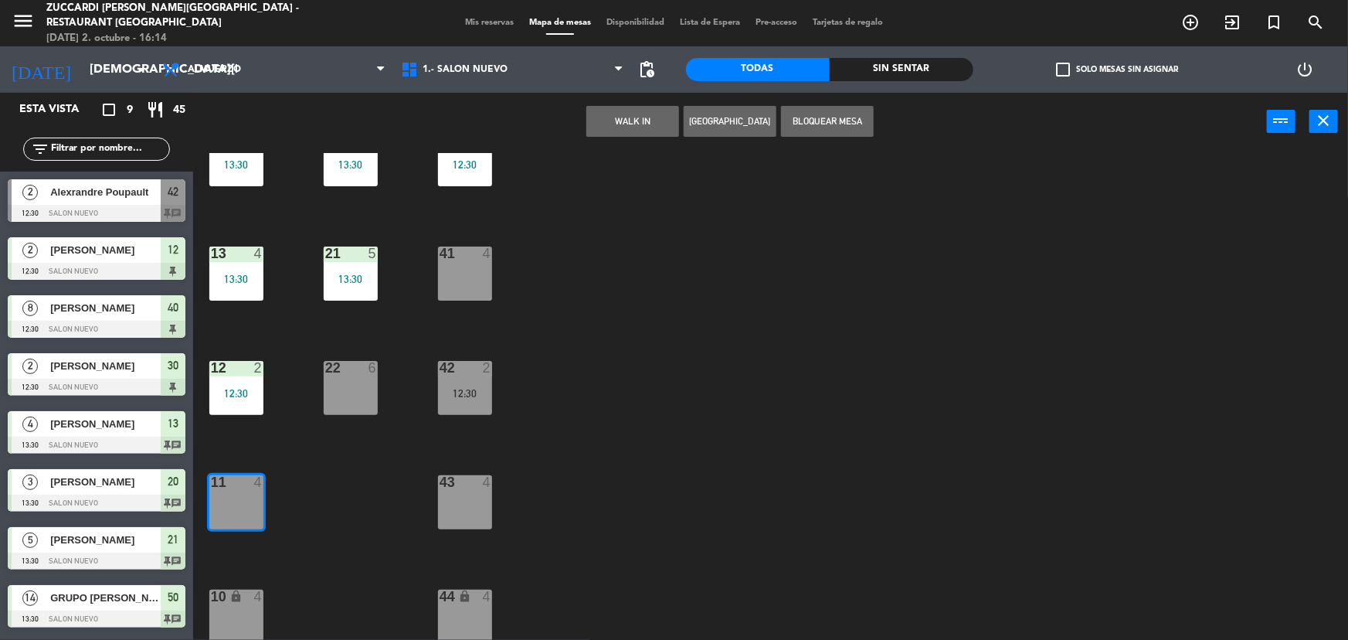
click at [143, 206] on div at bounding box center [97, 213] width 178 height 17
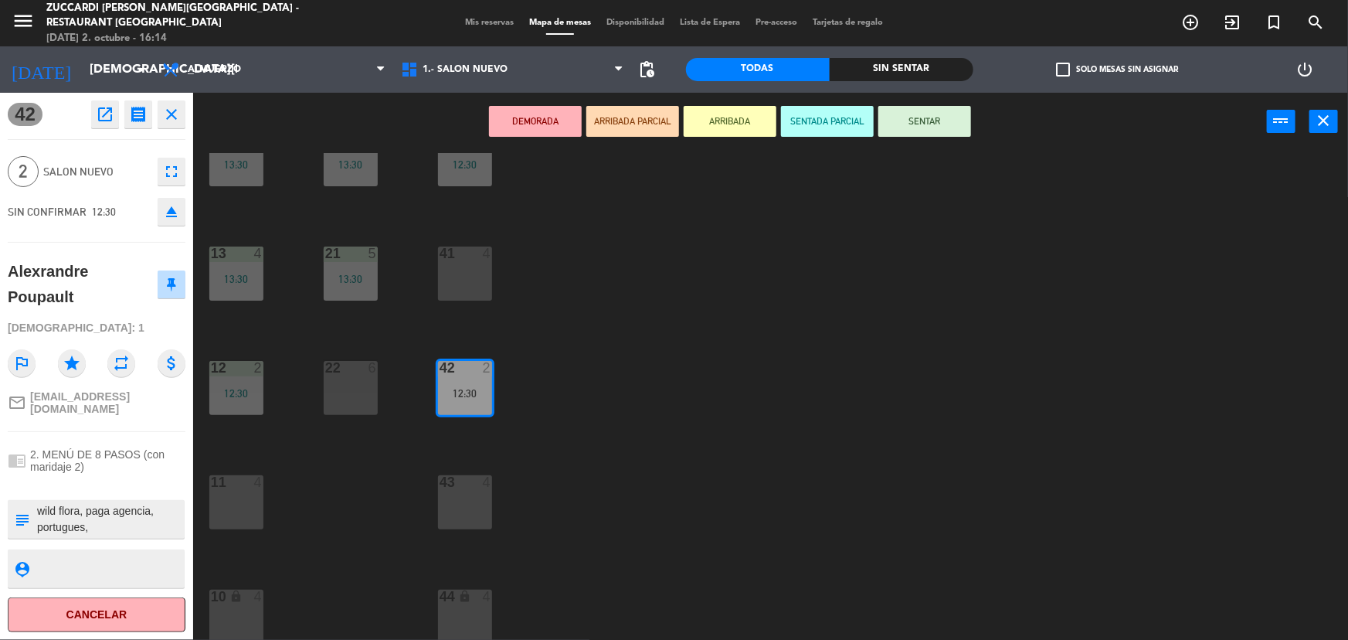
drag, startPoint x: 247, startPoint y: 515, endPoint x: 268, endPoint y: 489, distance: 33.6
click at [247, 513] on div "11 4" at bounding box center [236, 502] width 54 height 54
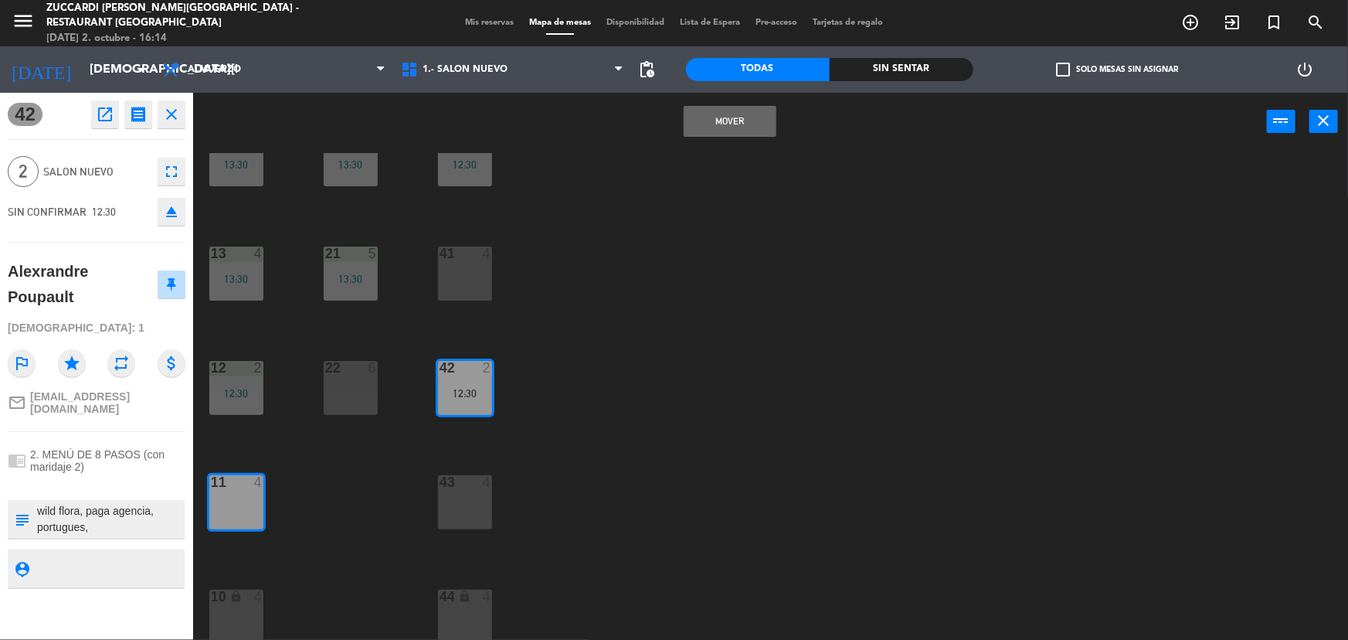
drag, startPoint x: 715, startPoint y: 124, endPoint x: 695, endPoint y: 131, distance: 21.3
click at [710, 126] on button "Mover" at bounding box center [730, 121] width 93 height 31
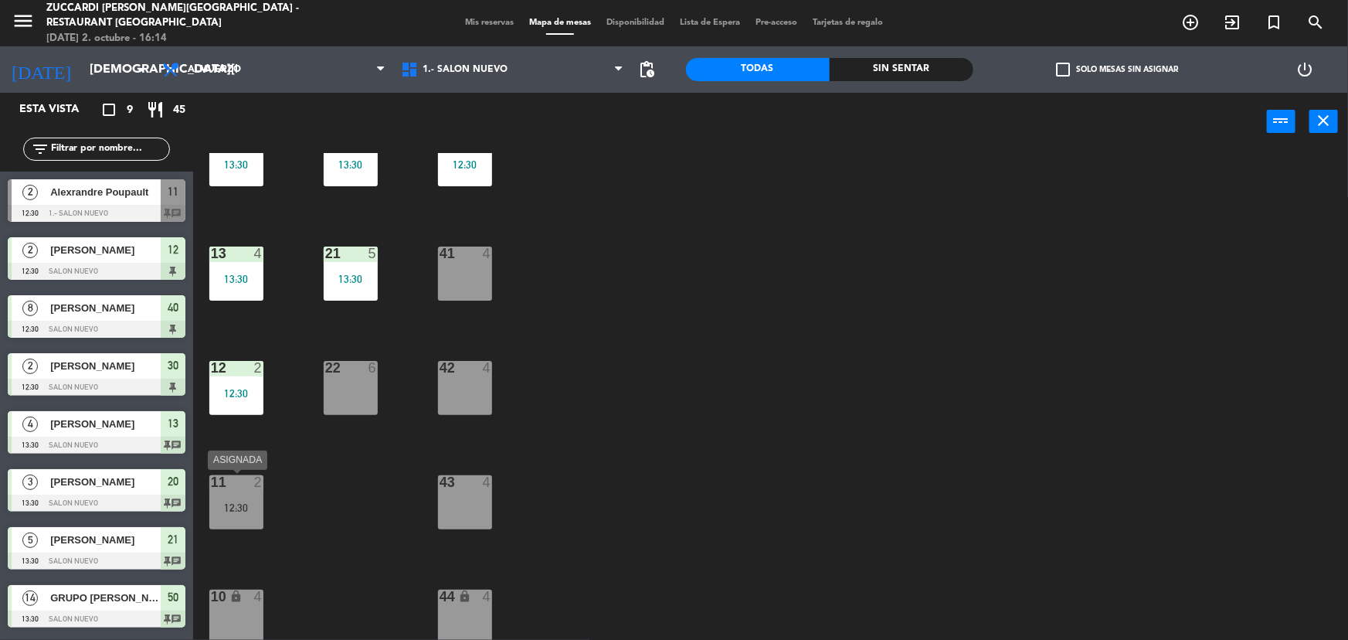
click at [249, 512] on div "12:30" at bounding box center [236, 507] width 54 height 11
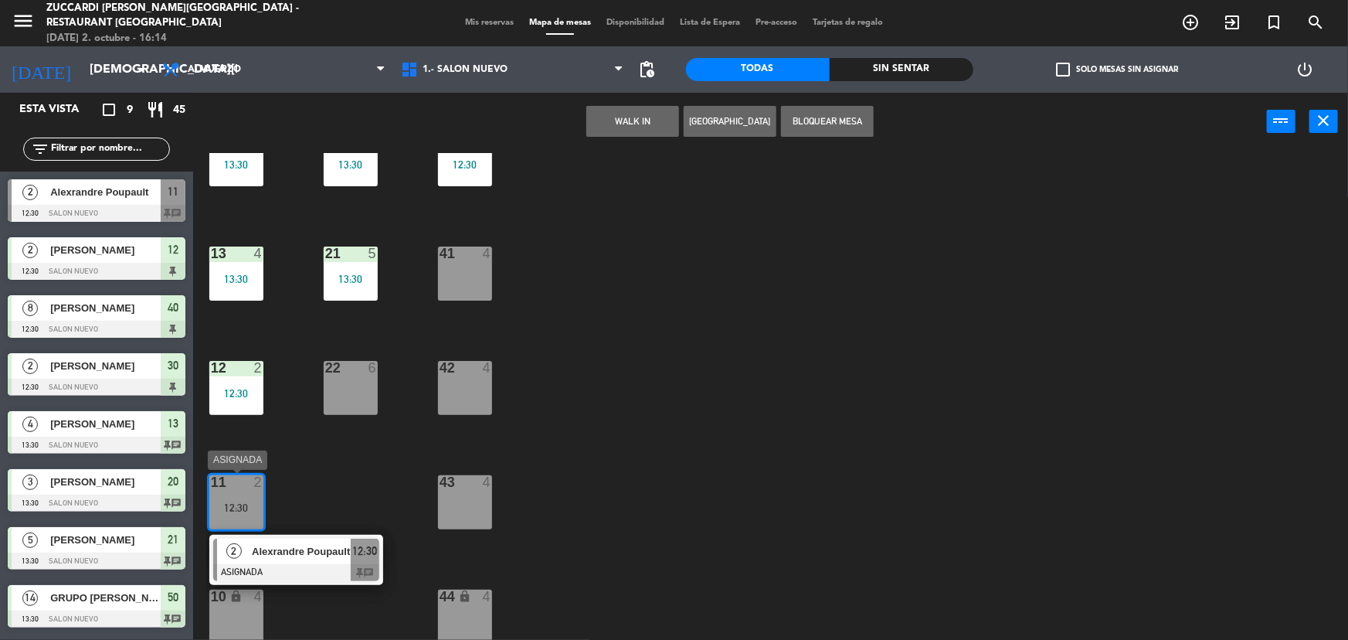
click at [290, 568] on div at bounding box center [296, 572] width 166 height 17
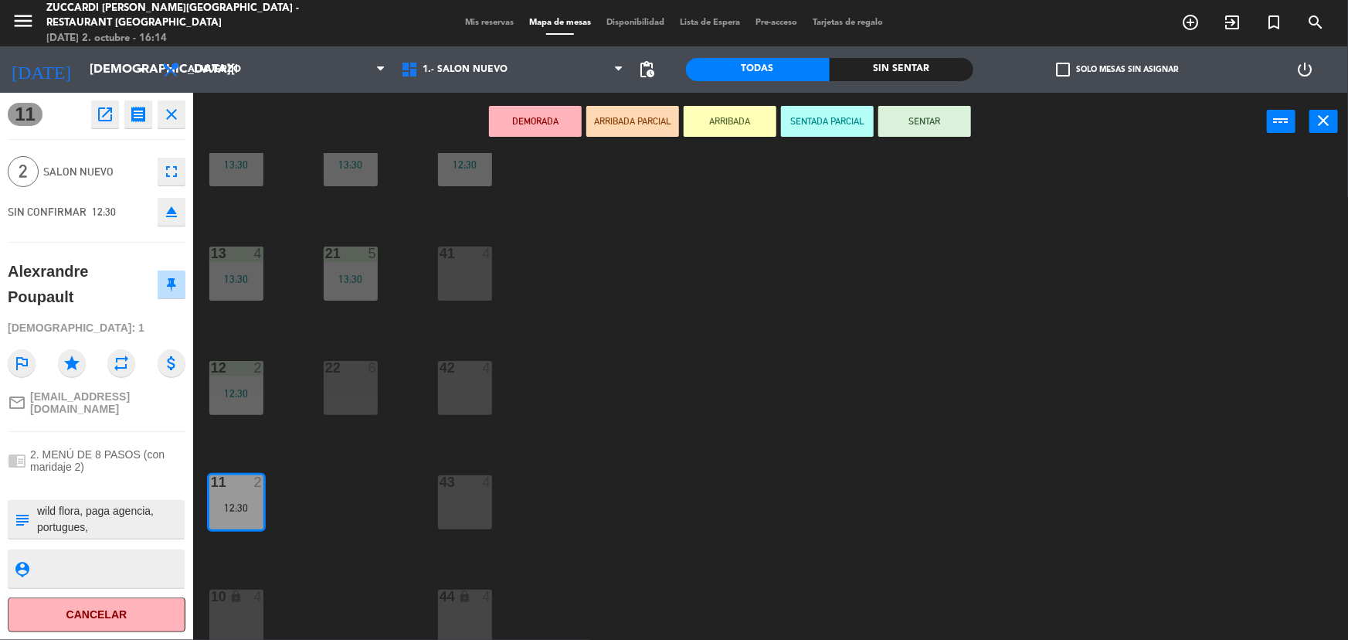
drag, startPoint x: 910, startPoint y: 130, endPoint x: 481, endPoint y: 382, distance: 497.4
click at [898, 131] on button "SENTAR" at bounding box center [925, 121] width 93 height 31
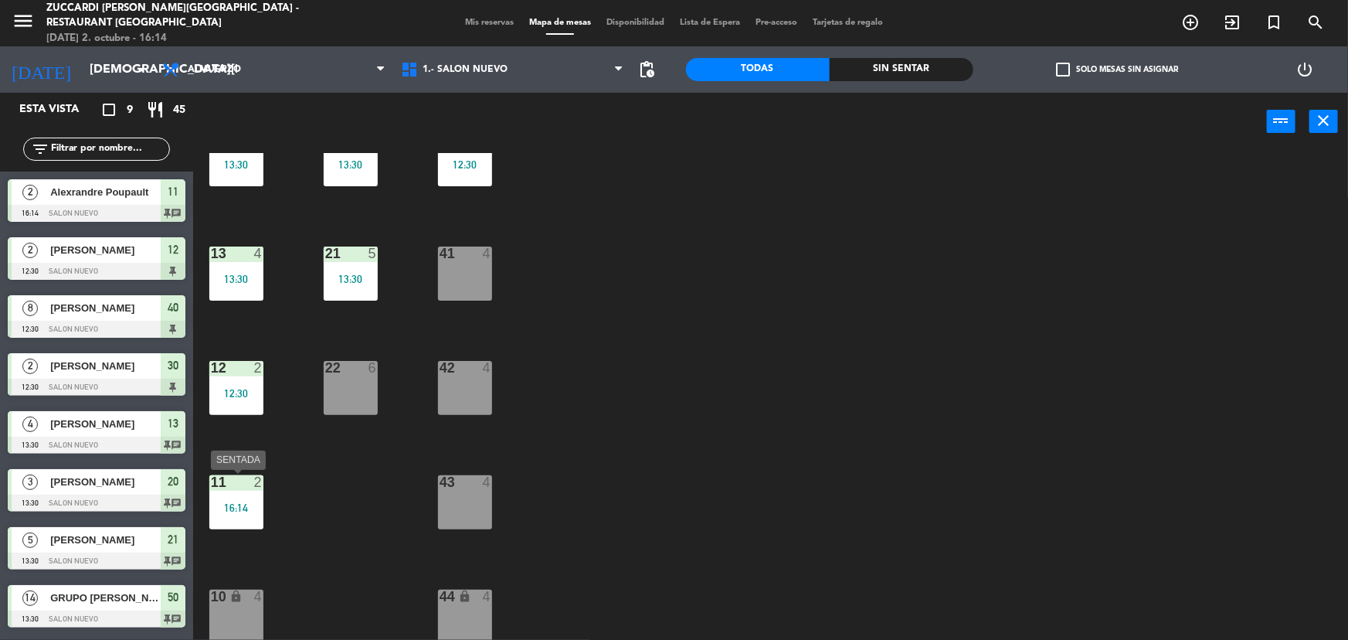
click at [240, 502] on div "16:14" at bounding box center [236, 507] width 54 height 11
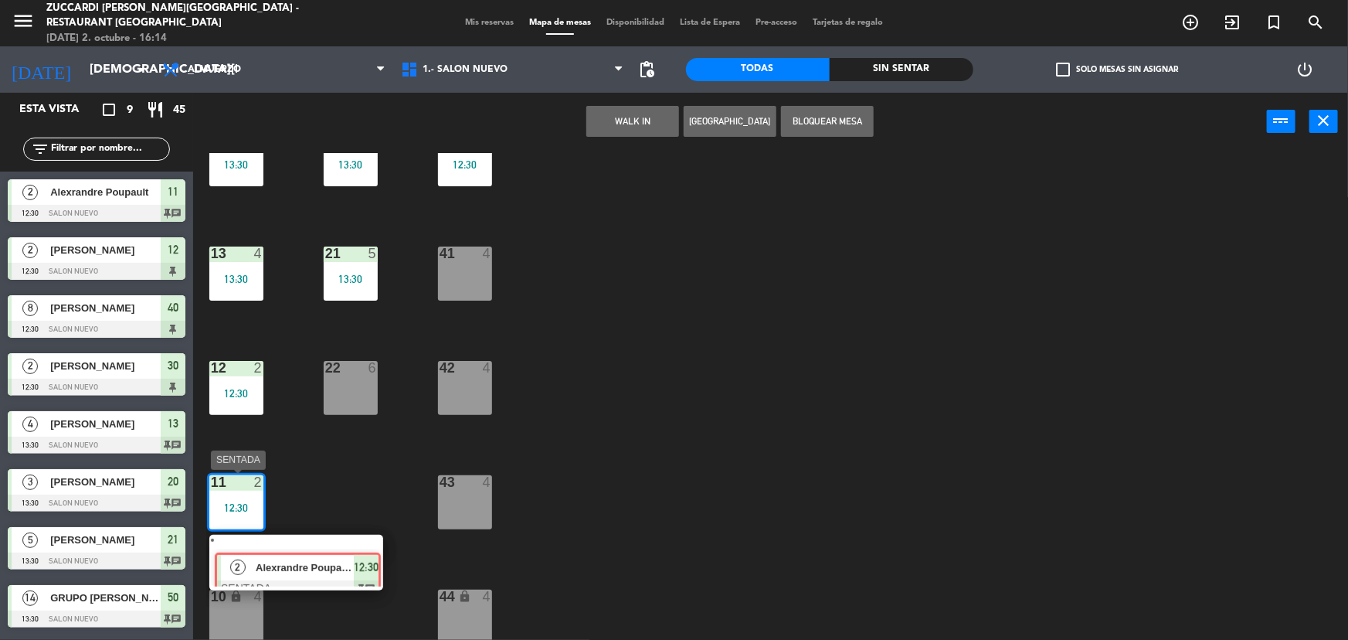
click at [304, 572] on div "2 [PERSON_NAME] SENTADA 12:30 chat" at bounding box center [296, 563] width 197 height 56
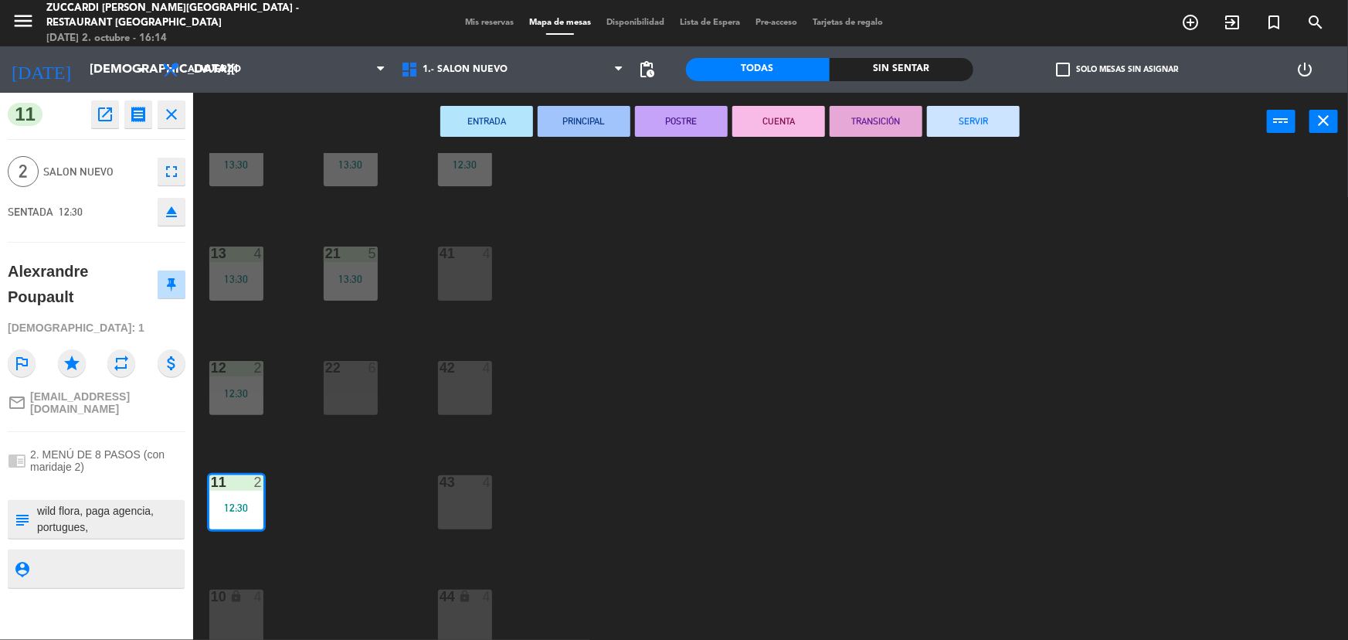
click at [971, 136] on button "SERVIR" at bounding box center [973, 121] width 93 height 31
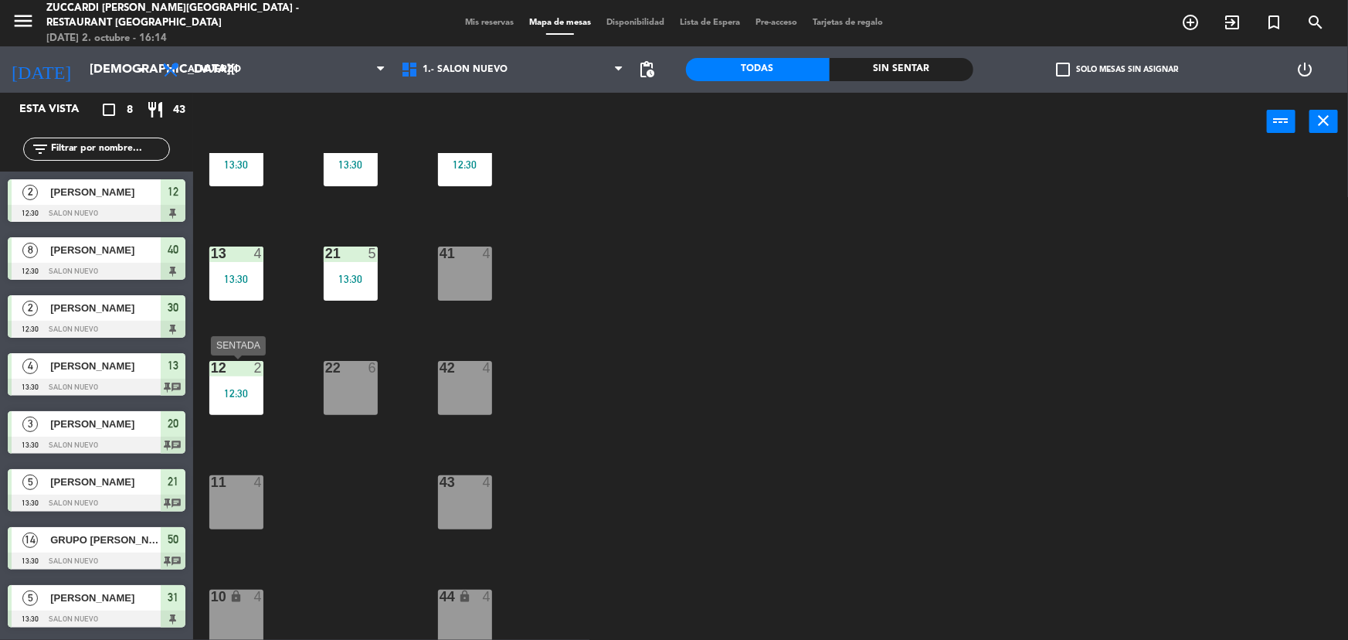
click at [245, 398] on div "12:30" at bounding box center [236, 393] width 54 height 11
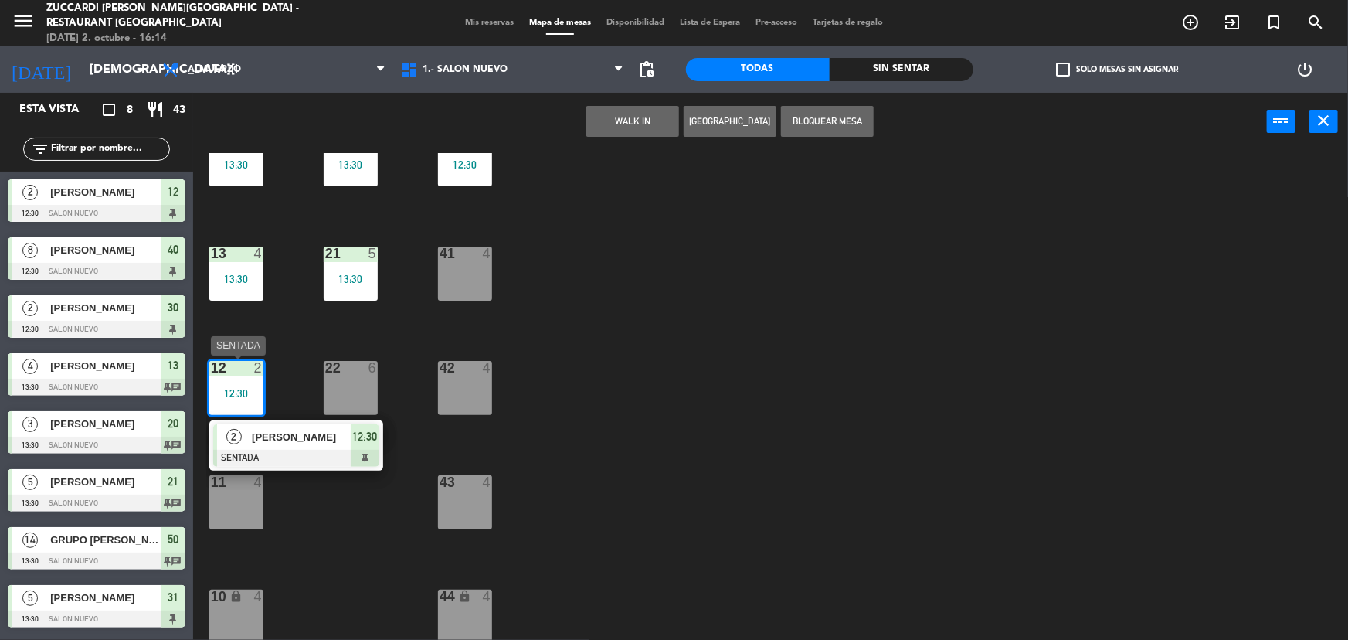
click at [323, 439] on div "2 [PERSON_NAME] SENTADA 12:30" at bounding box center [296, 445] width 197 height 50
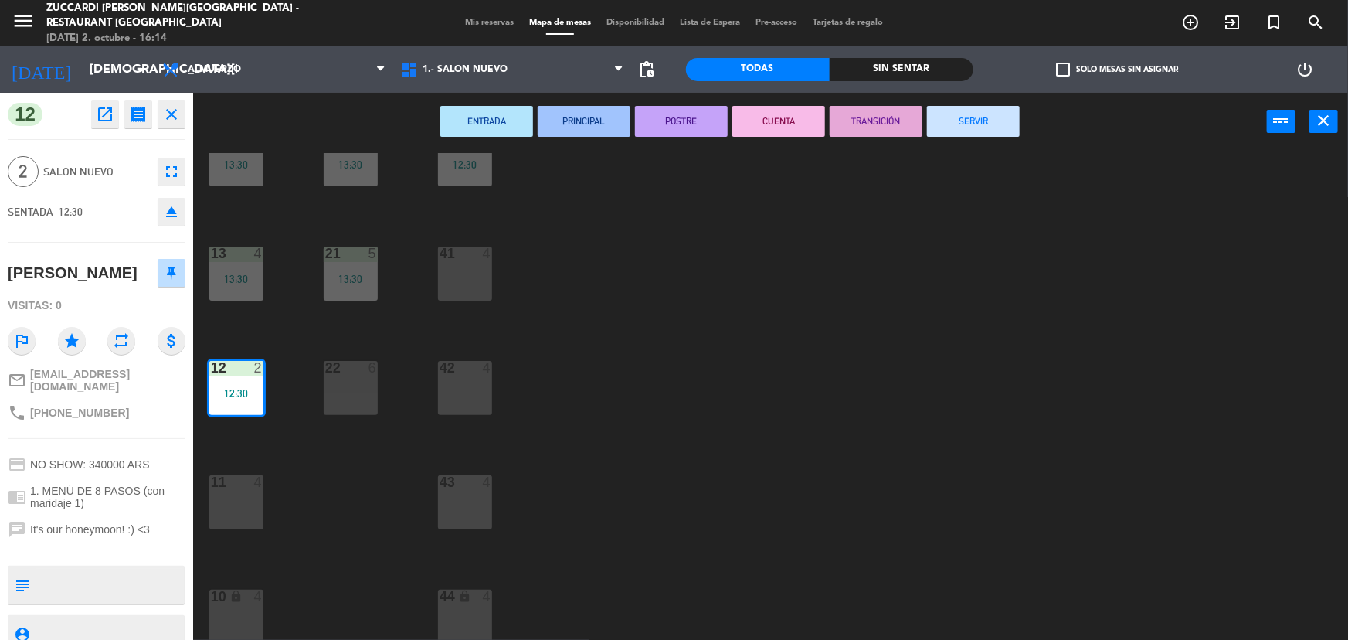
click at [967, 128] on button "SERVIR" at bounding box center [973, 121] width 93 height 31
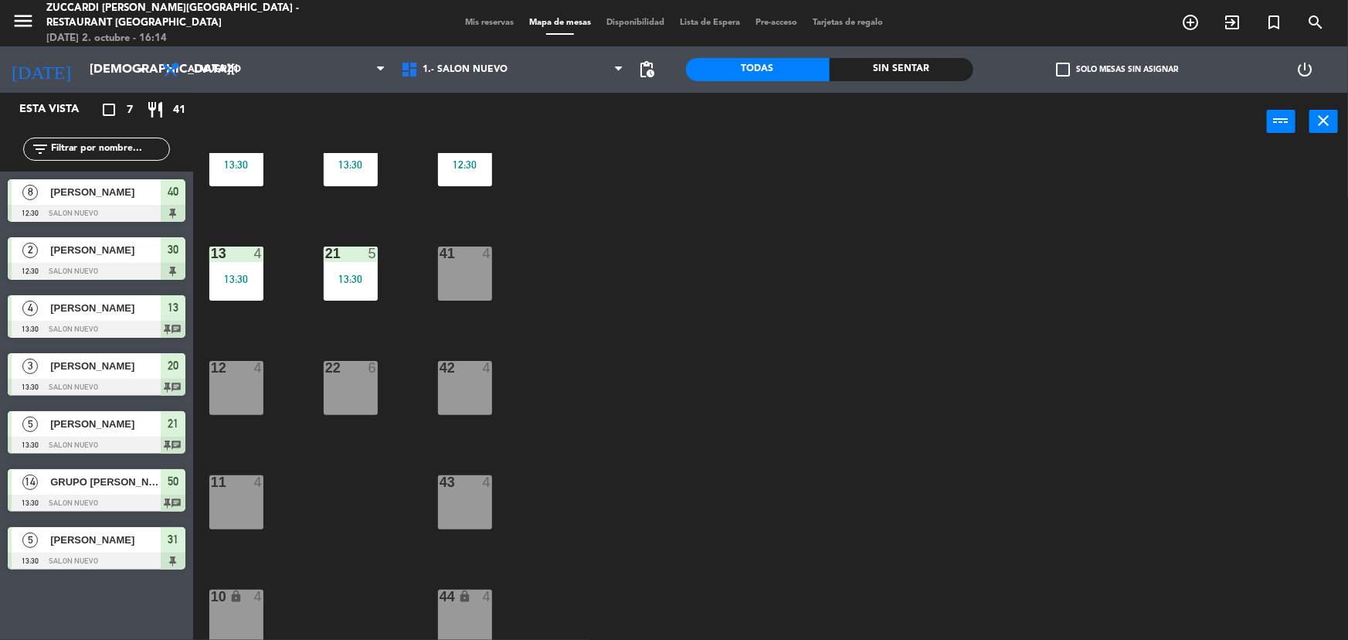
click at [496, 262] on div "30 2 12:30 32 5 13:30 50 14 13:30 31 5 13:30 20 3 13:30 40 8 12:30 21 5 13:30 1…" at bounding box center [777, 397] width 1142 height 489
click at [480, 267] on div "41 4" at bounding box center [465, 274] width 54 height 54
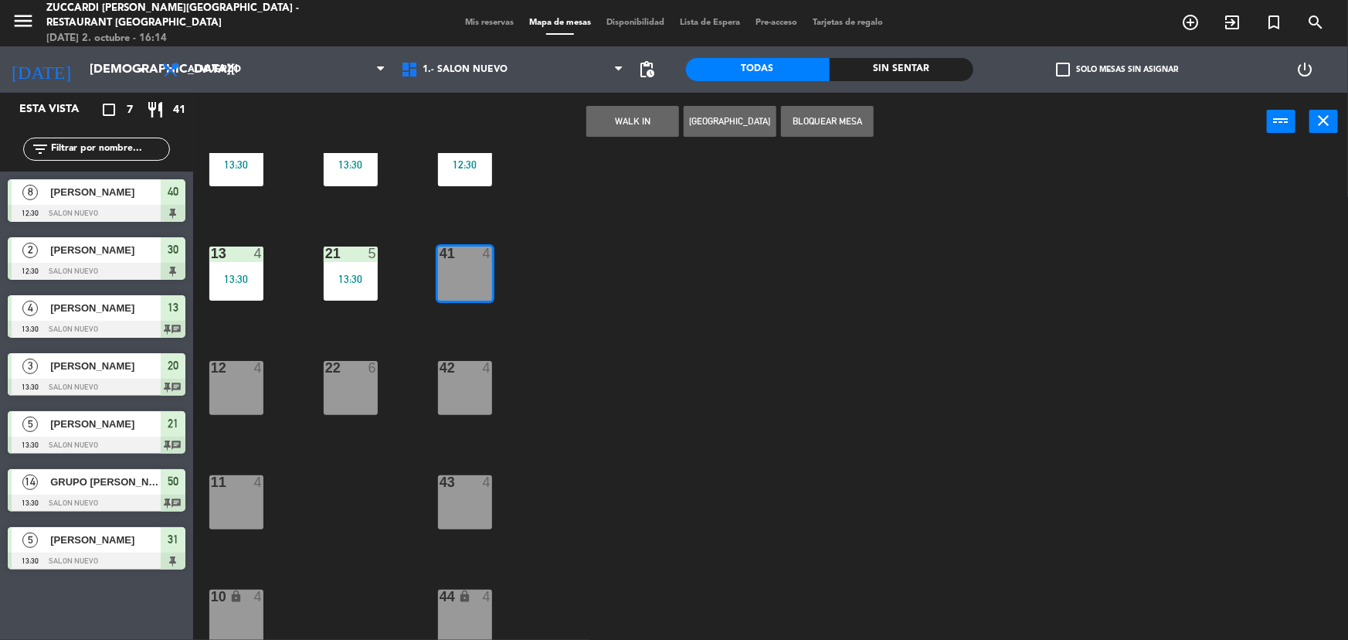
click at [553, 456] on div "30 2 12:30 32 5 13:30 50 14 13:30 31 5 13:30 20 3 13:30 40 8 12:30 21 5 13:30 1…" at bounding box center [777, 397] width 1142 height 489
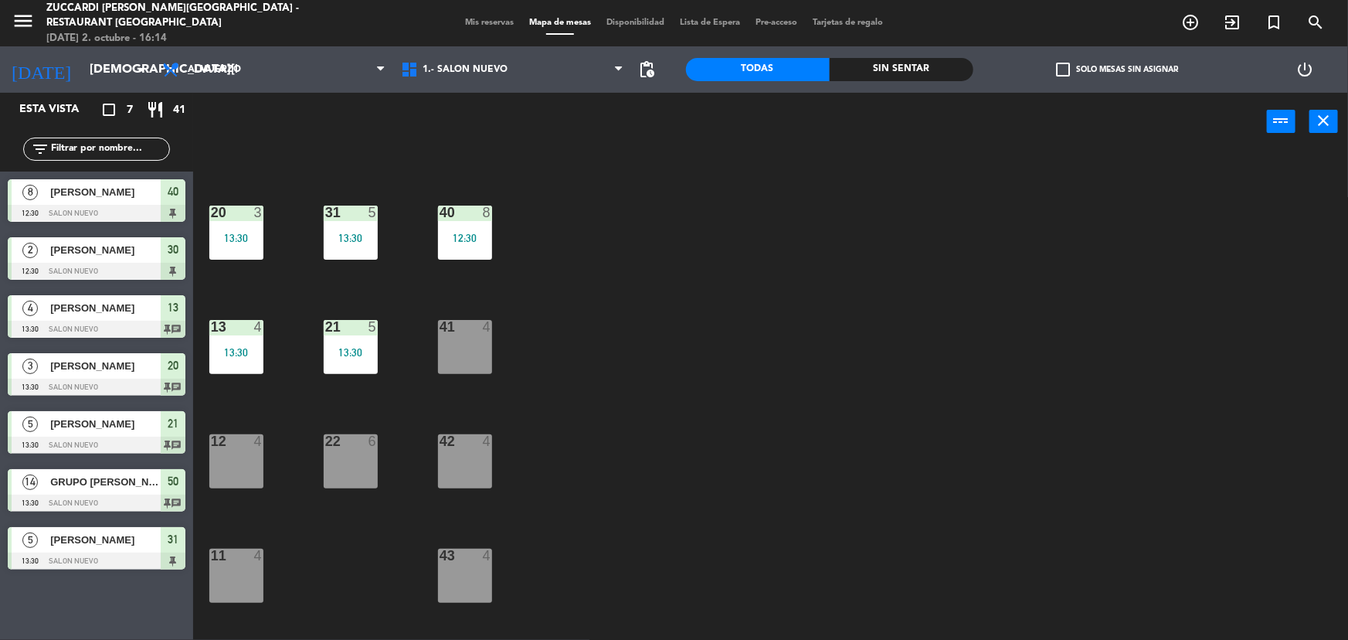
scroll to position [23, 0]
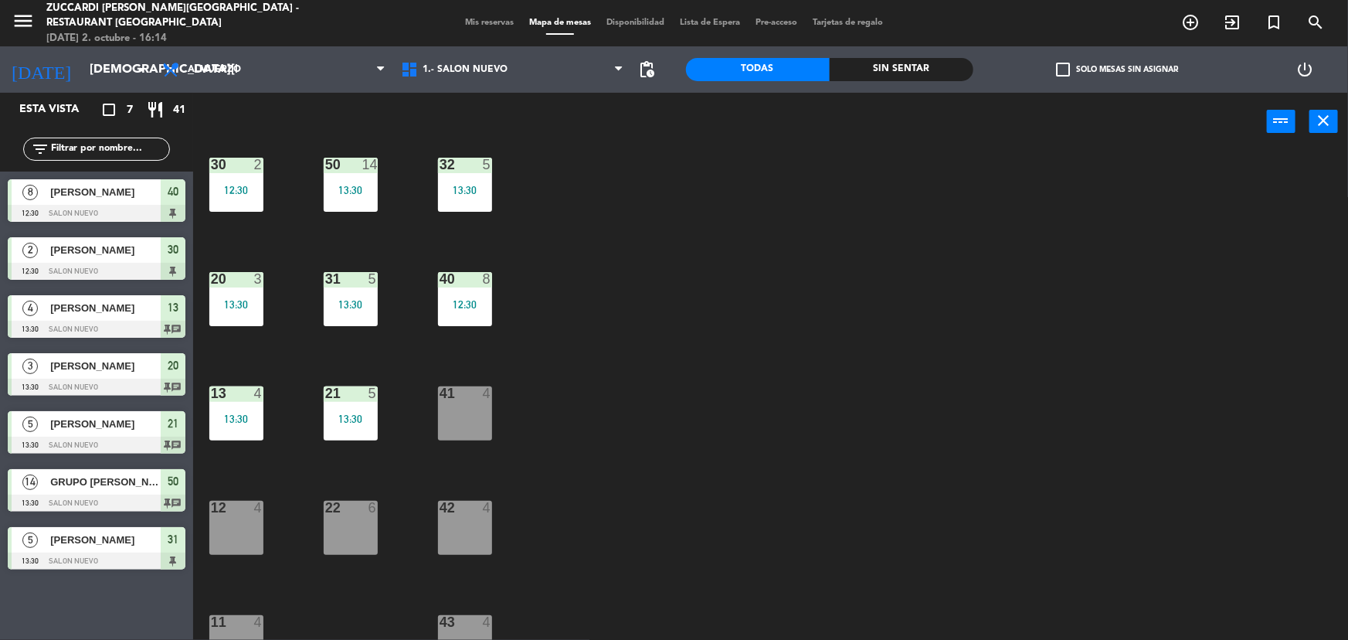
click at [459, 316] on div "40 8 12:30" at bounding box center [465, 299] width 54 height 54
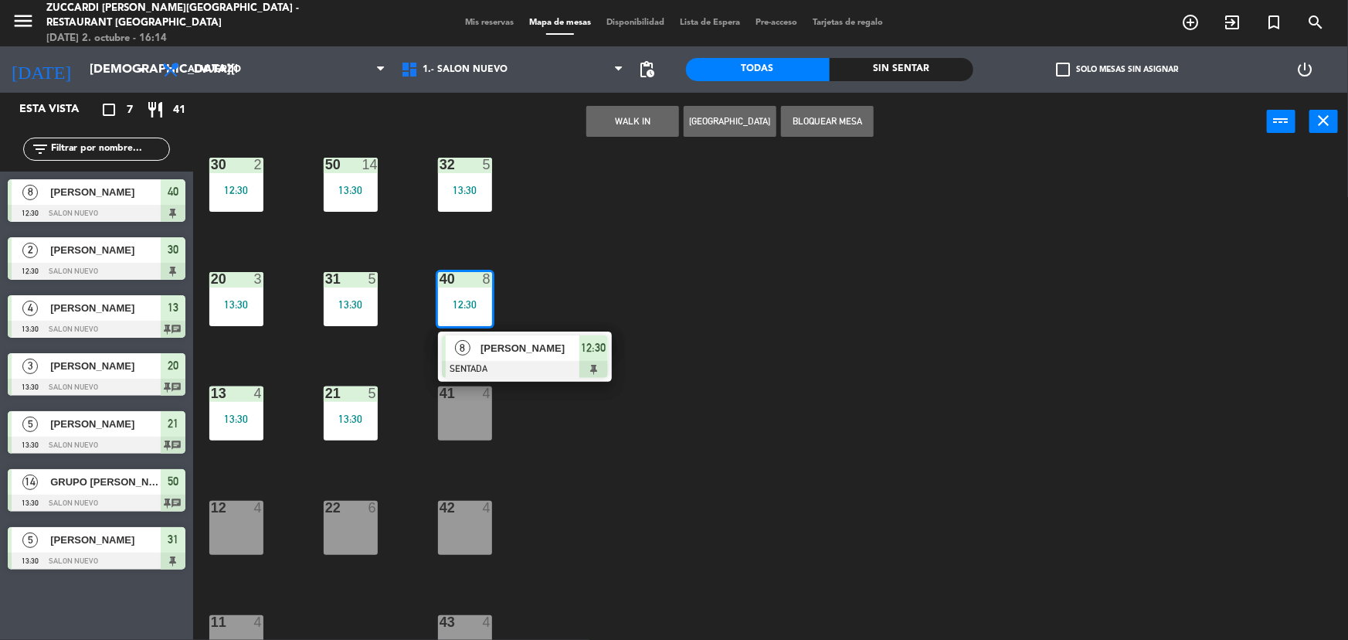
click at [495, 366] on div at bounding box center [525, 369] width 166 height 17
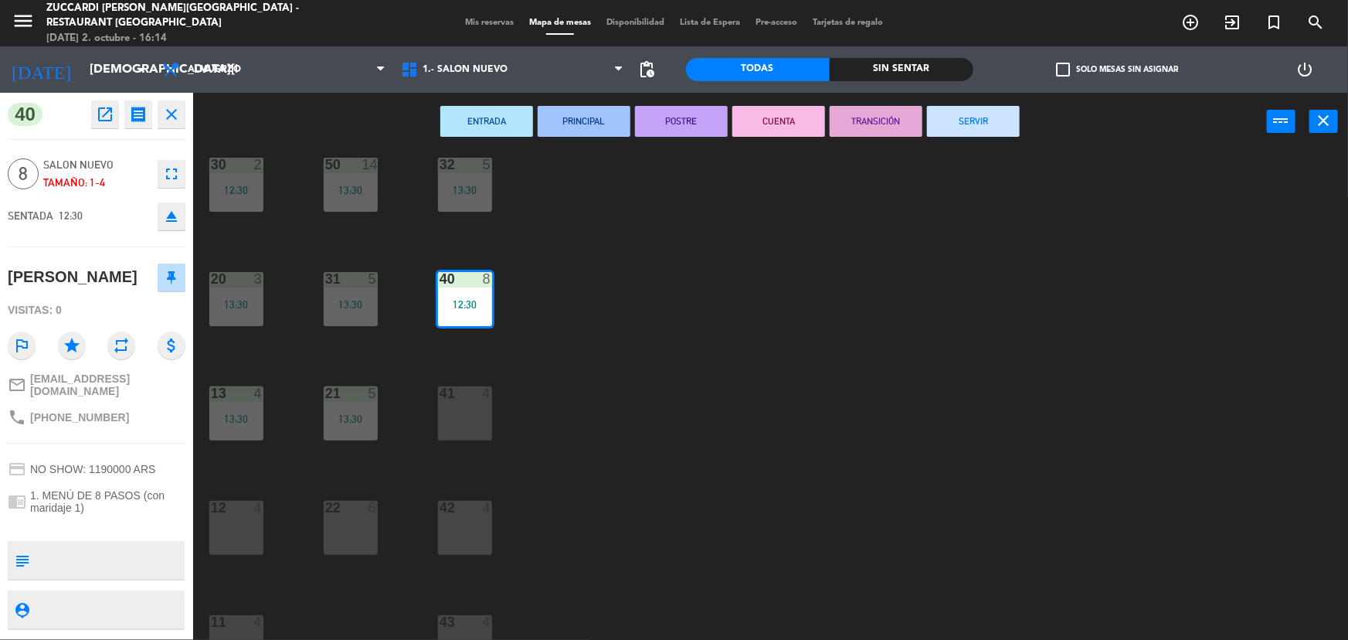
click at [981, 127] on button "SERVIR" at bounding box center [973, 121] width 93 height 31
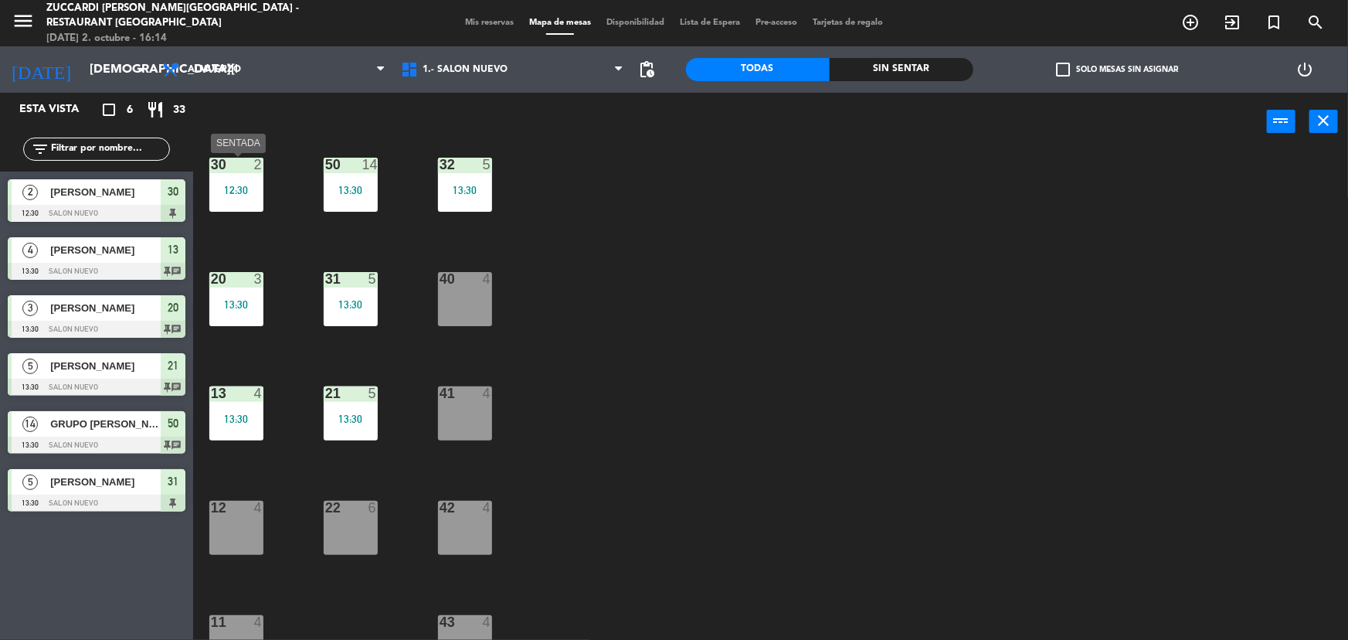
click at [233, 179] on div "30 2 12:30" at bounding box center [236, 185] width 54 height 54
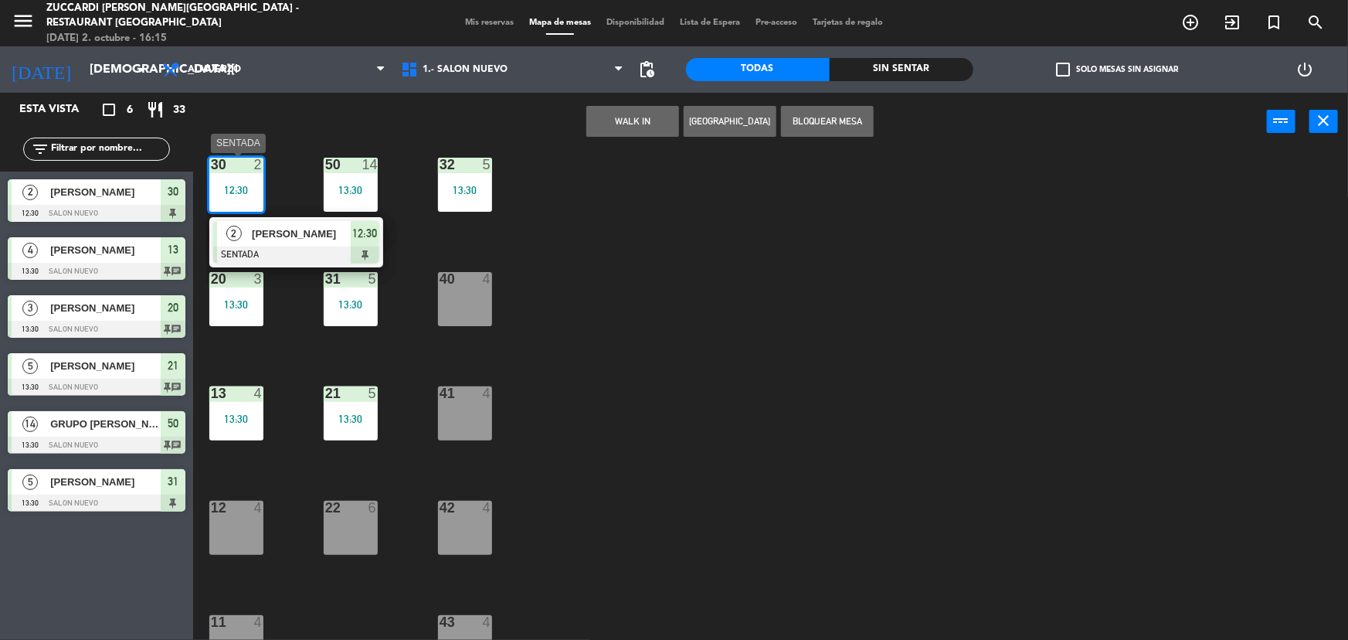
click at [293, 260] on div at bounding box center [296, 255] width 166 height 17
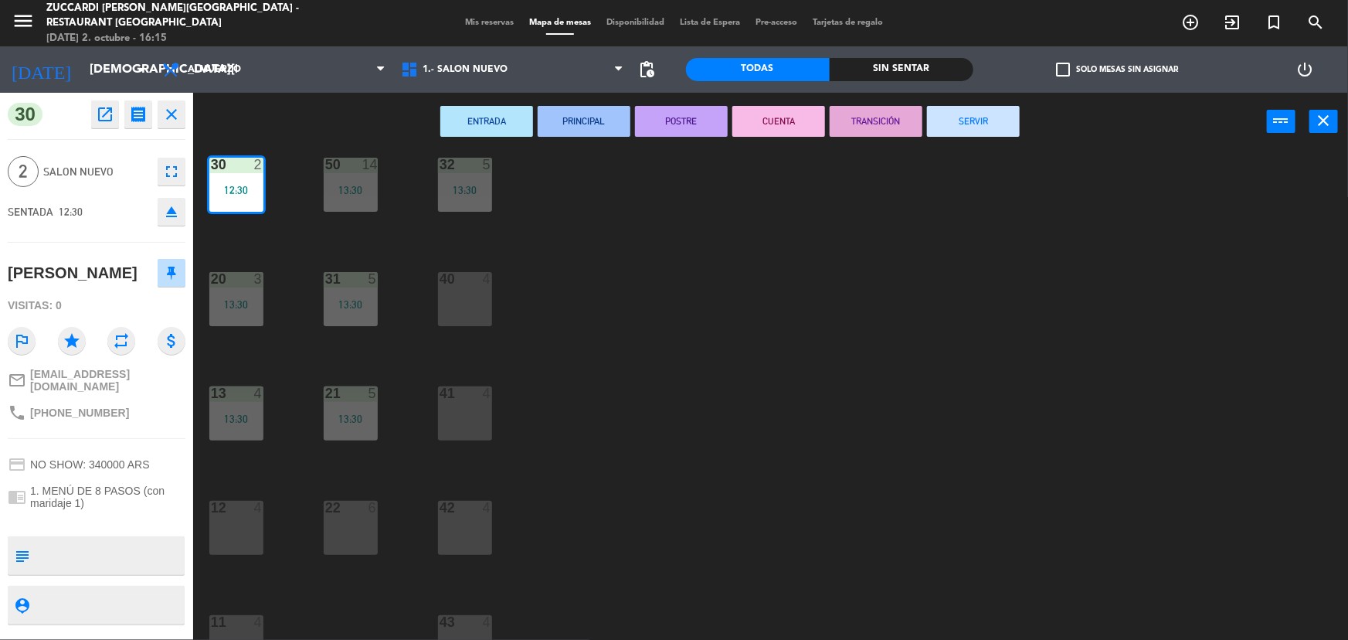
click at [1012, 116] on button "SERVIR" at bounding box center [973, 121] width 93 height 31
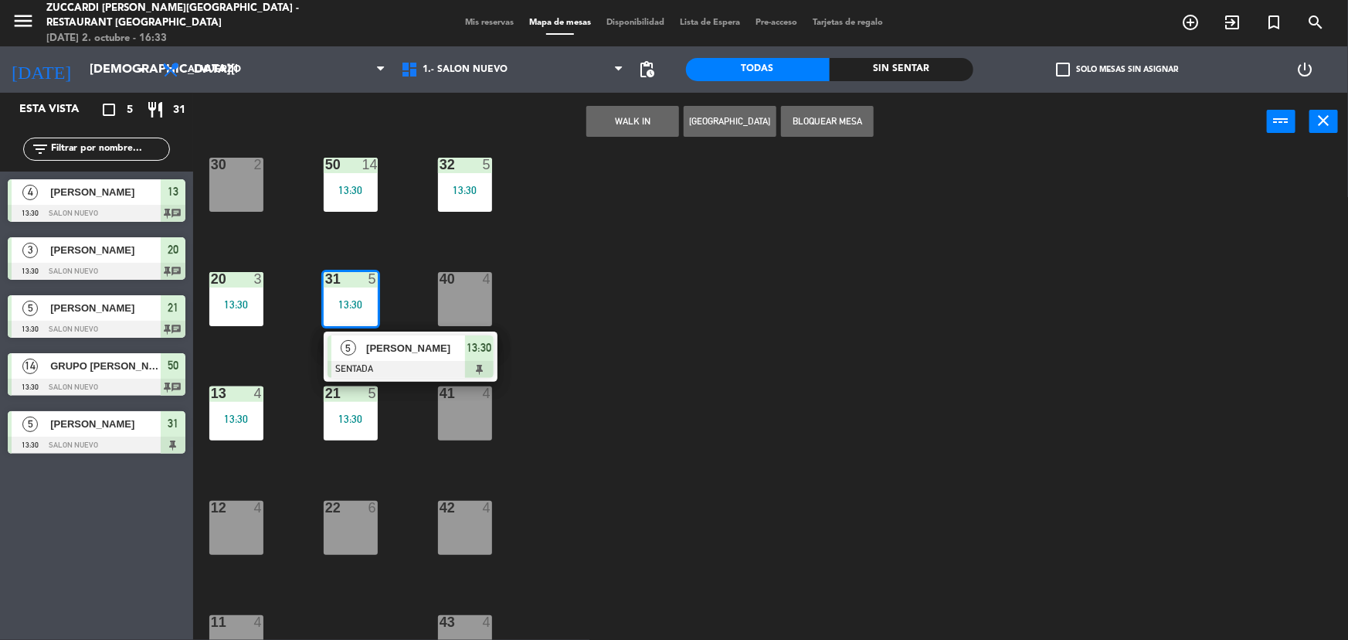
drag, startPoint x: 396, startPoint y: 370, endPoint x: 823, endPoint y: 192, distance: 462.8
click at [397, 369] on div "5 [PERSON_NAME] SENTADA 13:30" at bounding box center [410, 357] width 197 height 50
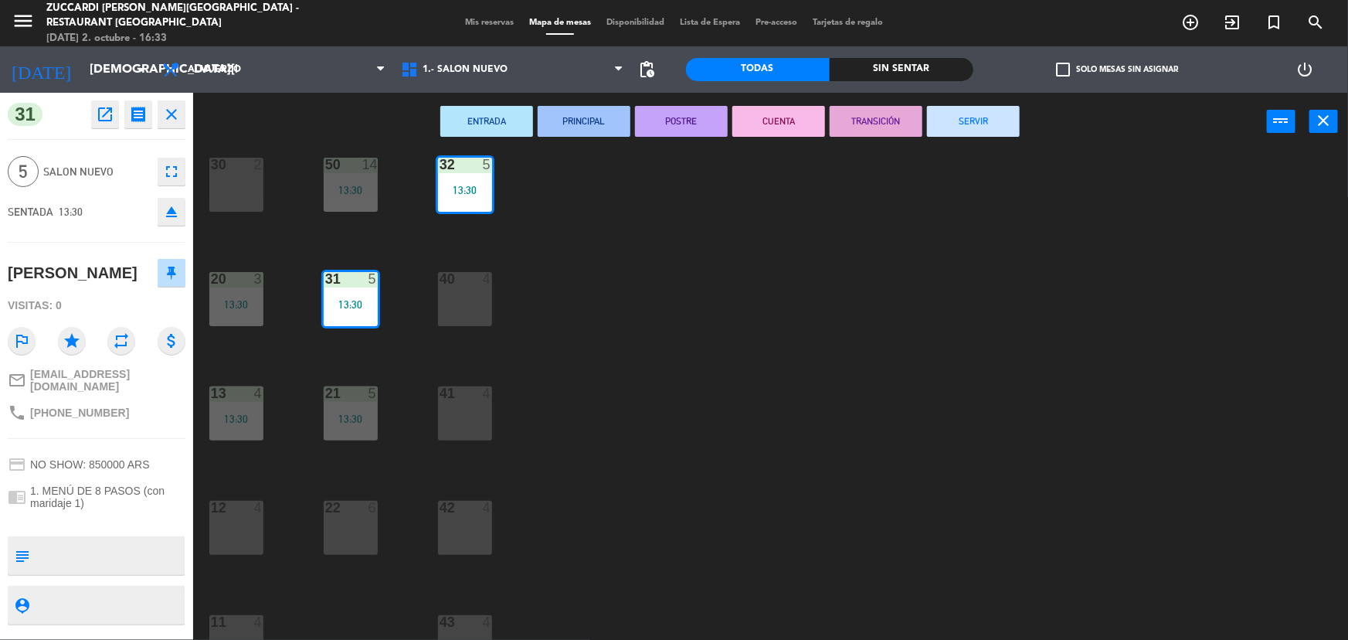
click at [988, 131] on button "SERVIR" at bounding box center [973, 121] width 93 height 31
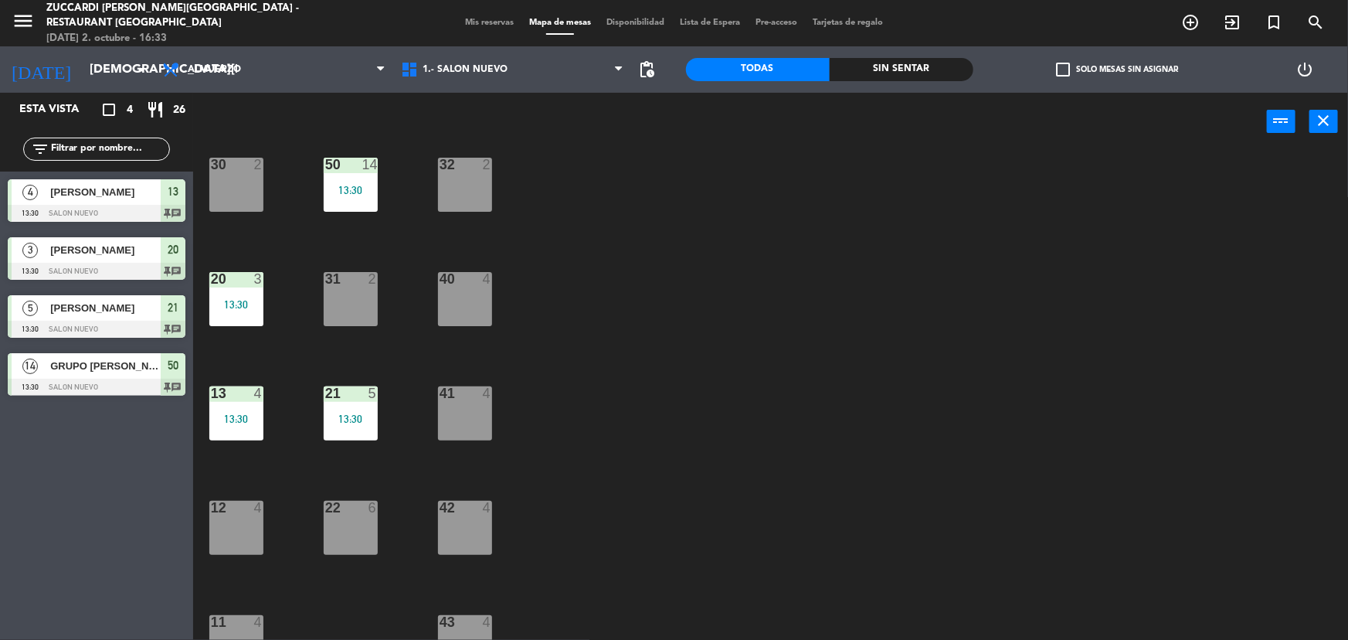
click at [243, 200] on div "30 2" at bounding box center [236, 185] width 54 height 54
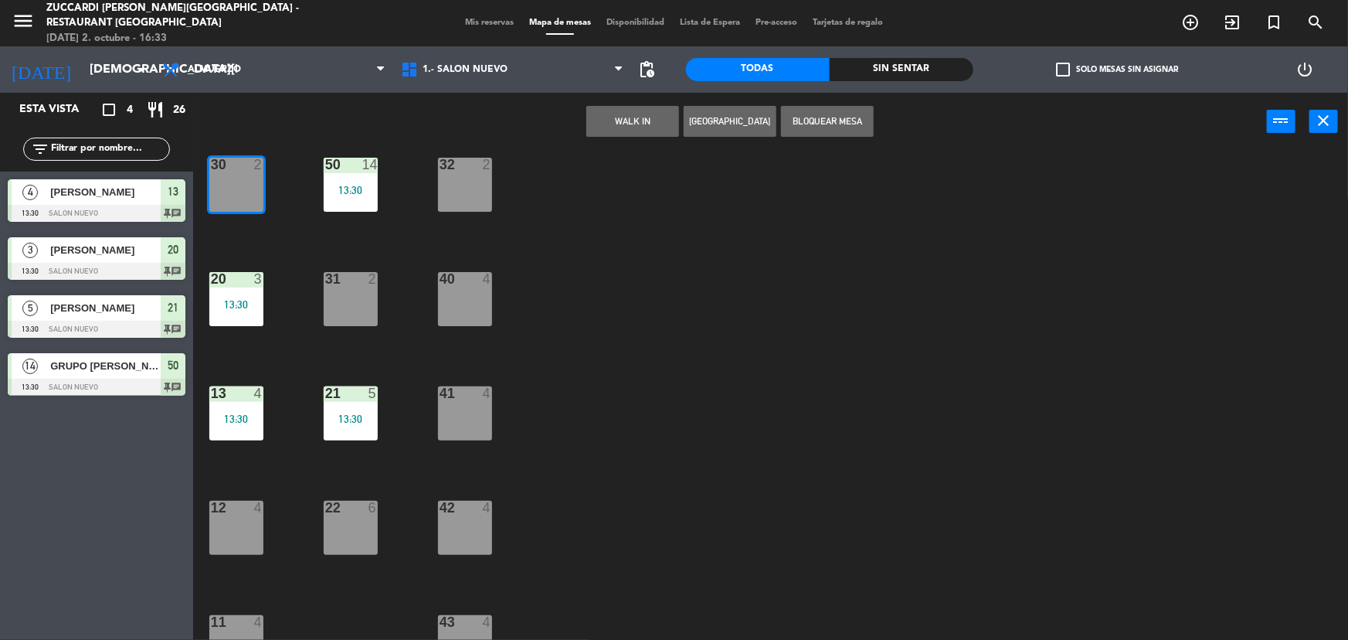
drag, startPoint x: 764, startPoint y: 304, endPoint x: 528, endPoint y: 336, distance: 238.6
click at [764, 305] on div "30 2 32 2 50 14 13:30 31 2 20 3 13:30 40 4 21 5 13:30 13 4 13:30 41 4 22 6 12 4…" at bounding box center [777, 397] width 1142 height 489
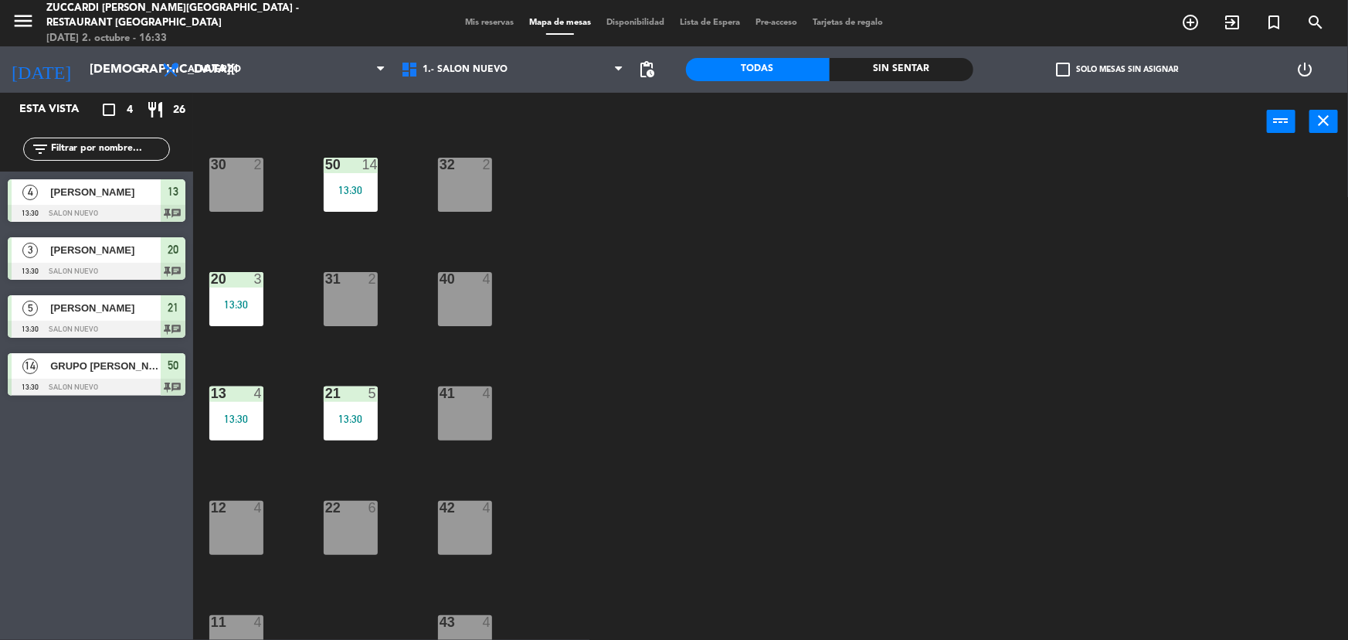
click at [264, 308] on div "30 2 32 2 50 14 13:30 31 2 20 3 13:30 40 4 21 5 13:30 13 4 13:30 41 4 22 6 12 4…" at bounding box center [777, 397] width 1142 height 489
click at [245, 307] on div "13:30" at bounding box center [236, 304] width 54 height 11
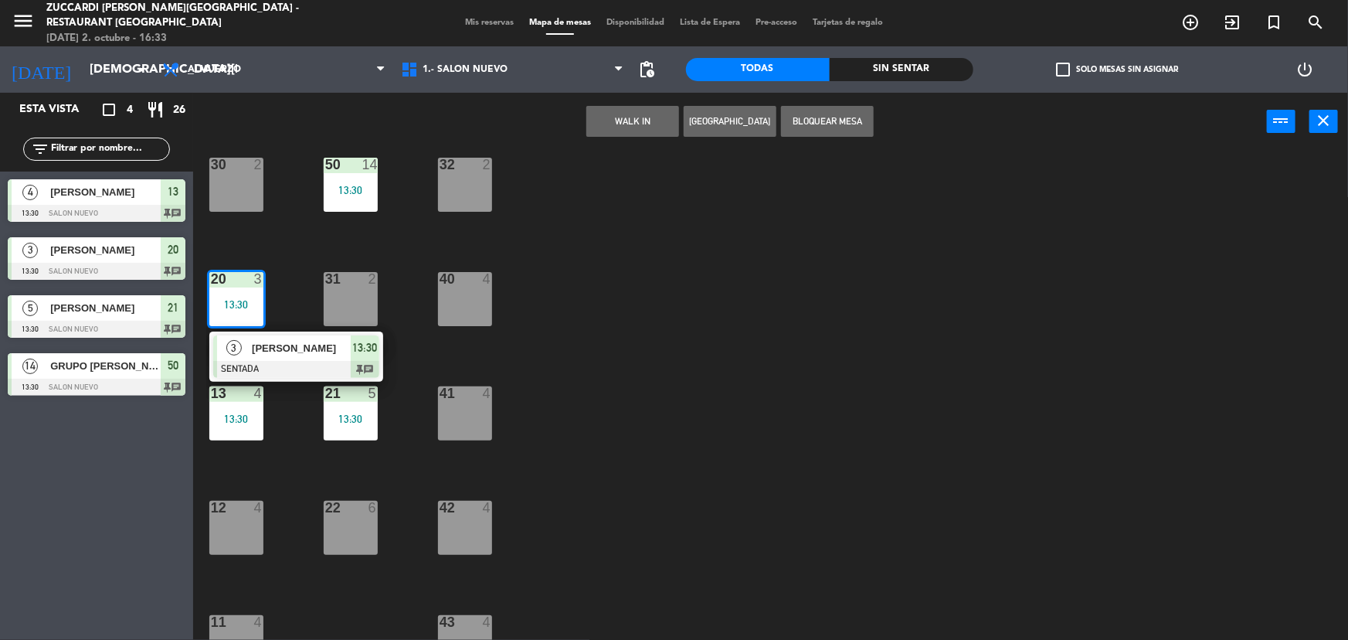
click at [308, 372] on div at bounding box center [296, 369] width 166 height 17
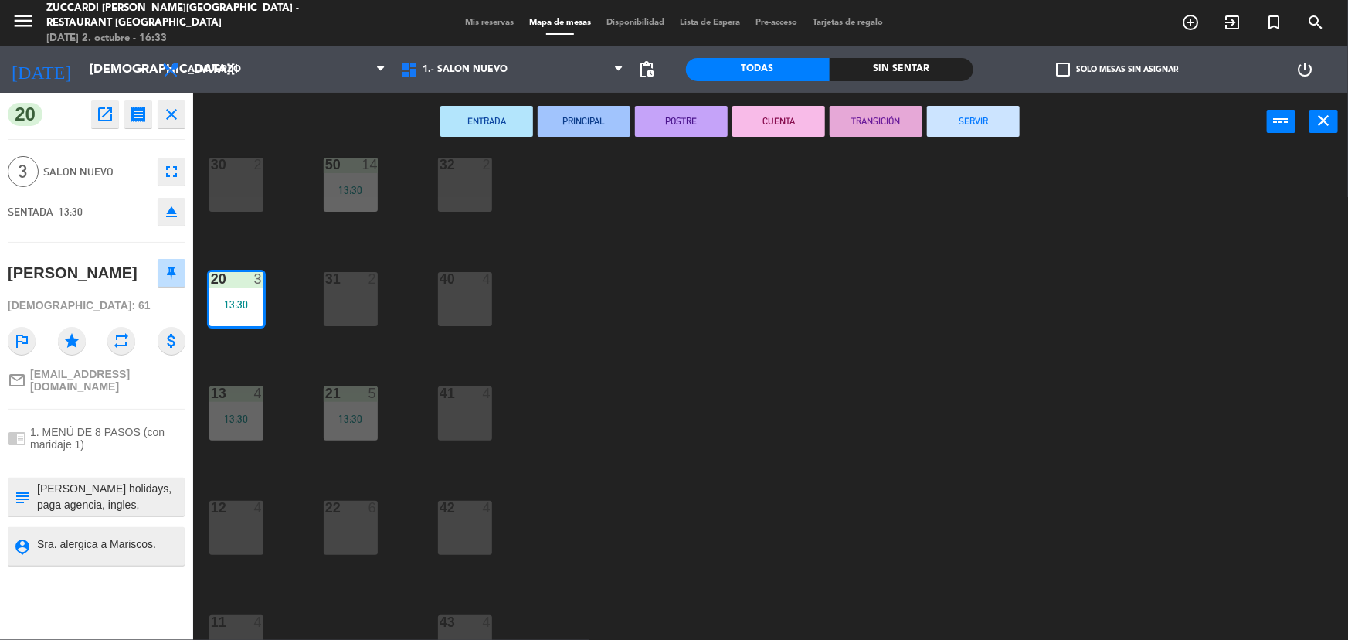
click at [947, 351] on div "30 2 32 2 50 14 13:30 31 2 20 3 13:30 40 4 21 5 13:30 13 4 13:30 41 4 22 6 12 4…" at bounding box center [777, 397] width 1142 height 489
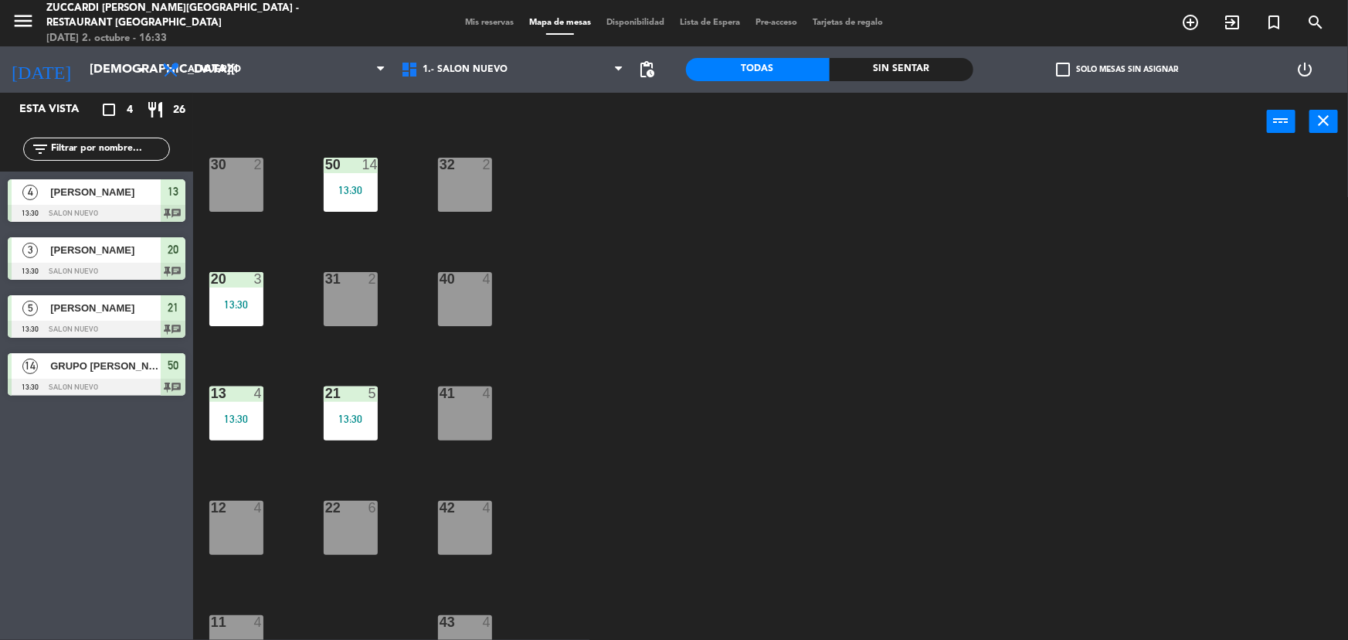
click at [124, 380] on div at bounding box center [97, 387] width 178 height 17
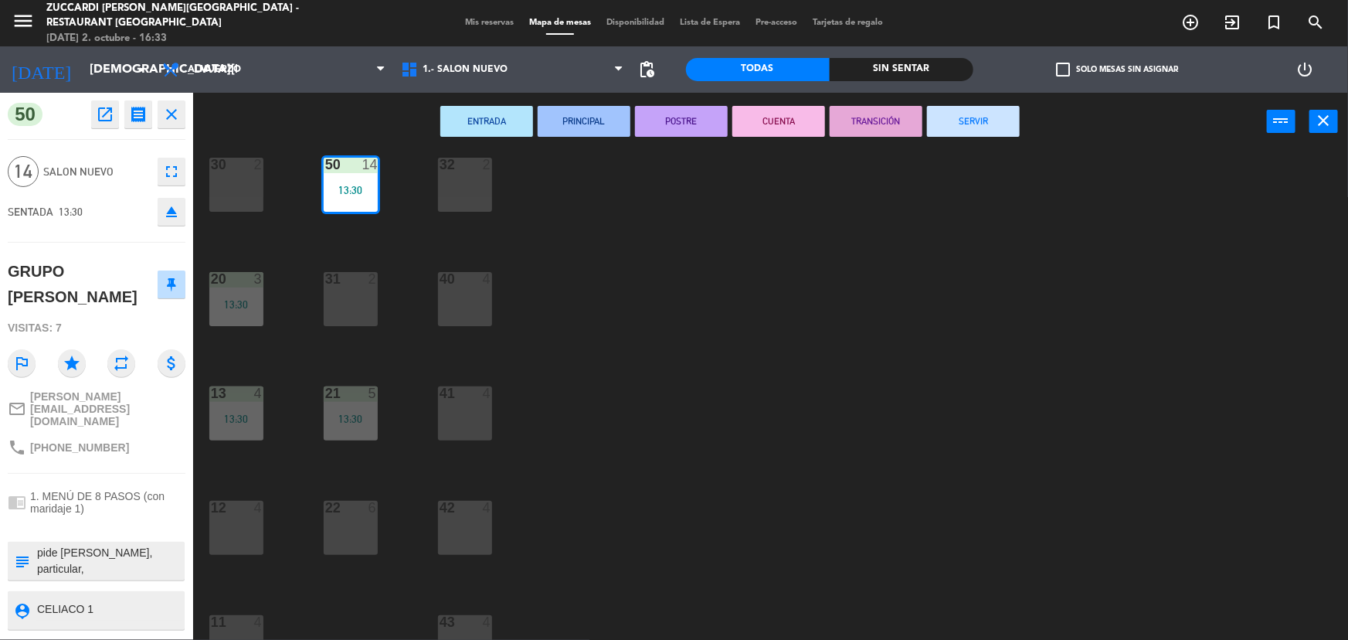
click at [975, 126] on button "SERVIR" at bounding box center [973, 121] width 93 height 31
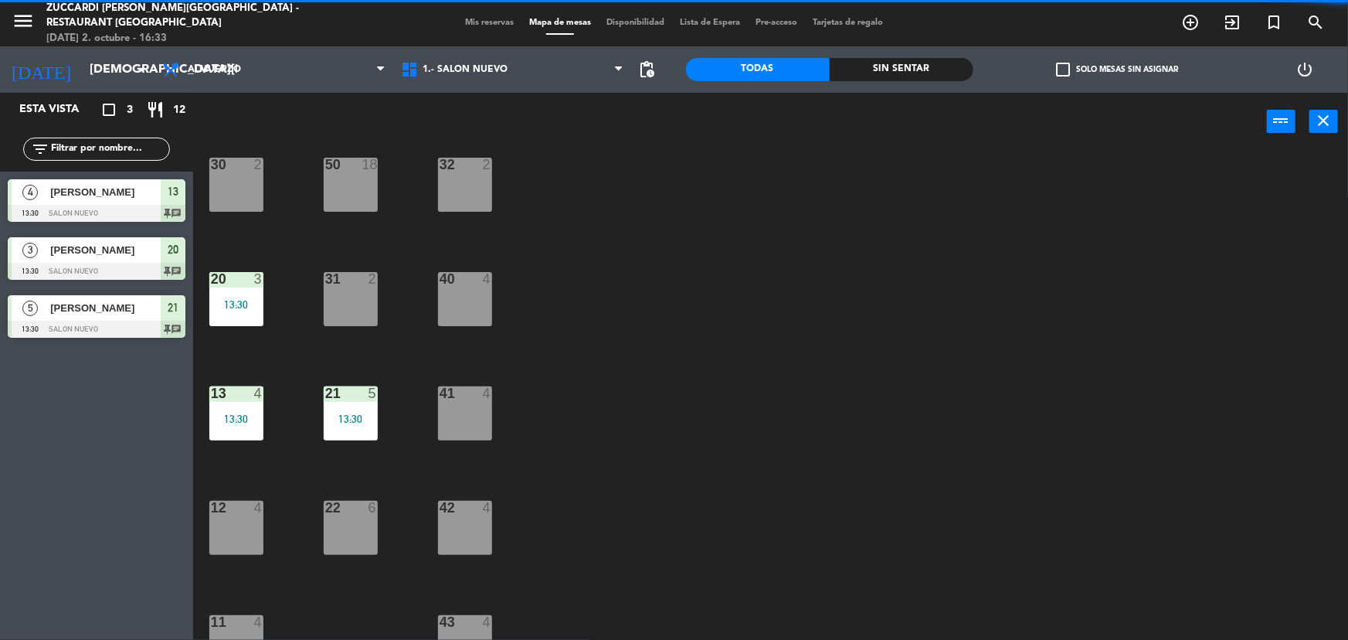
click at [838, 237] on div "30 2 32 2 50 18 31 2 20 3 13:30 40 4 21 5 13:30 13 4 13:30 41 4 22 6 12 4 42 4 …" at bounding box center [777, 397] width 1142 height 489
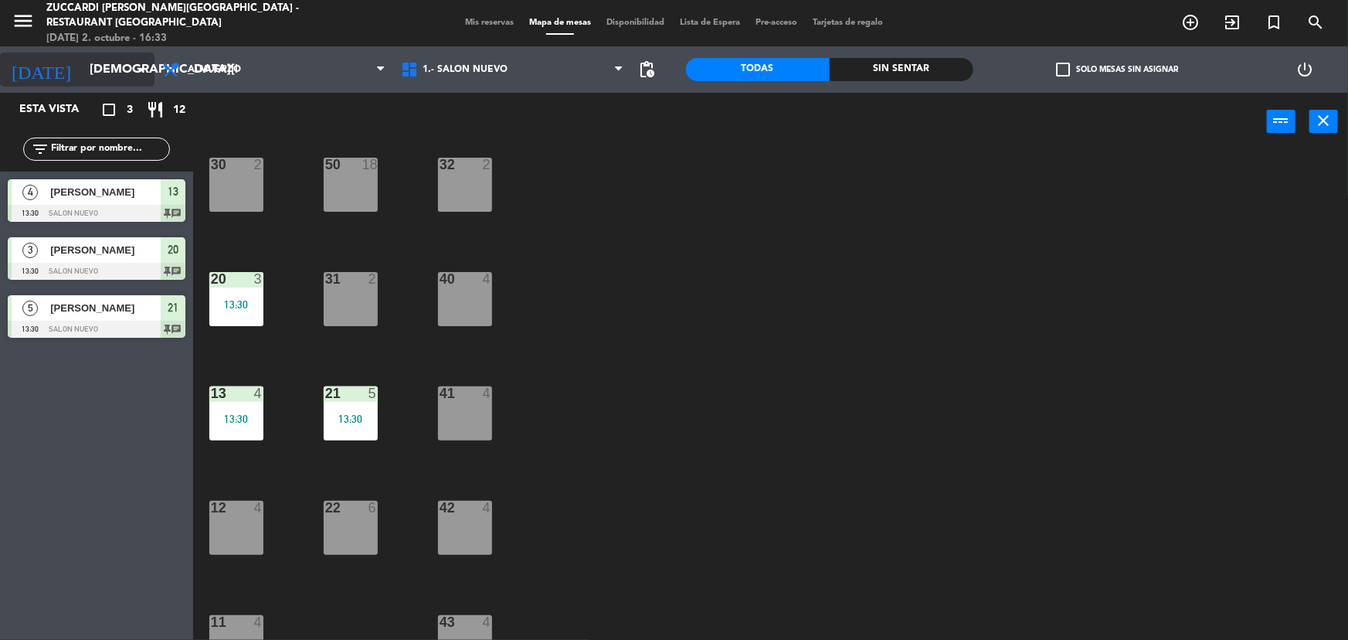
click at [109, 80] on input "[DEMOGRAPHIC_DATA][DATE]" at bounding box center [163, 70] width 163 height 30
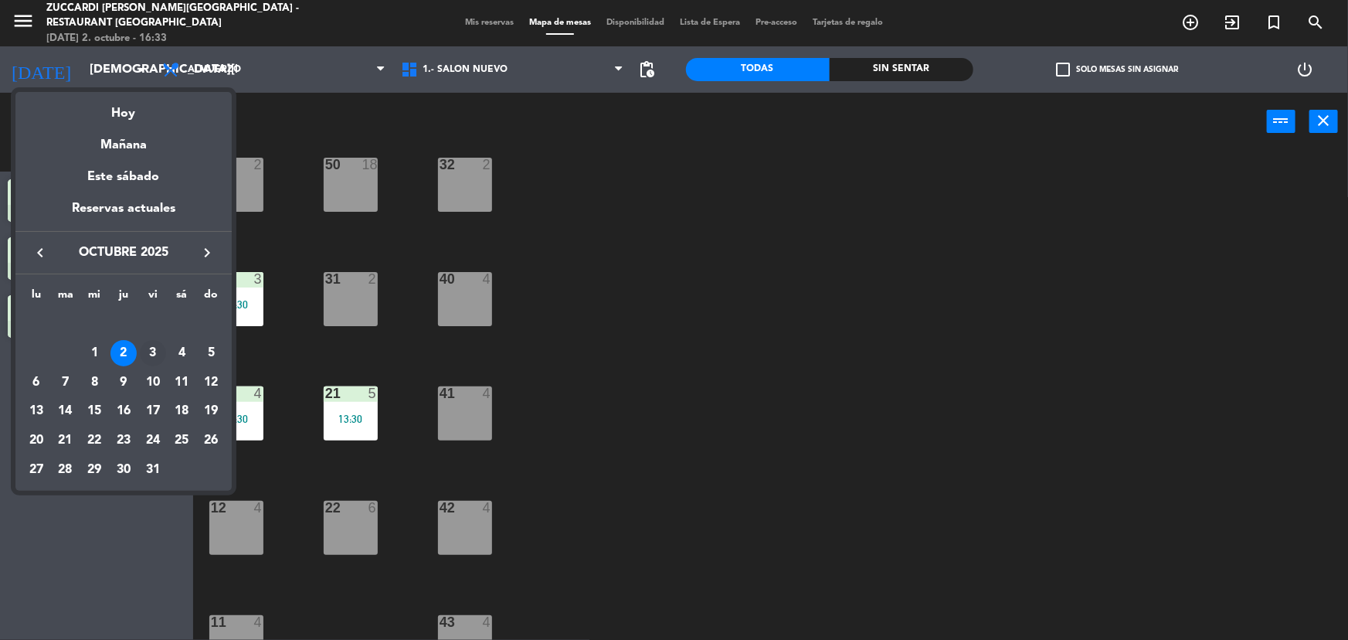
click at [155, 352] on div "3" at bounding box center [153, 353] width 26 height 26
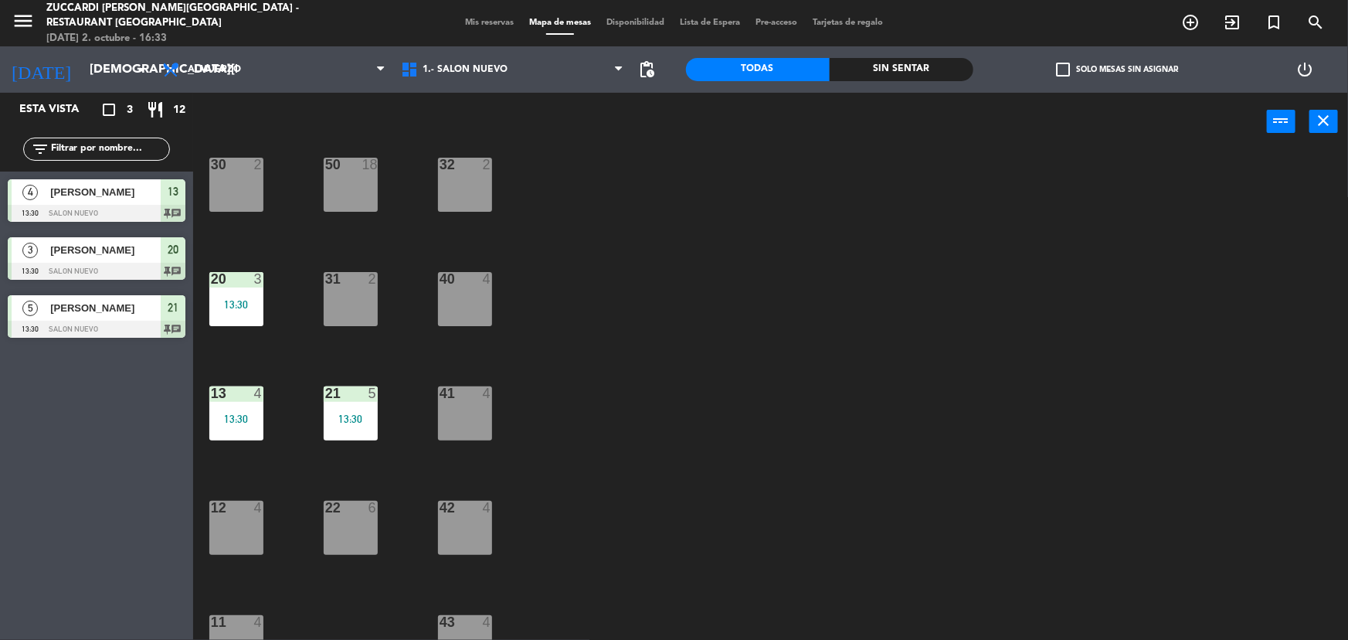
type input "[DATE]"
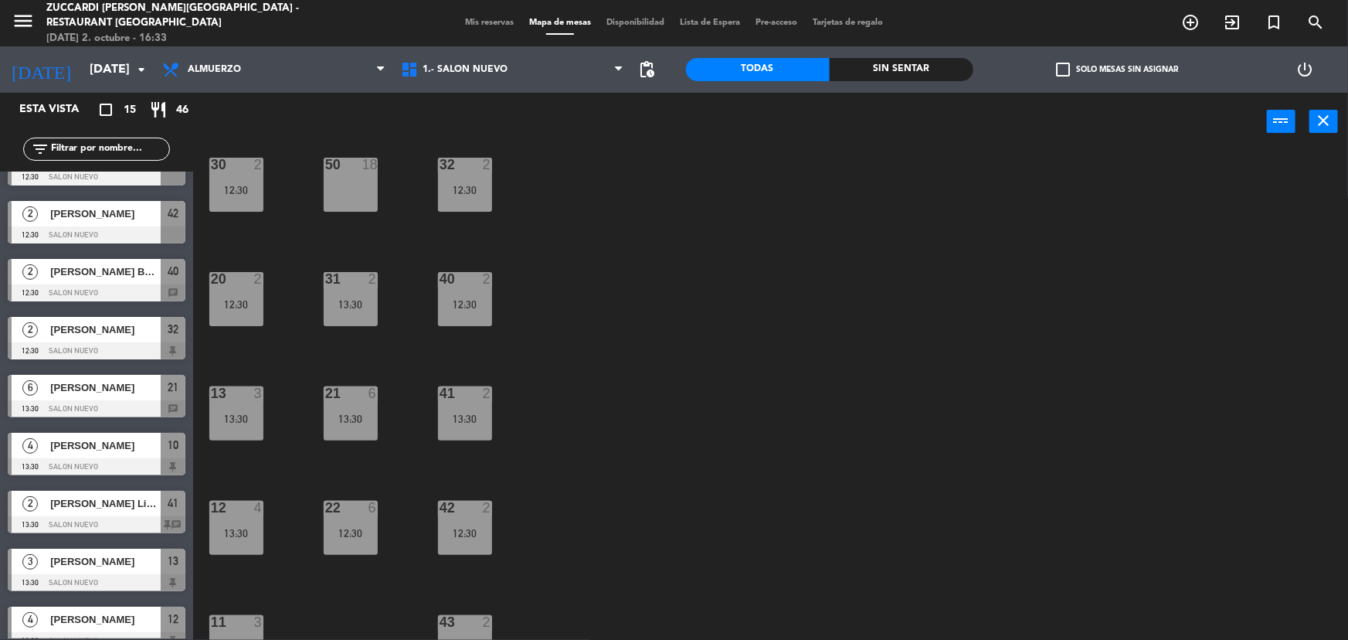
scroll to position [0, 0]
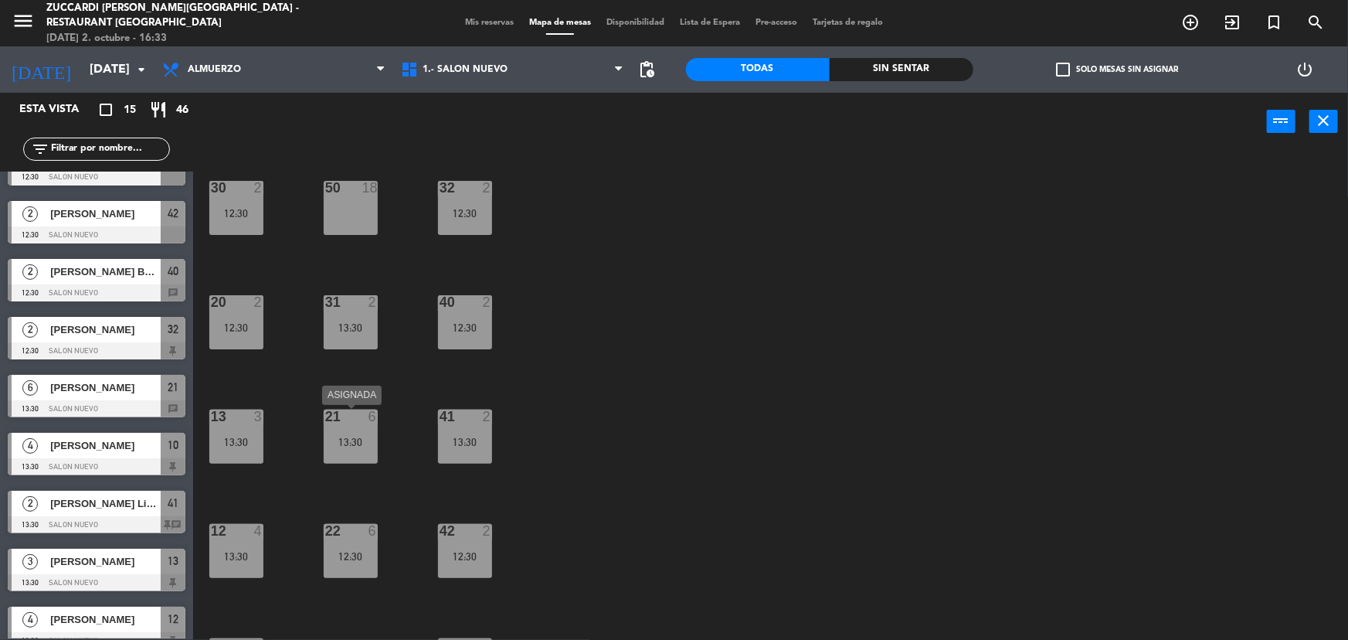
click at [343, 449] on div "21 6 13:30" at bounding box center [351, 437] width 54 height 54
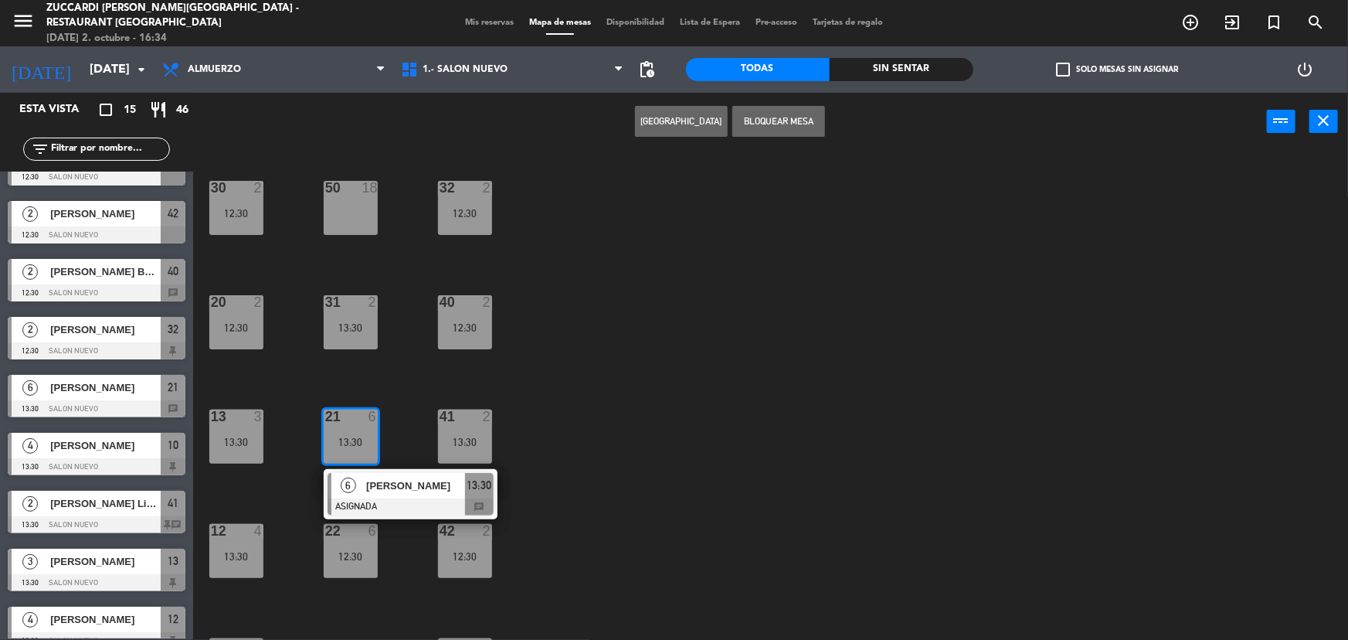
click at [354, 222] on div "50 18" at bounding box center [351, 208] width 54 height 54
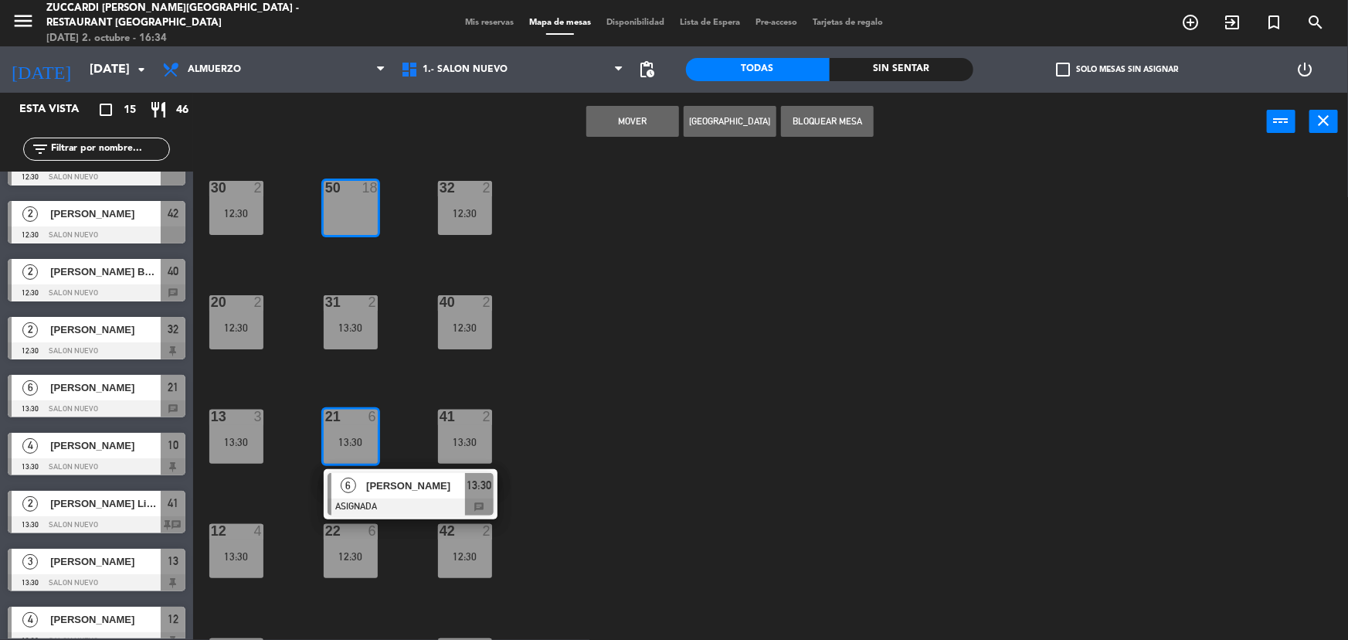
click at [647, 125] on button "Mover" at bounding box center [633, 121] width 93 height 31
